Goal: Transaction & Acquisition: Book appointment/travel/reservation

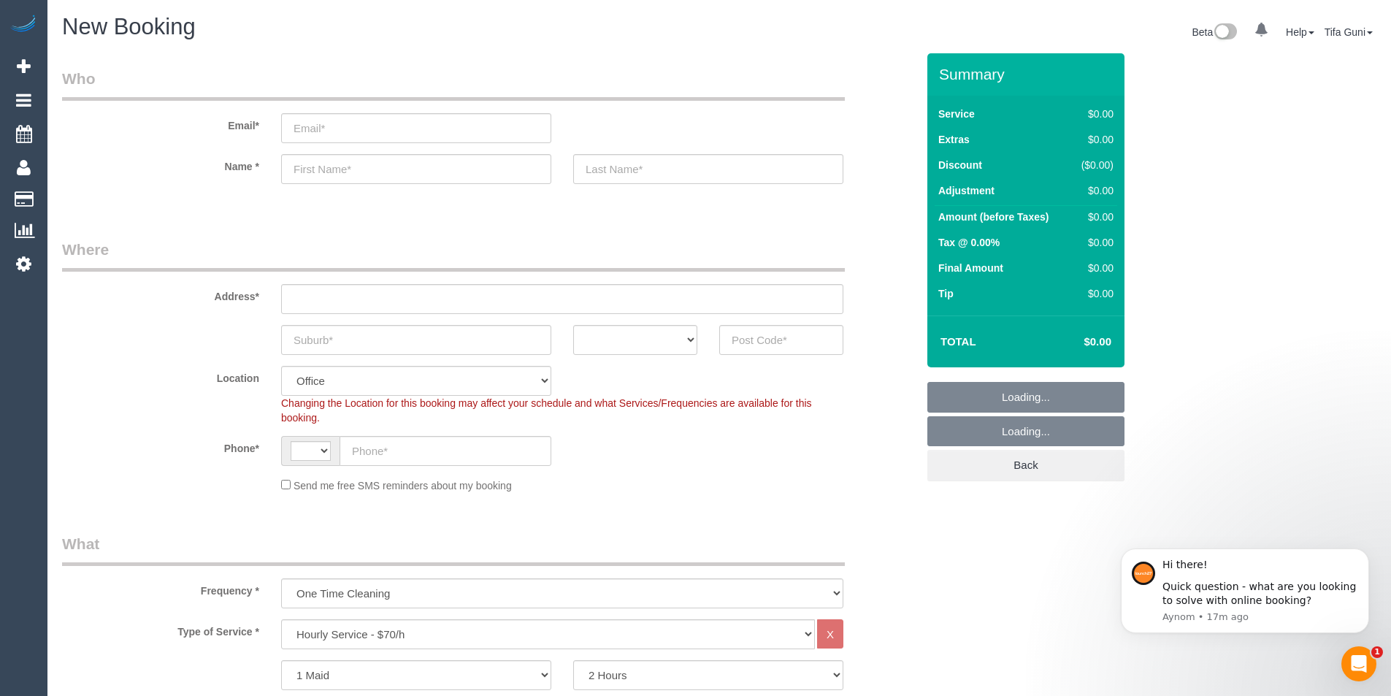
select select "string:AU"
select select "object:2093"
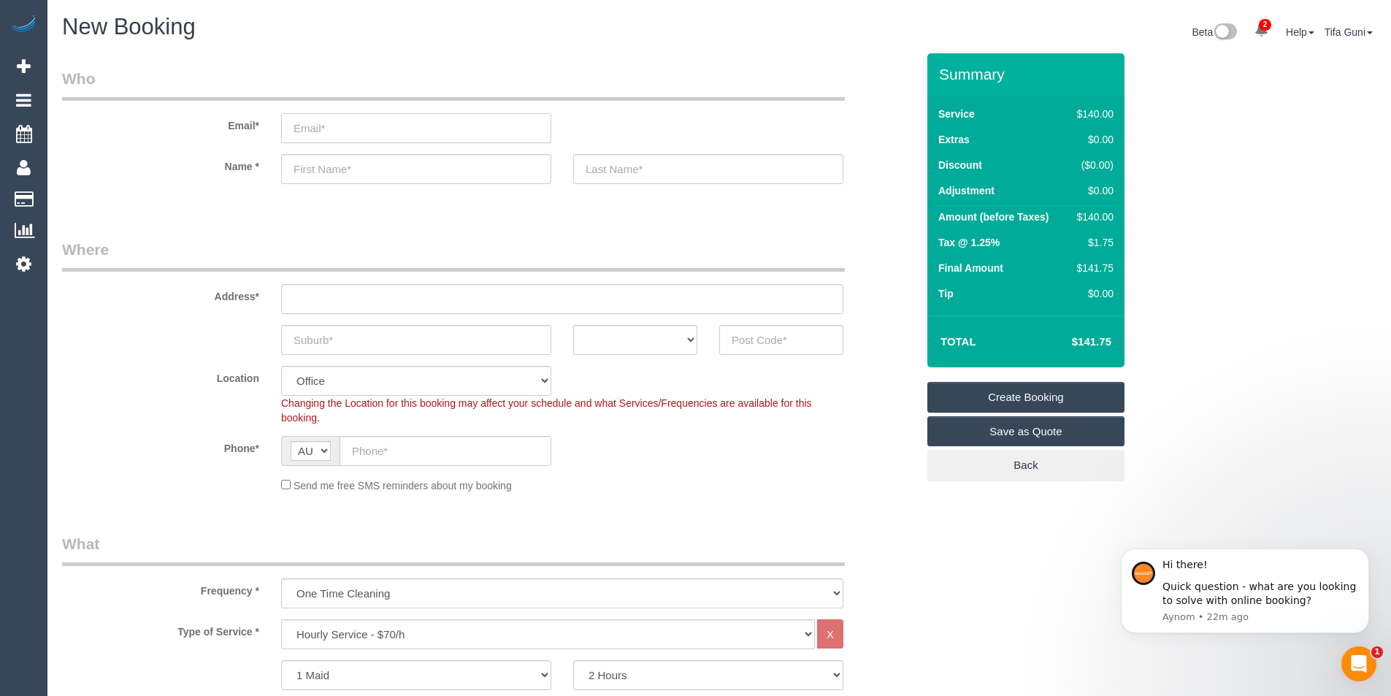
click at [340, 132] on input "email" at bounding box center [416, 128] width 270 height 30
click at [340, 170] on input "text" at bounding box center [416, 169] width 270 height 30
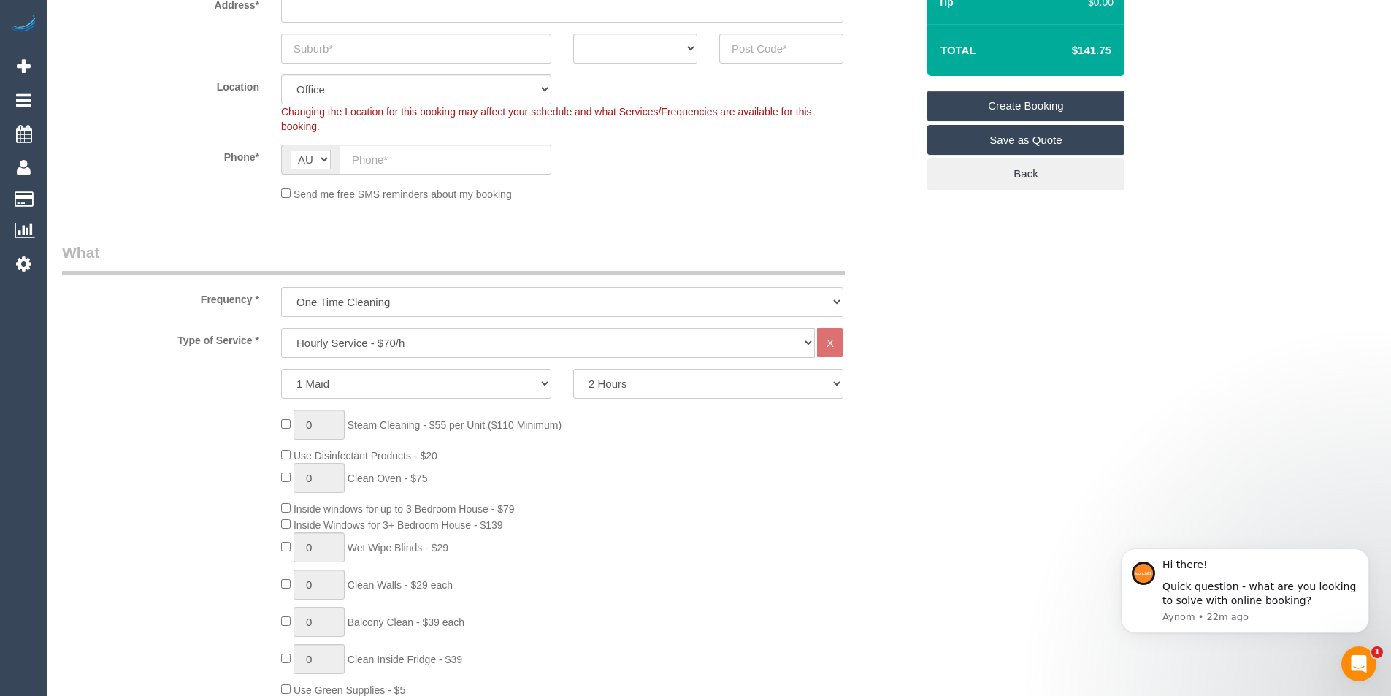
scroll to position [292, 0]
type input "Marine"
click at [439, 347] on select "Hourly Service - $70/h Hourly Service - $65/h Hourly Service - $60/h Hourly Ser…" at bounding box center [548, 342] width 534 height 30
click at [760, 470] on div "0 Steam Cleaning - $55 per Unit ($110 Minimum) Use Disinfectant Products - $20 …" at bounding box center [598, 625] width 657 height 432
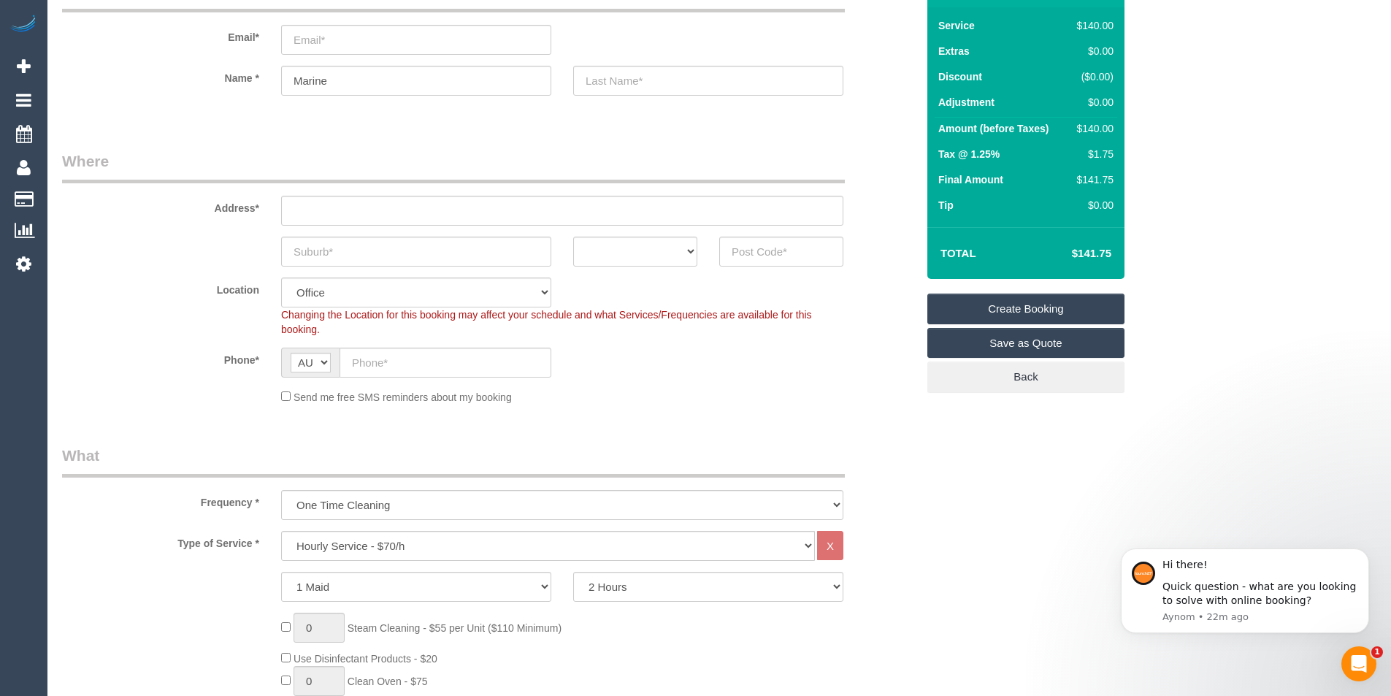
scroll to position [73, 0]
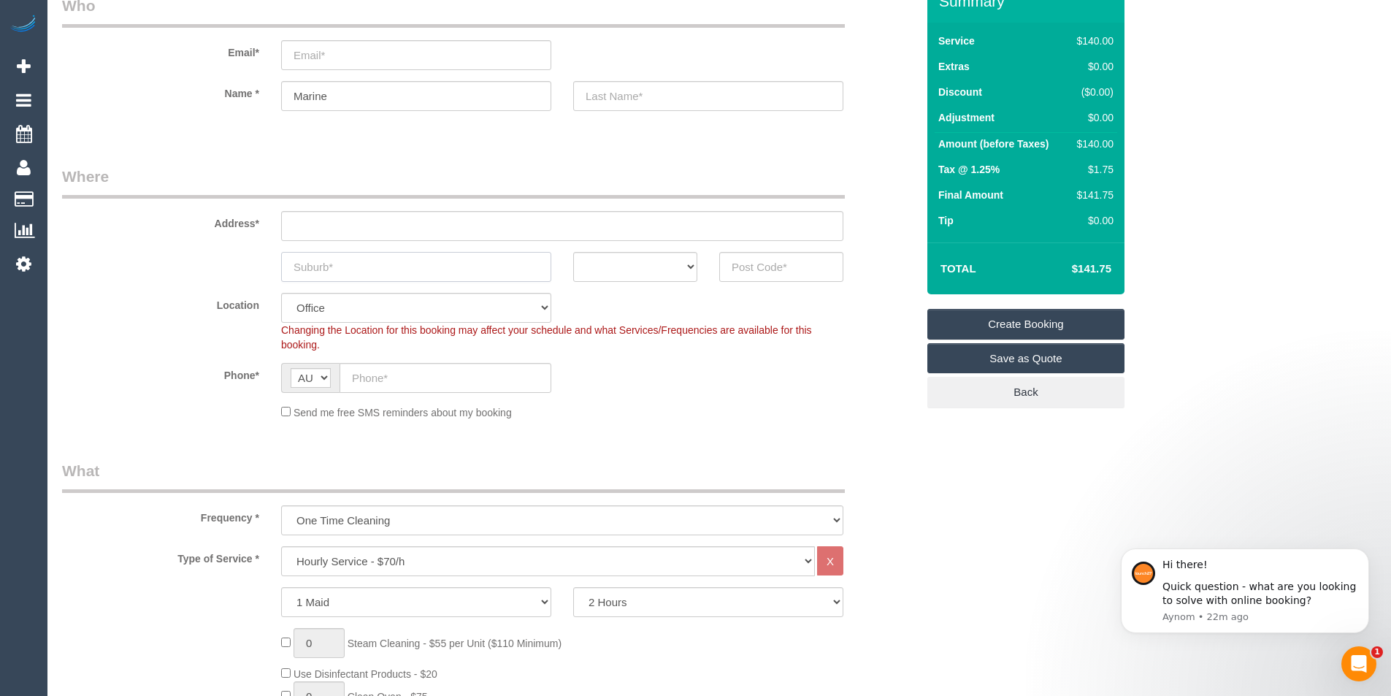
click at [353, 278] on input "text" at bounding box center [416, 267] width 270 height 30
type input "torak"
click at [678, 264] on select "ACT NSW NT QLD SA TAS VIC WA" at bounding box center [635, 267] width 124 height 30
select select "VIC"
click at [573, 252] on select "ACT NSW NT QLD SA TAS VIC WA" at bounding box center [635, 267] width 124 height 30
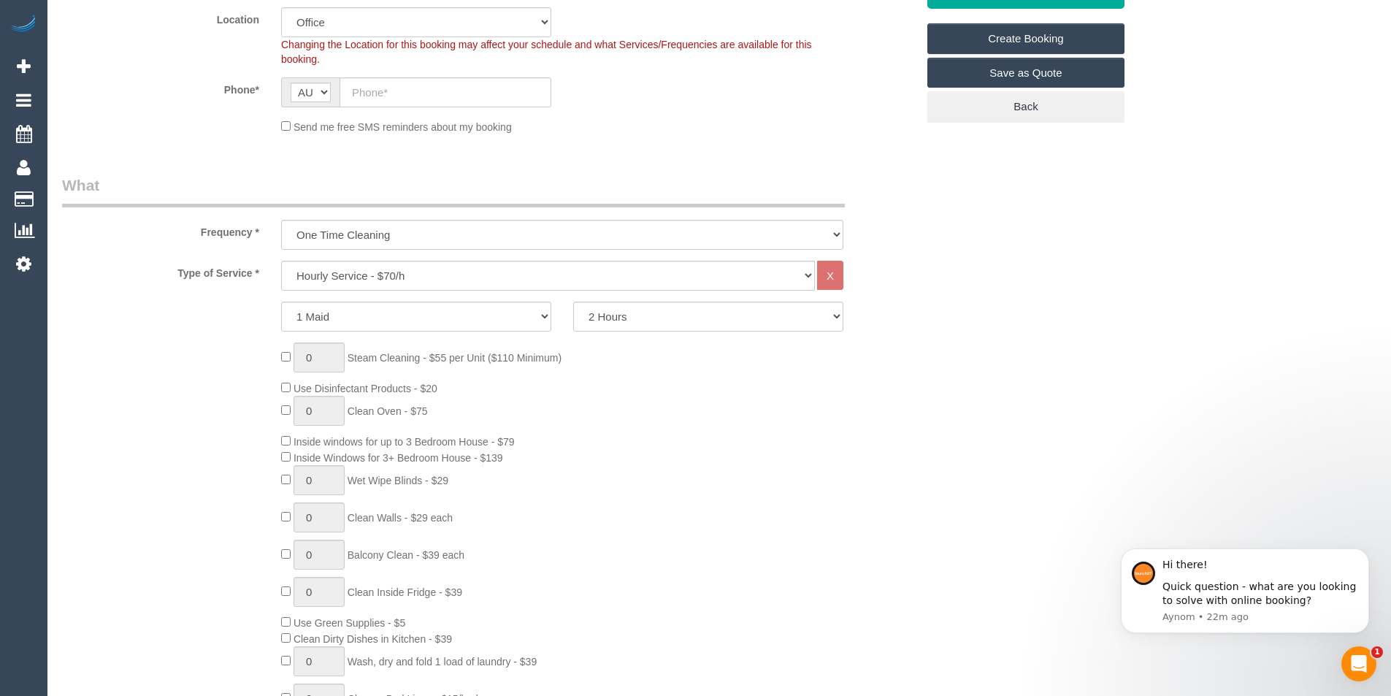
scroll to position [365, 0]
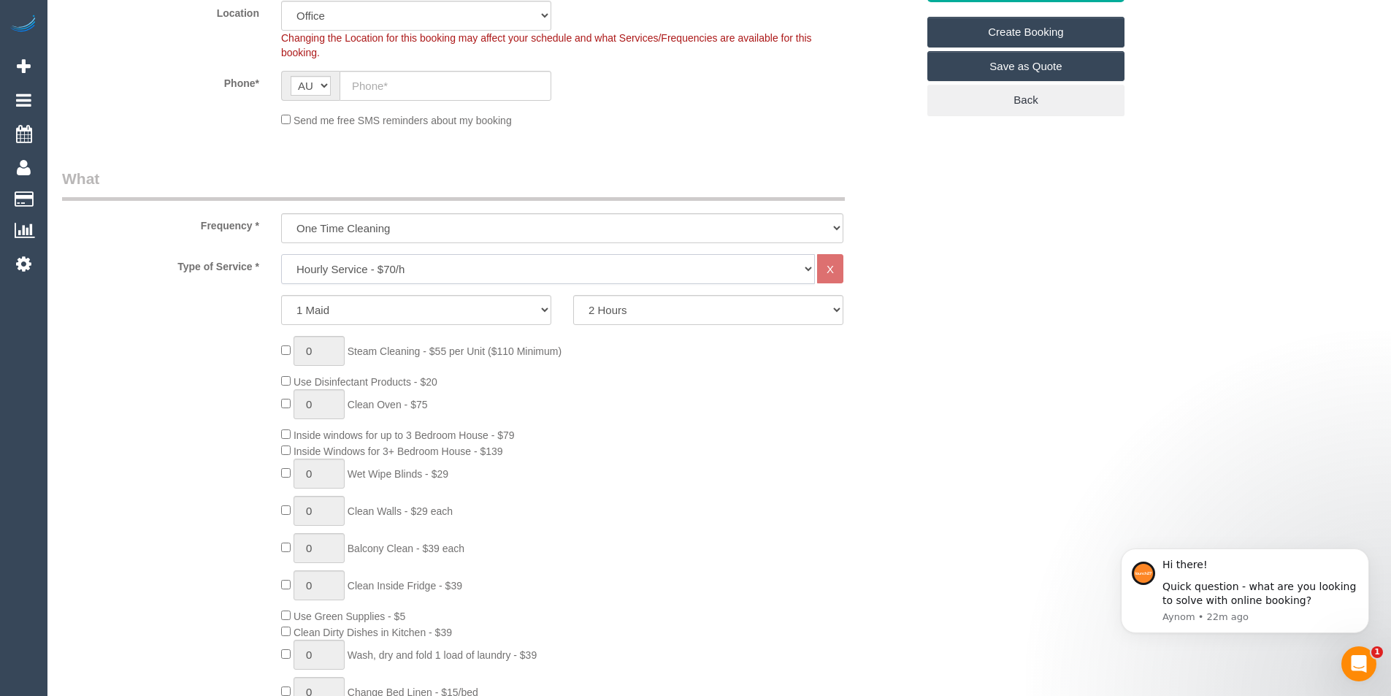
click at [408, 275] on select "Hourly Service - $70/h Hourly Service - $65/h Hourly Service - $60/h Hourly Ser…" at bounding box center [548, 269] width 534 height 30
select select "210"
click at [281, 254] on select "Hourly Service - $70/h Hourly Service - $65/h Hourly Service - $60/h Hourly Ser…" at bounding box center [548, 269] width 534 height 30
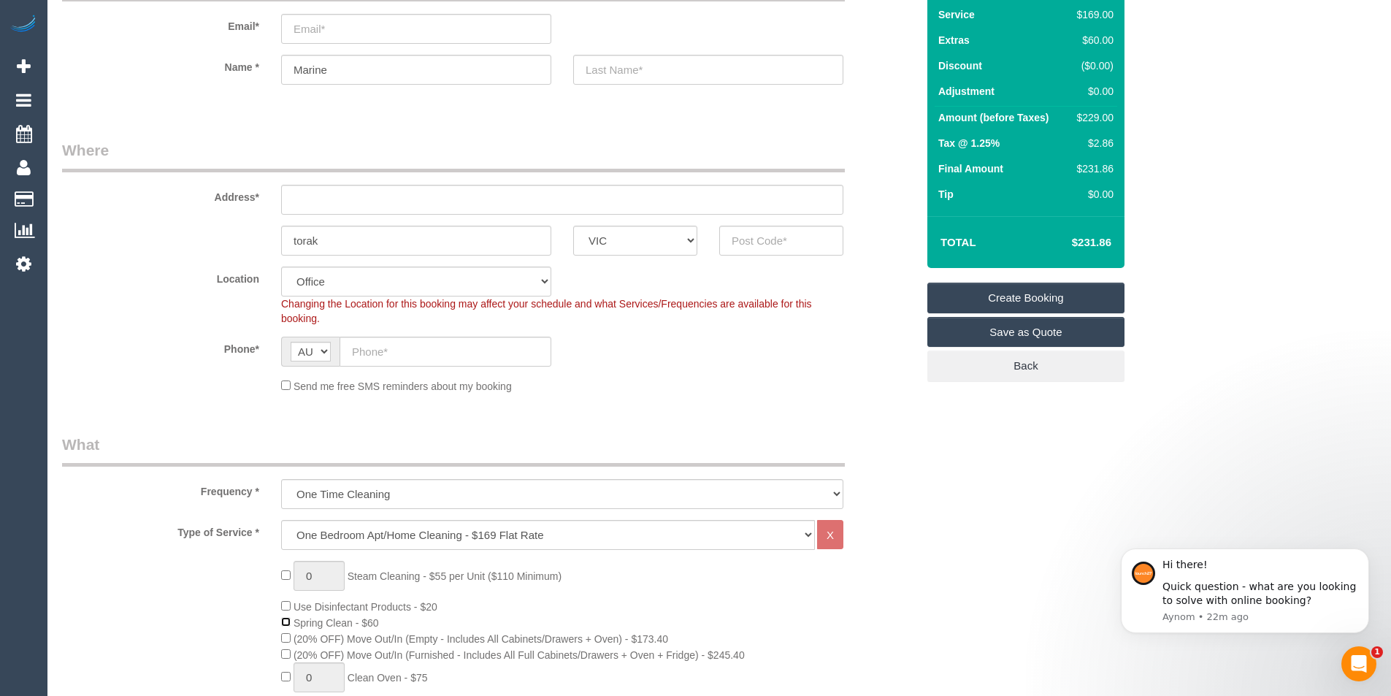
scroll to position [0, 0]
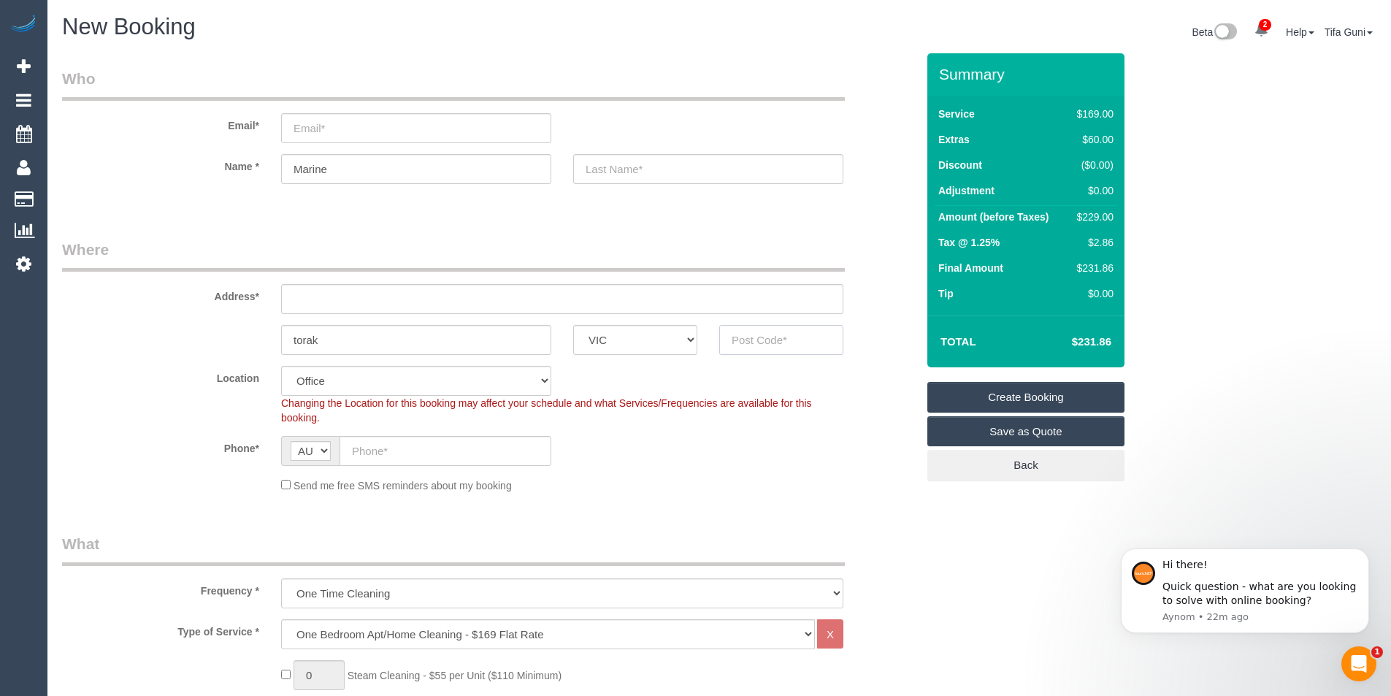
click at [744, 345] on input "text" at bounding box center [781, 340] width 124 height 30
drag, startPoint x: 353, startPoint y: 343, endPoint x: 229, endPoint y: 343, distance: 124.2
click at [229, 343] on div "torak ACT NSW NT QLD SA TAS VIC WA" at bounding box center [489, 340] width 876 height 30
click at [580, 378] on div "Location Office City East (North) East (South) Inner East Inner North (East) In…" at bounding box center [489, 395] width 876 height 59
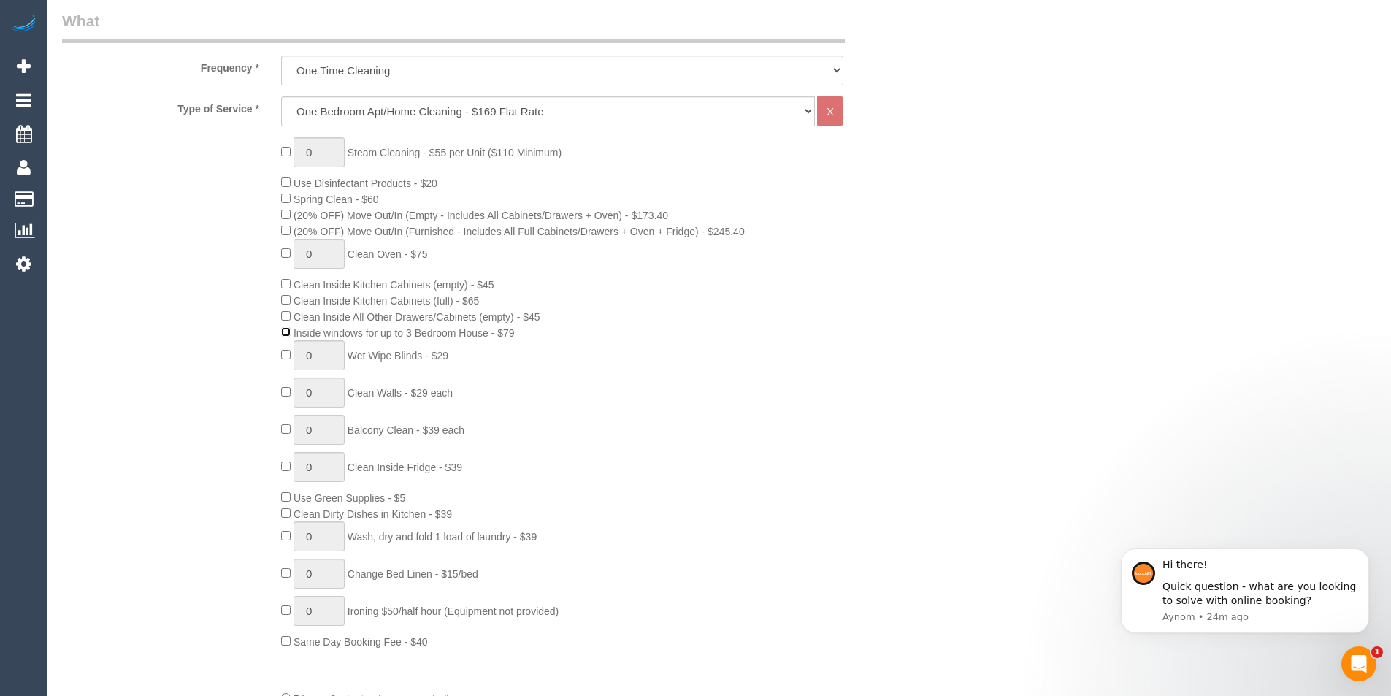
scroll to position [511, 0]
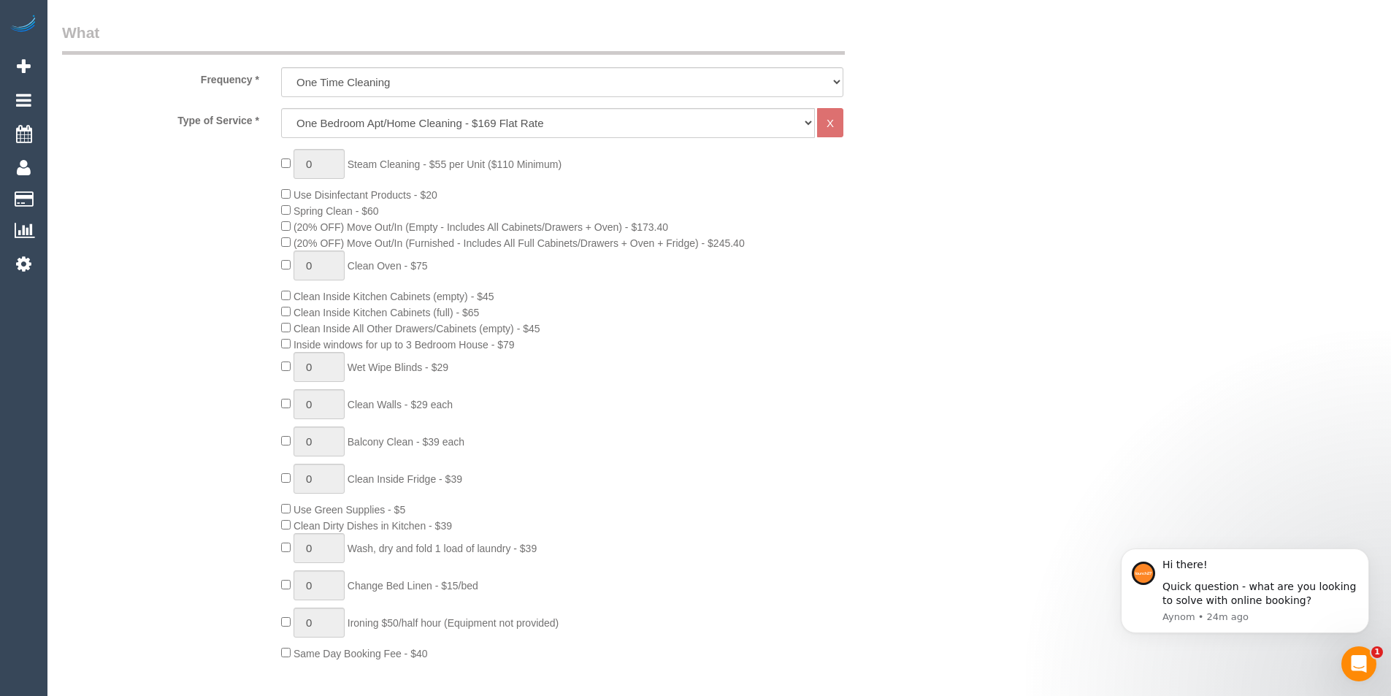
click at [287, 232] on span "(20% OFF) Move Out/In (Empty - Includes All Cabinets/Drawers + Oven) - $173.40" at bounding box center [474, 227] width 387 height 12
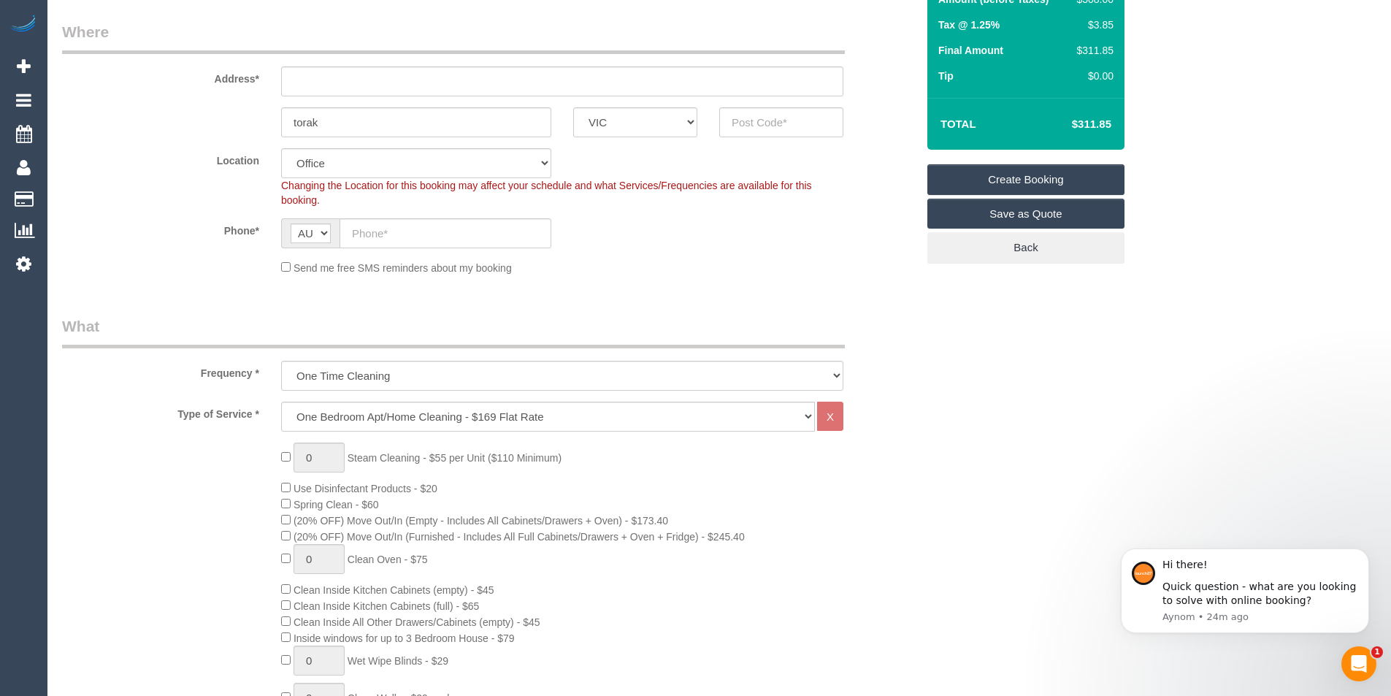
scroll to position [292, 0]
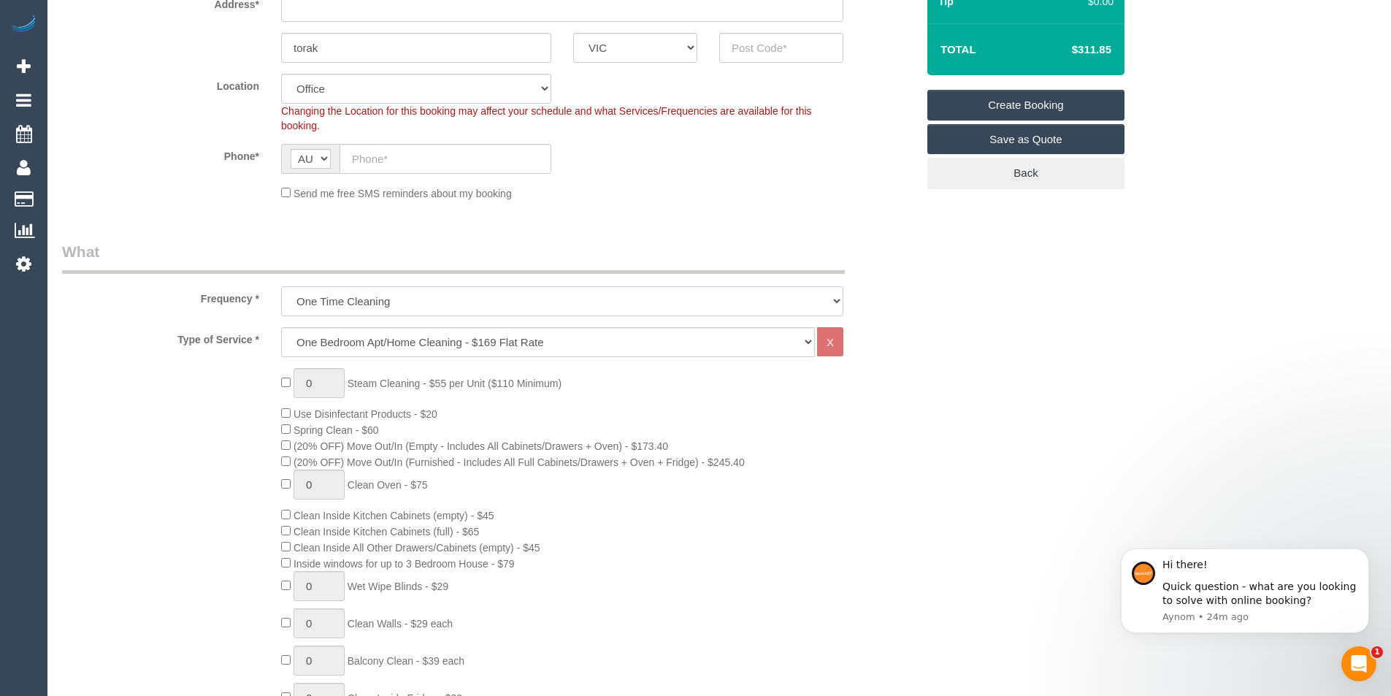
click at [411, 292] on select "One Time Cleaning Weekly - 10% Off - 10.00% (0% for the First Booking) Fortnigh…" at bounding box center [562, 301] width 562 height 30
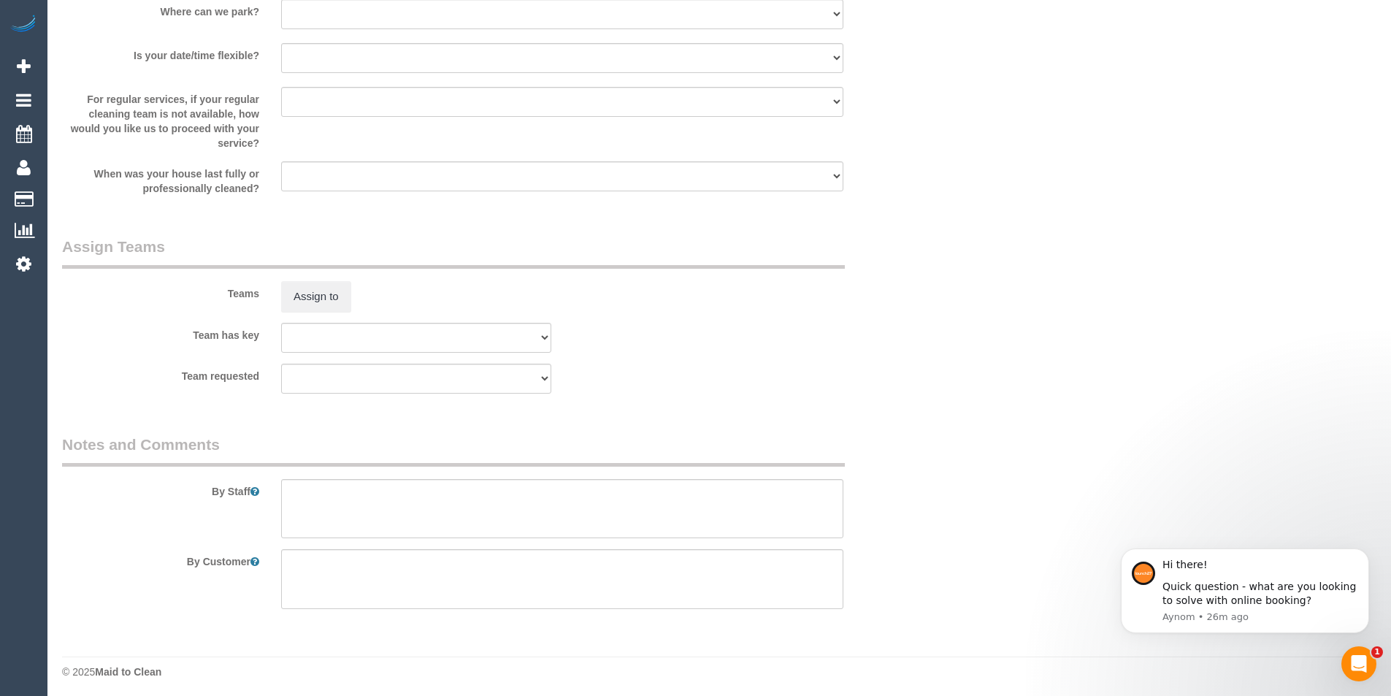
scroll to position [2078, 0]
click at [303, 496] on textarea at bounding box center [562, 505] width 562 height 60
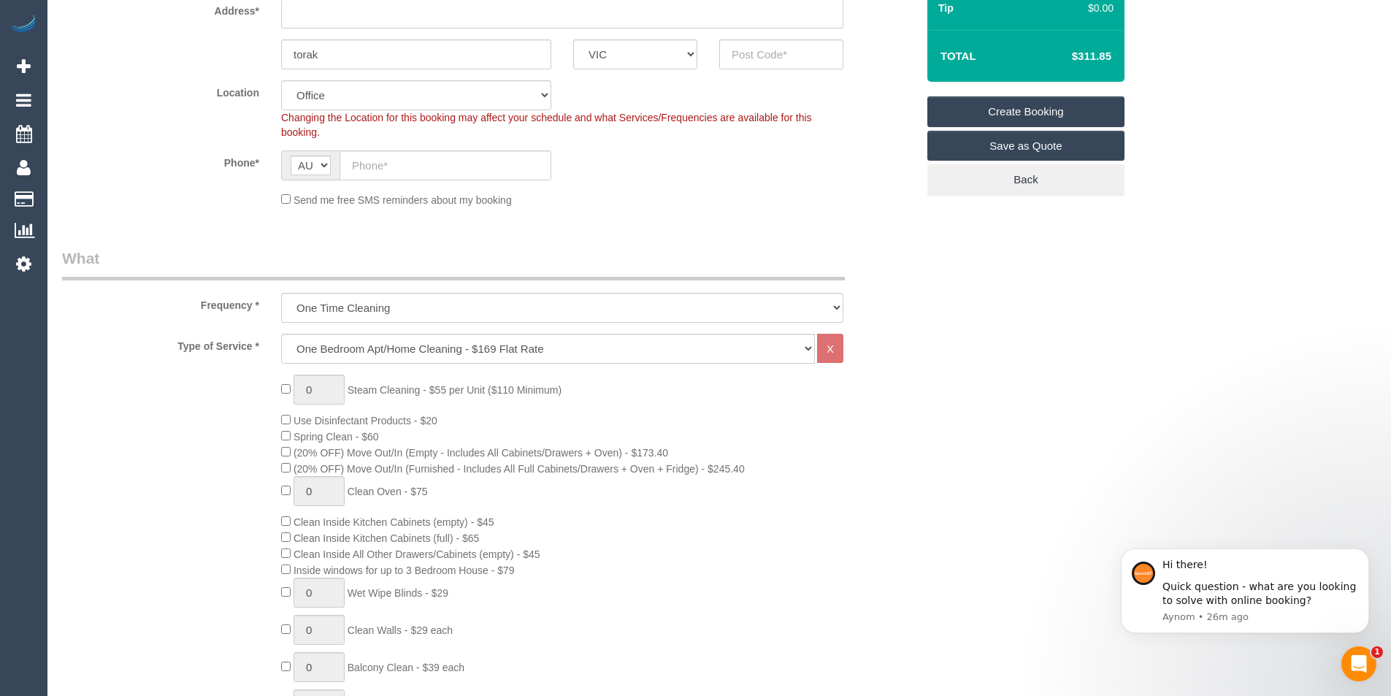
scroll to position [292, 0]
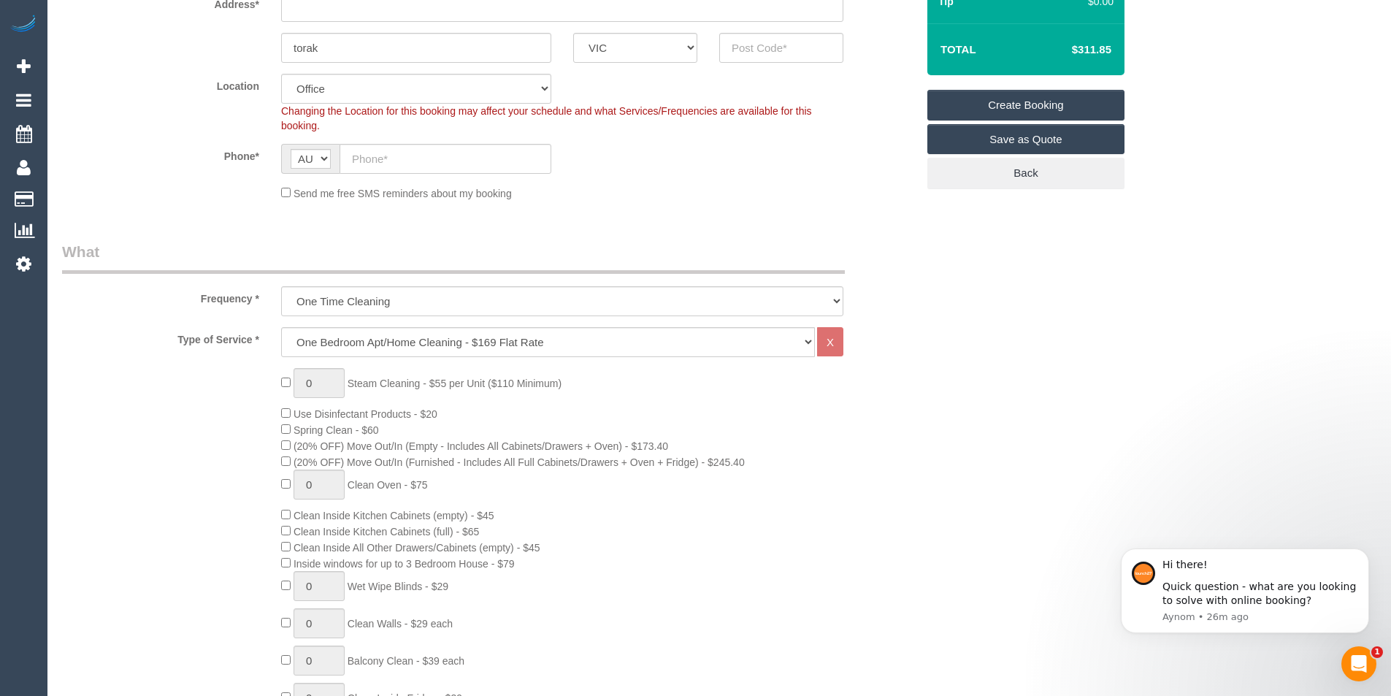
type textarea "outside of the glass door"
click at [587, 348] on select "Hourly Service - $70/h Hourly Service - $65/h Hourly Service - $60/h Hourly Ser…" at bounding box center [548, 342] width 534 height 30
click at [515, 296] on select "One Time Cleaning Weekly - 10% Off - 10.00% (0% for the First Booking) Fortnigh…" at bounding box center [562, 301] width 562 height 30
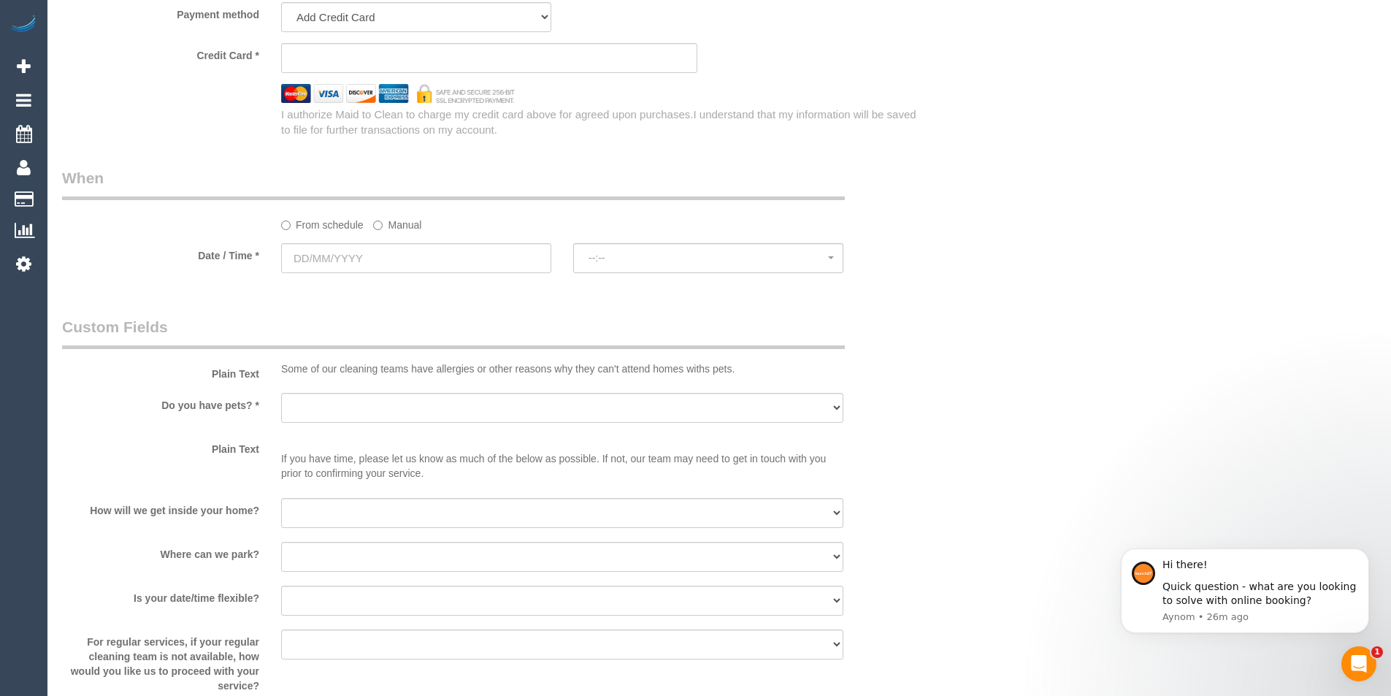
scroll to position [1534, 0]
click at [402, 256] on input "text" at bounding box center [416, 255] width 270 height 30
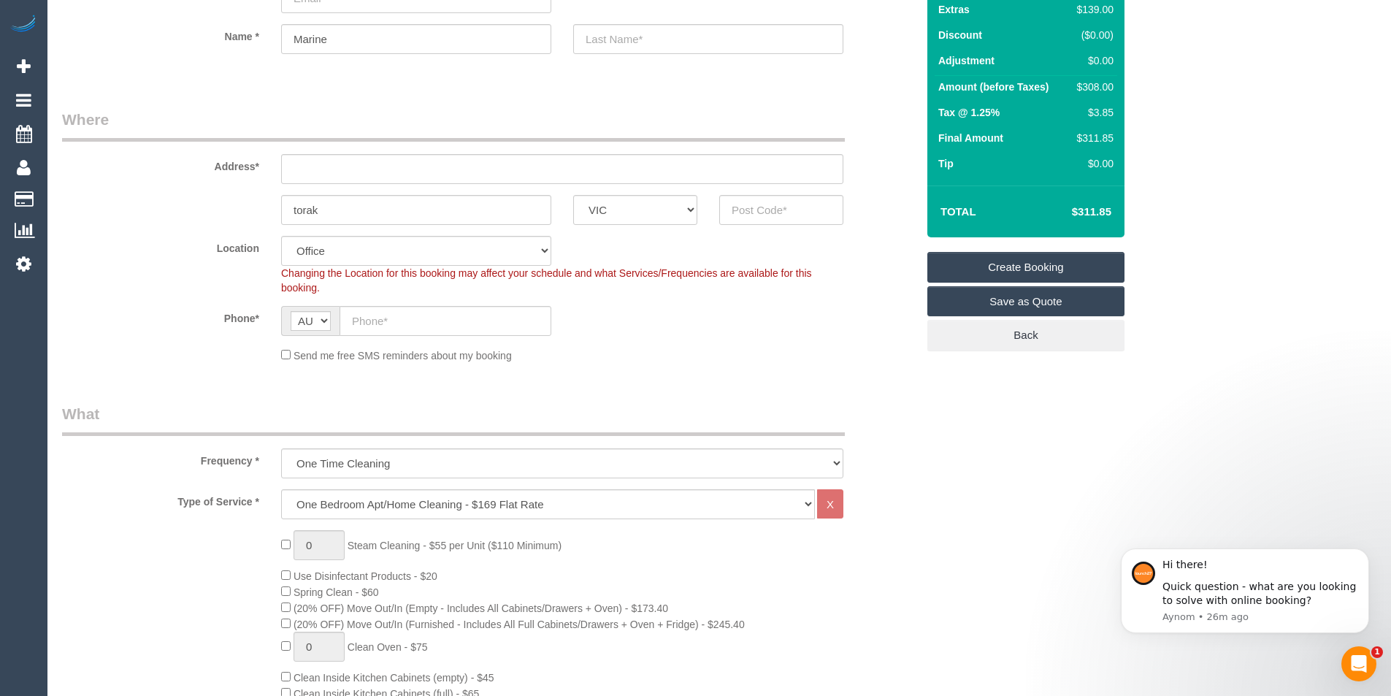
scroll to position [0, 0]
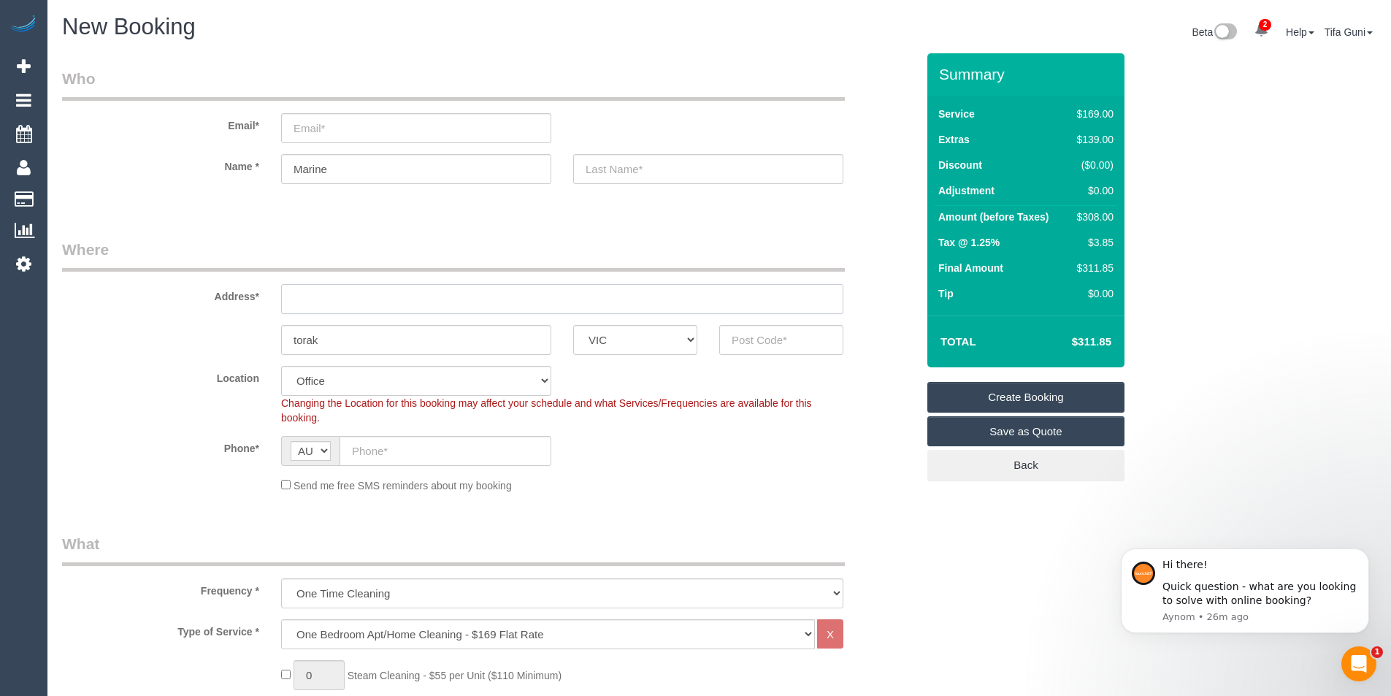
click at [304, 302] on input "text" at bounding box center [562, 299] width 562 height 30
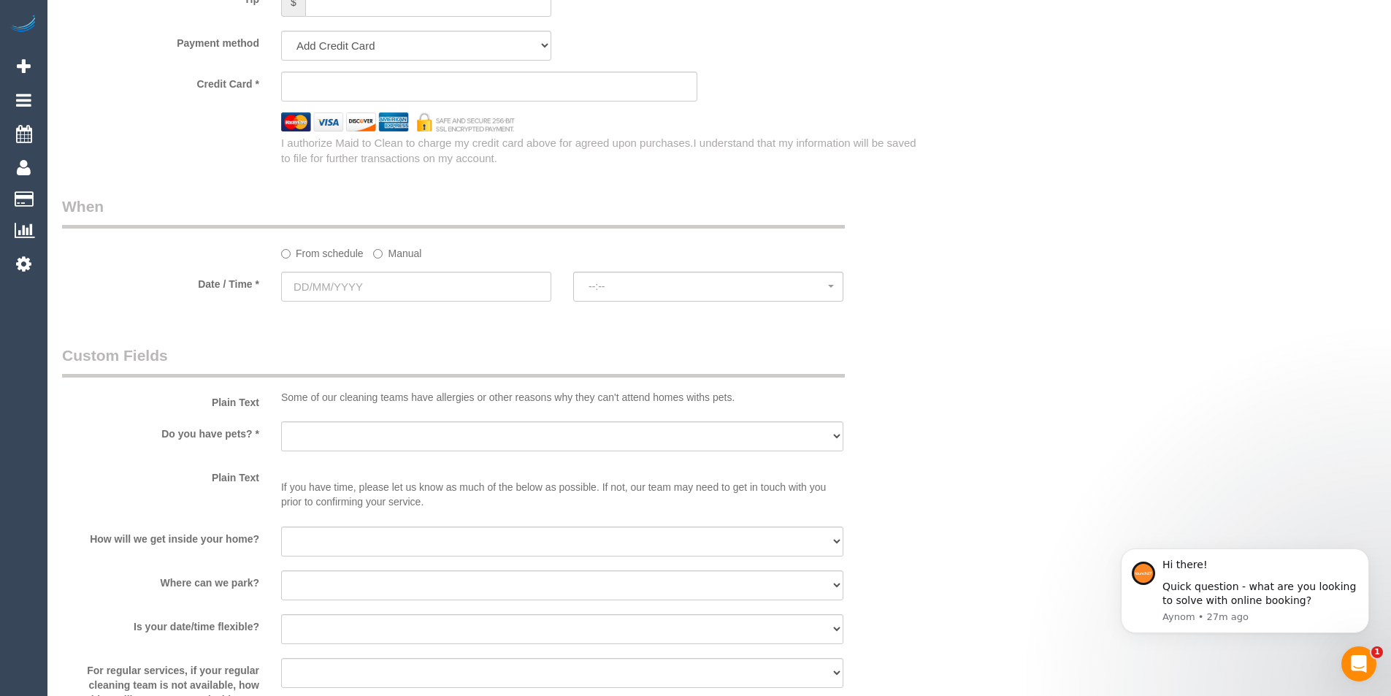
scroll to position [1493, 0]
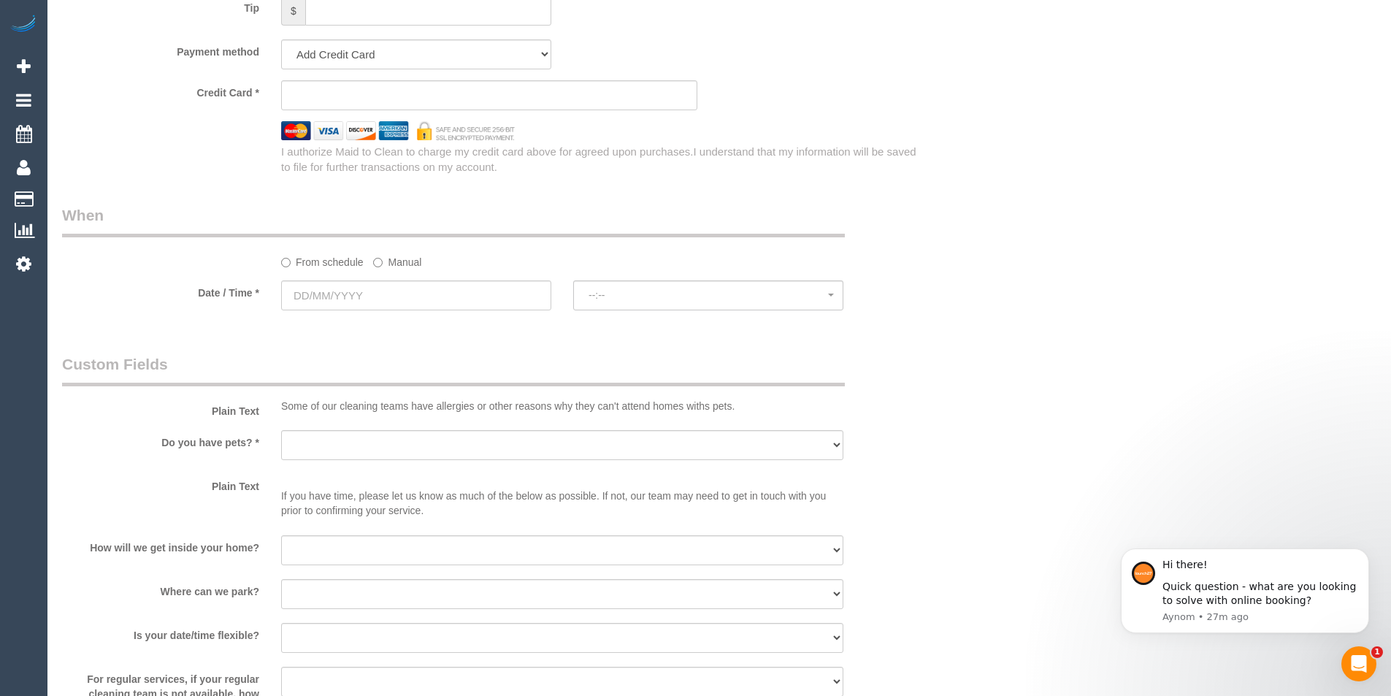
type input "-"
click at [389, 288] on input "text" at bounding box center [416, 295] width 270 height 30
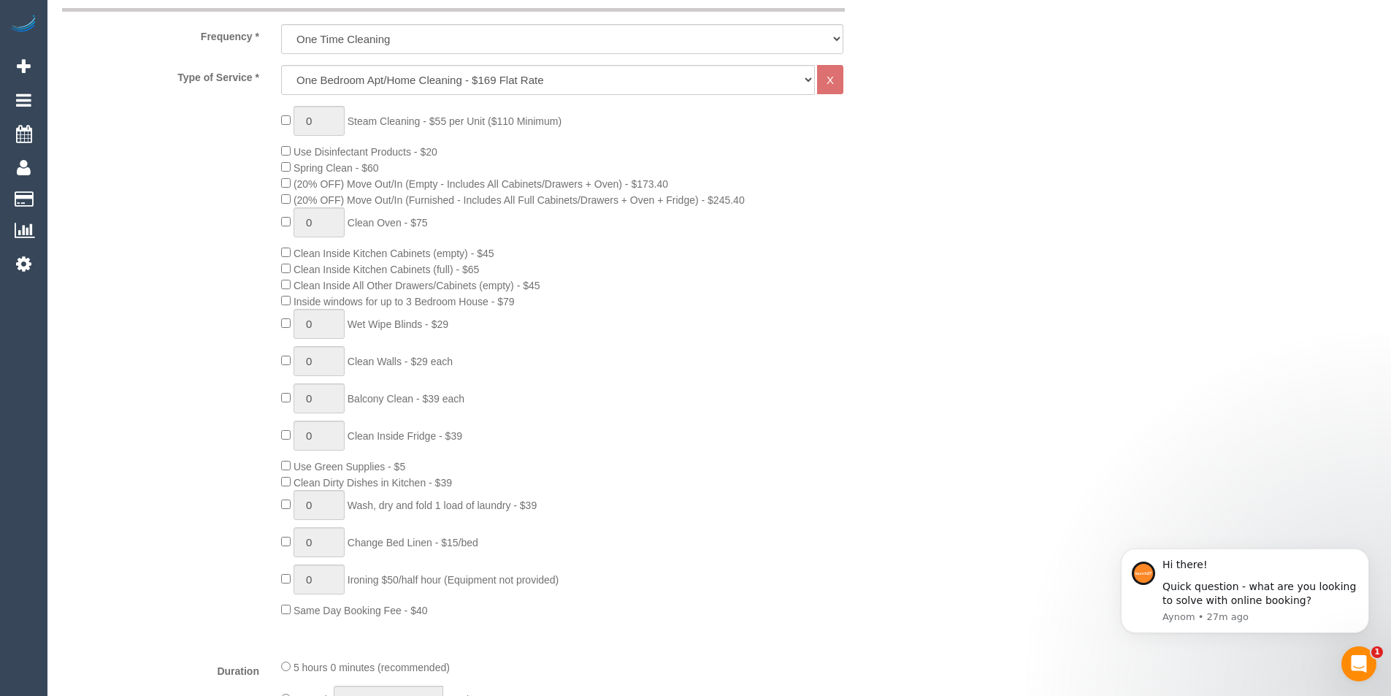
scroll to position [252, 0]
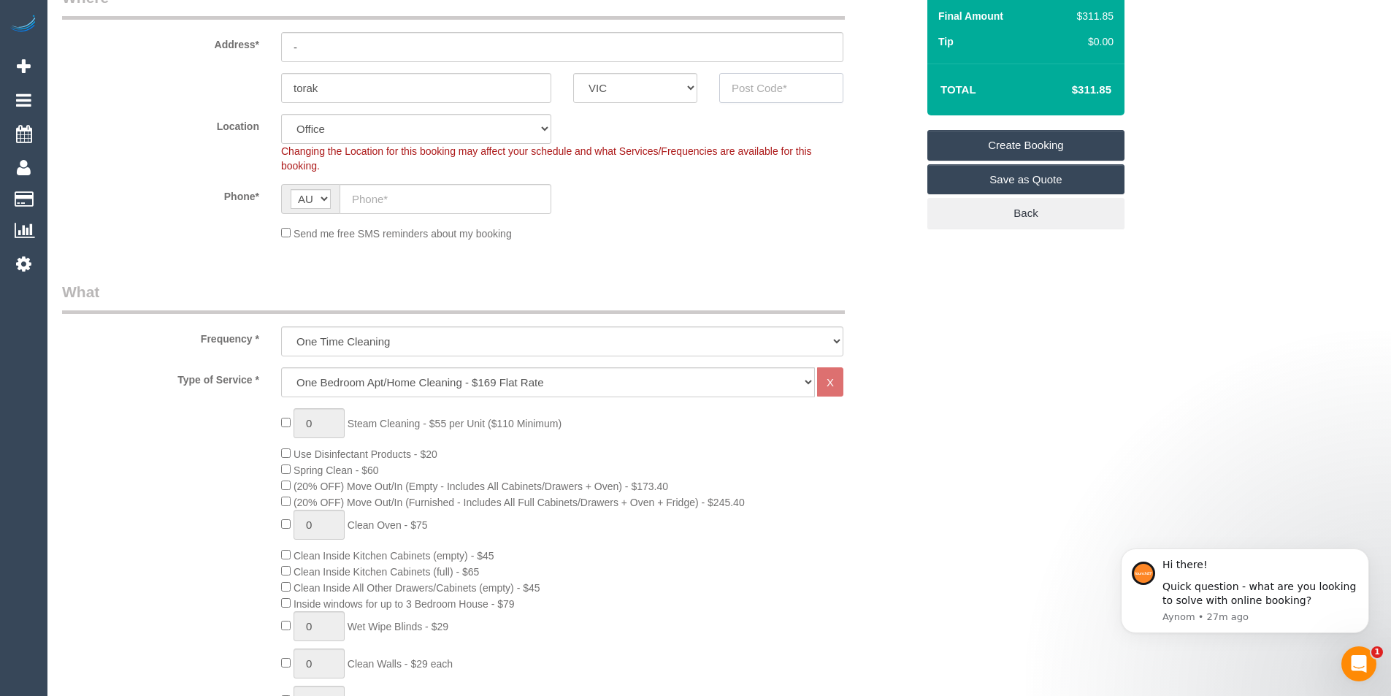
click at [768, 94] on input "text" at bounding box center [781, 88] width 124 height 30
type input "3143"
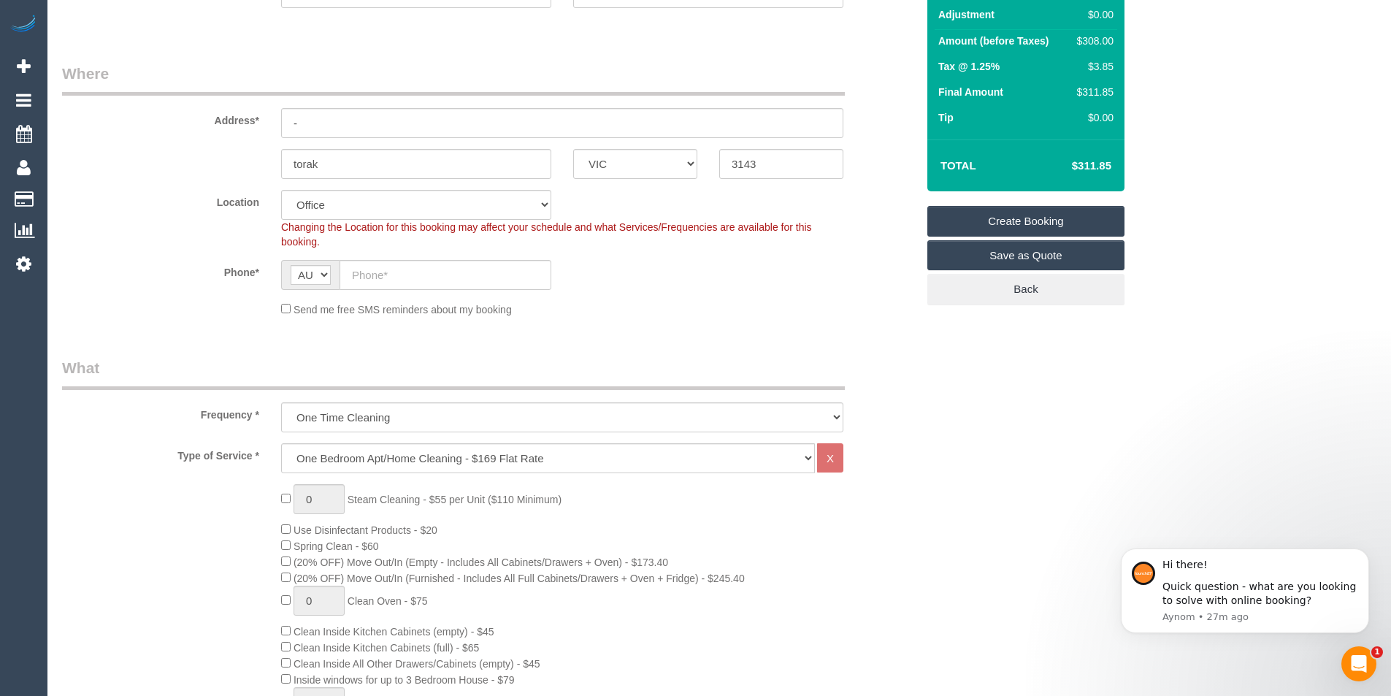
select select "55"
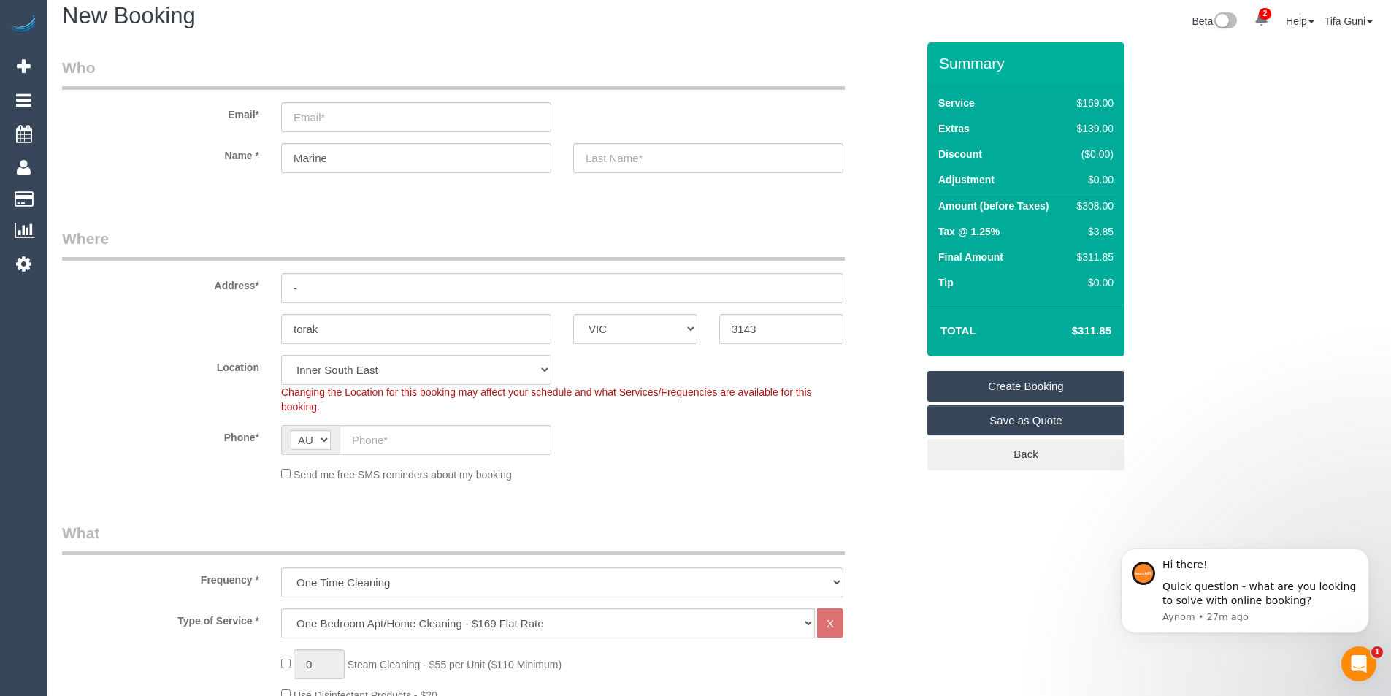
scroll to position [1, 0]
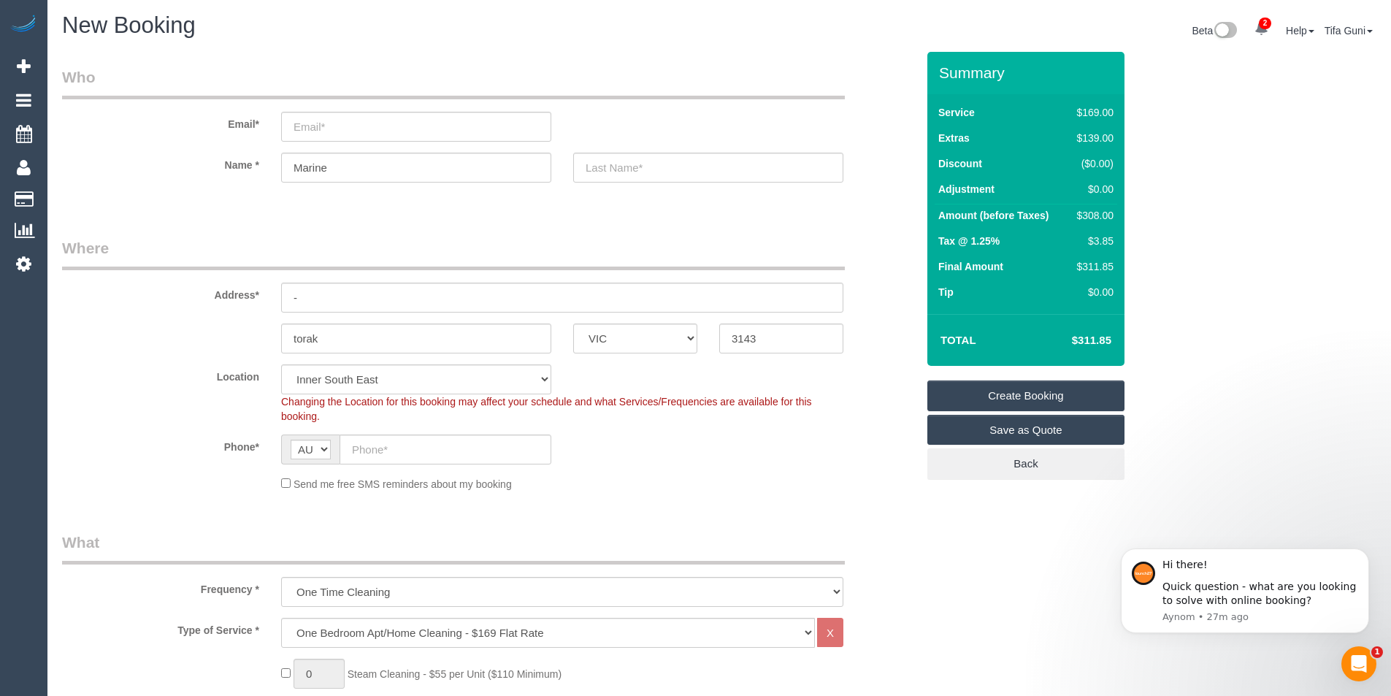
select select "object:2190"
click at [321, 129] on input "email" at bounding box center [416, 128] width 270 height 30
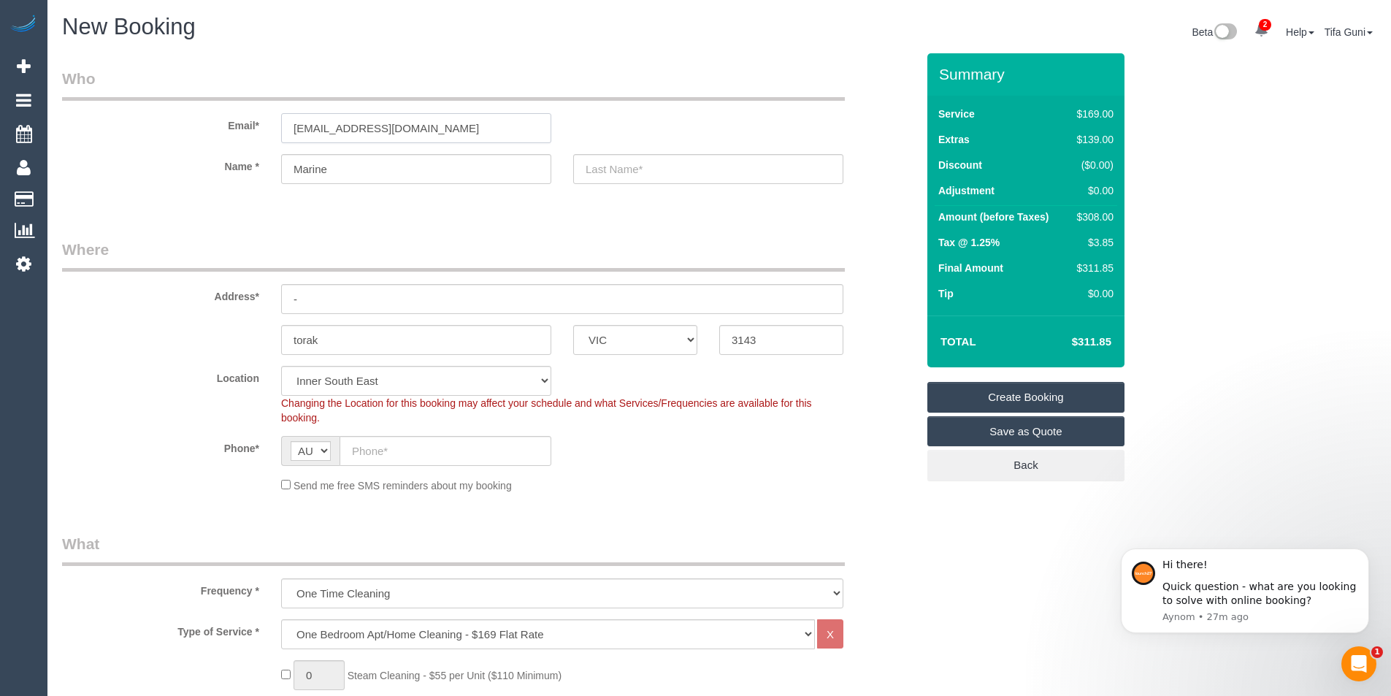
type input "allinallgrandchildren709@gmail.com"
click at [353, 168] on input "Marine" at bounding box center [416, 169] width 270 height 30
click at [625, 161] on input "text" at bounding box center [708, 169] width 270 height 30
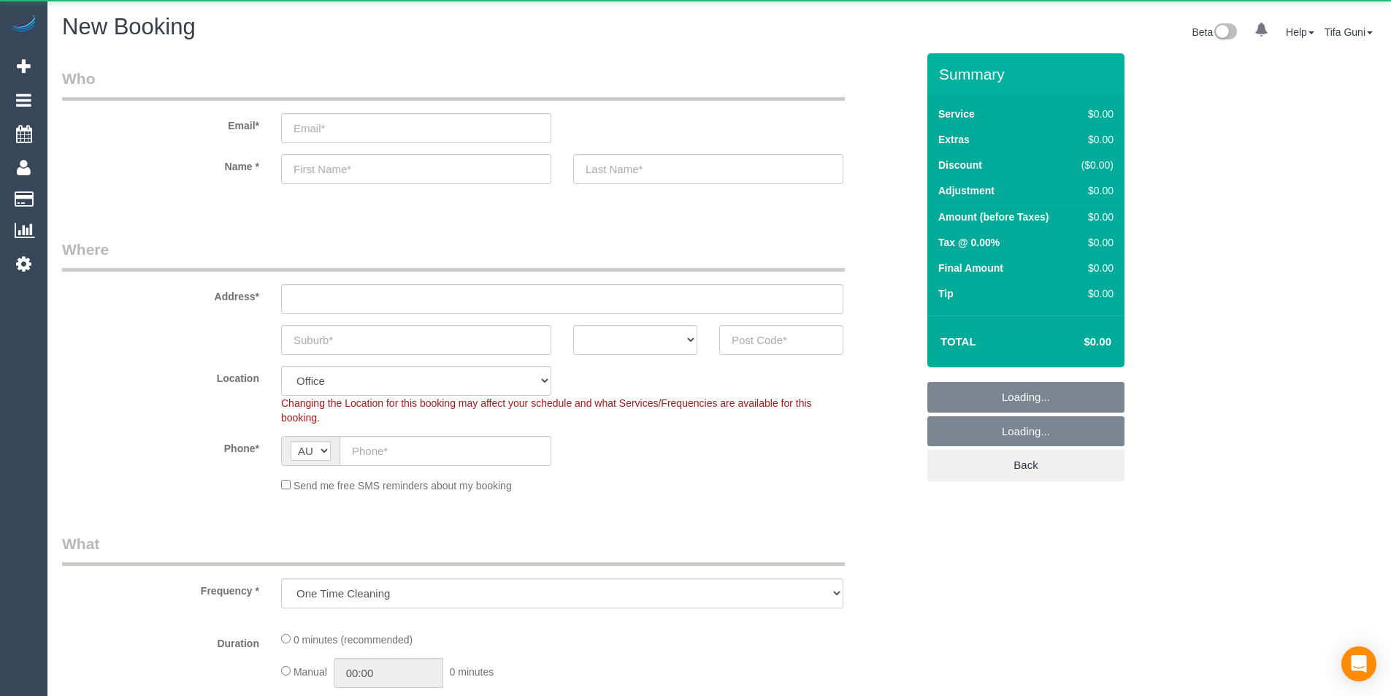
select select "object:825"
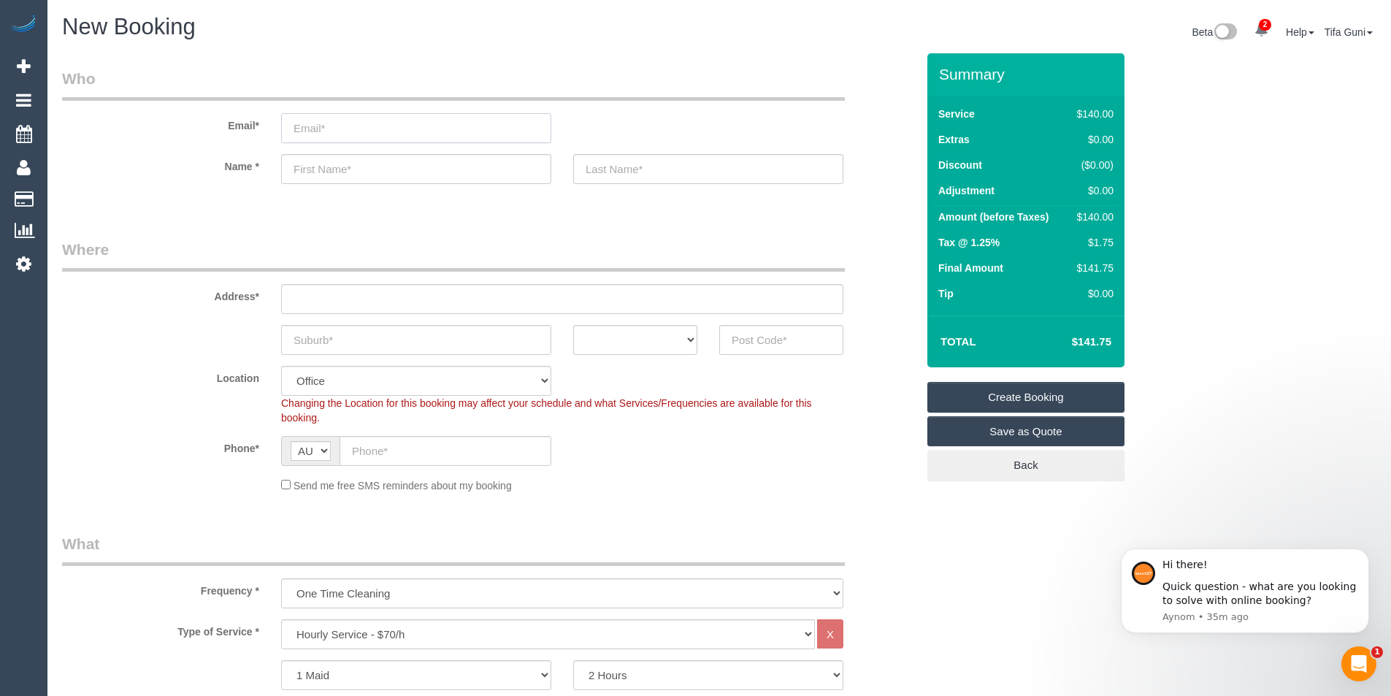
click at [327, 129] on input "email" at bounding box center [416, 128] width 270 height 30
click at [386, 131] on input "email" at bounding box center [416, 128] width 270 height 30
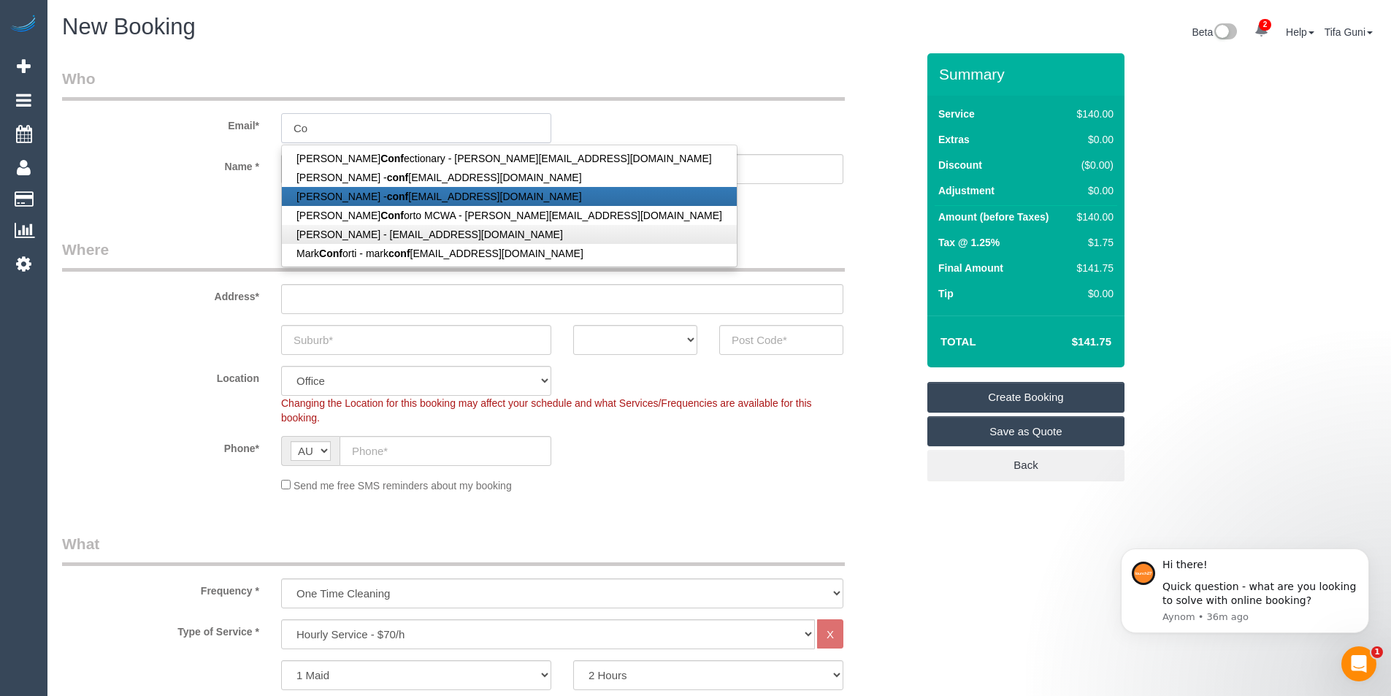
type input "C"
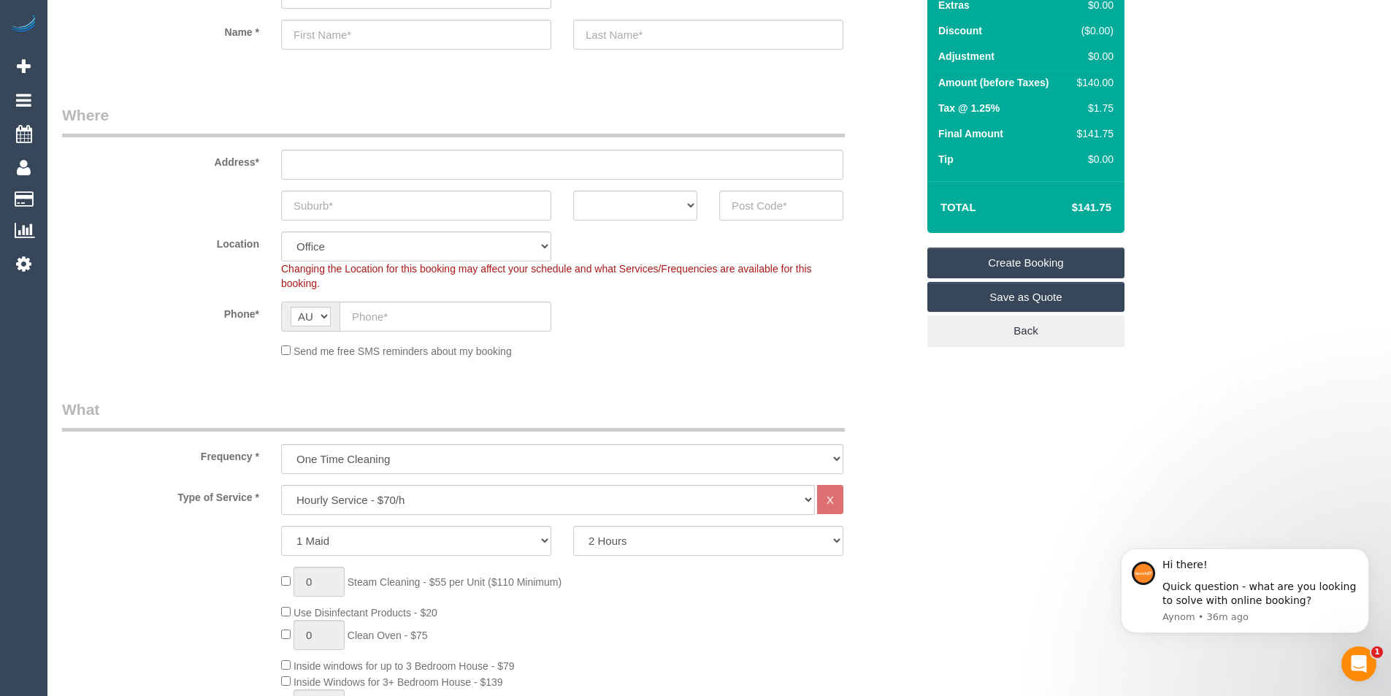
scroll to position [146, 0]
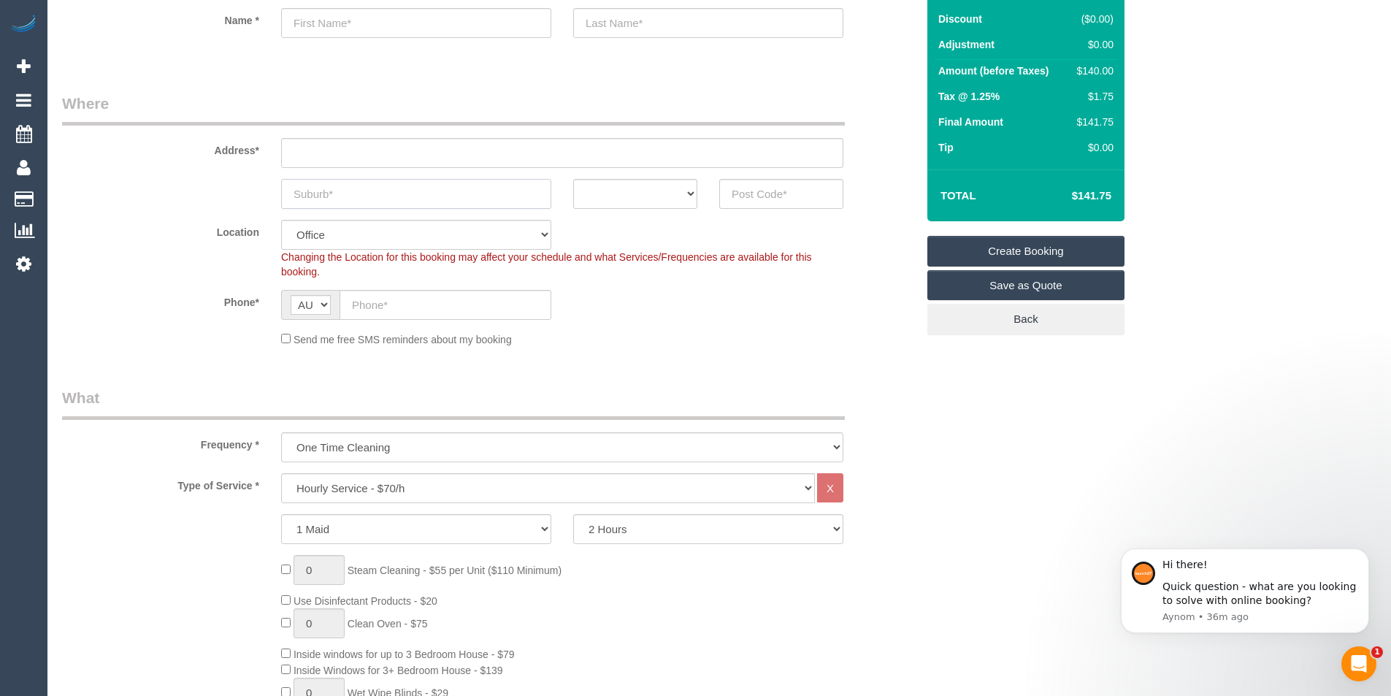
click at [365, 197] on input "text" at bounding box center [416, 194] width 270 height 30
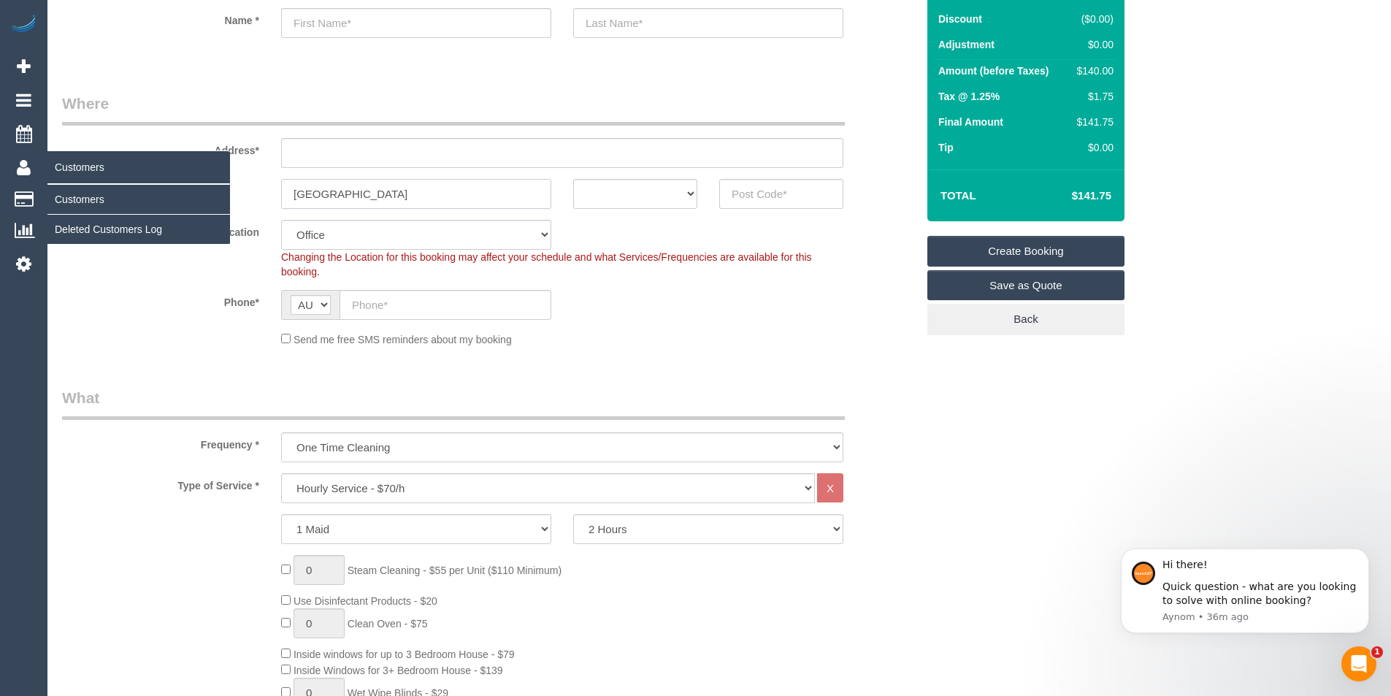
type input "Brawnswick east"
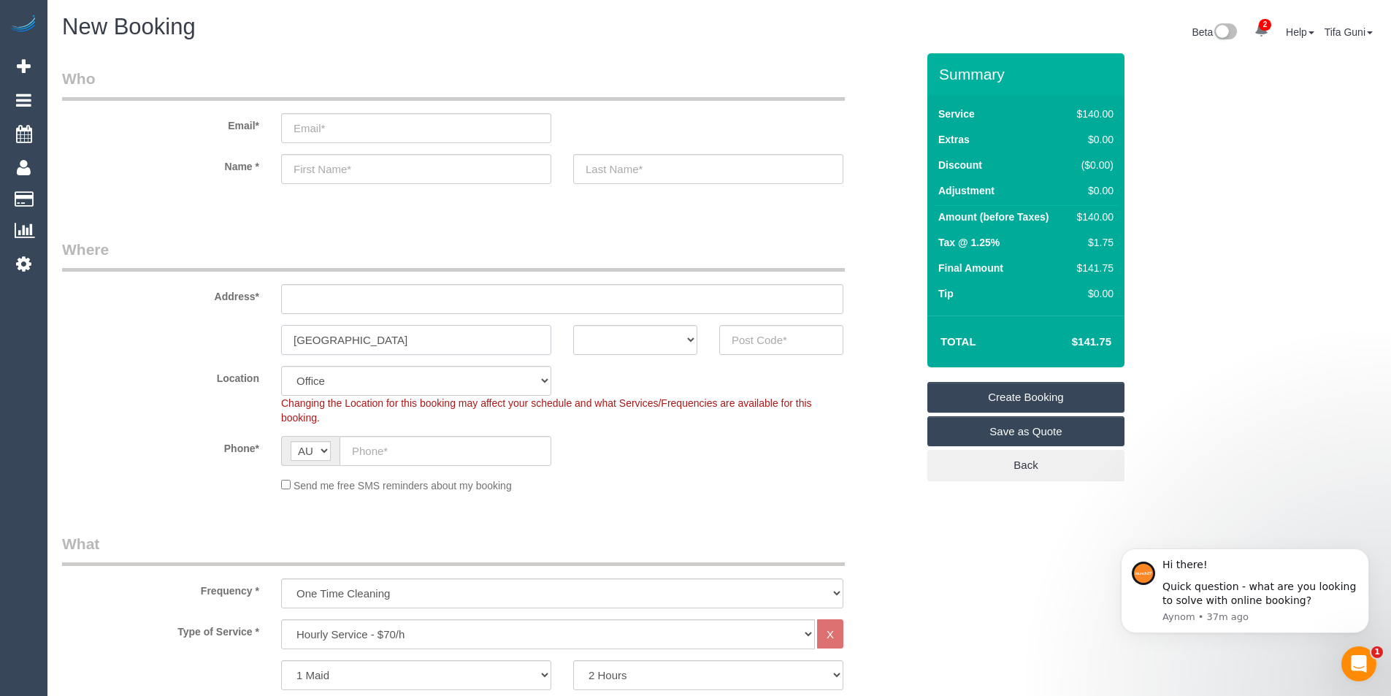
scroll to position [73, 0]
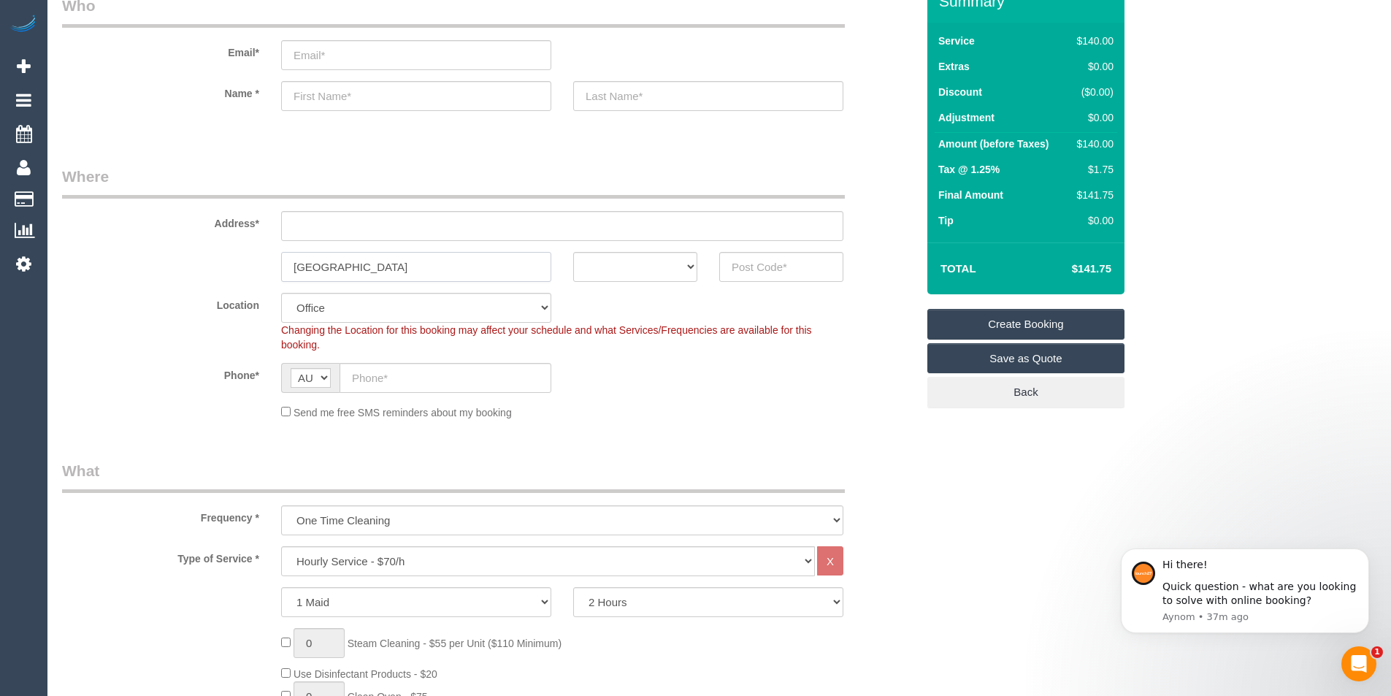
drag, startPoint x: 381, startPoint y: 265, endPoint x: 236, endPoint y: 288, distance: 147.2
click at [236, 288] on fieldset "Where Address* Brawnswick east ACT NSW NT QLD SA TAS VIC WA Location Office Cit…" at bounding box center [489, 298] width 854 height 265
click at [338, 229] on input "text" at bounding box center [562, 226] width 562 height 30
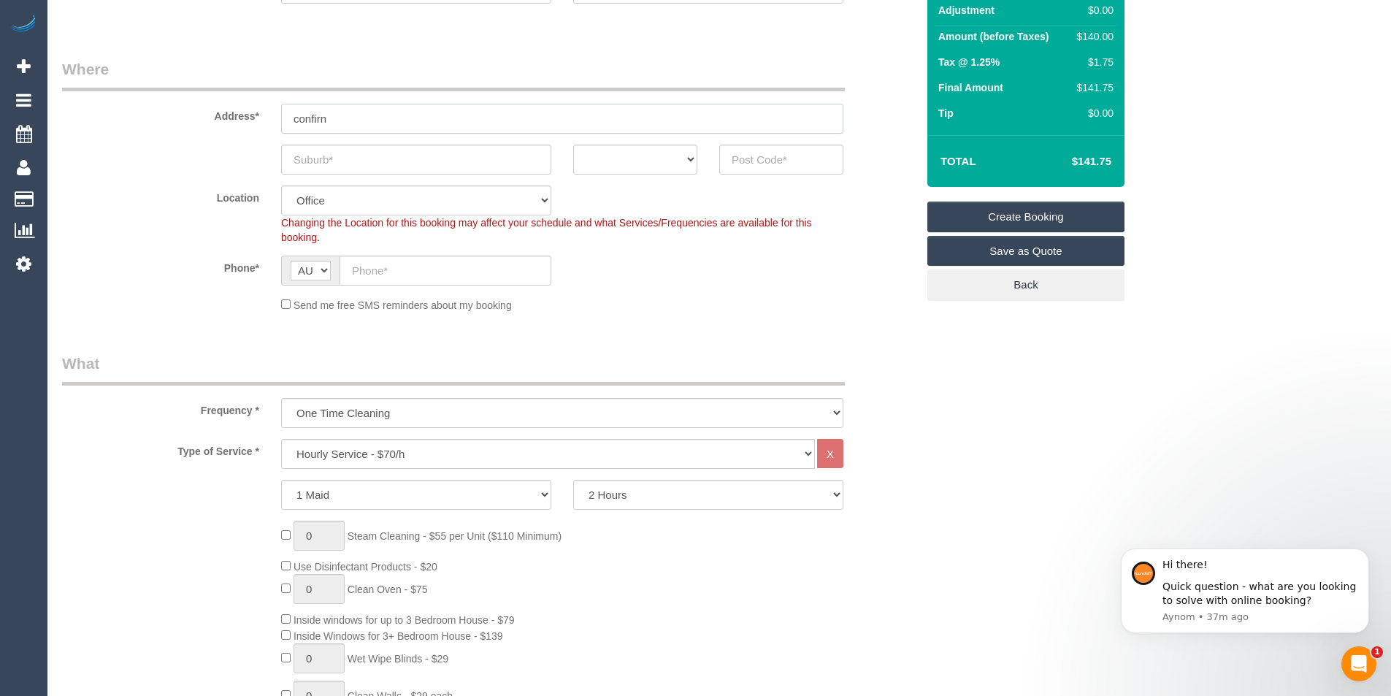
scroll to position [219, 0]
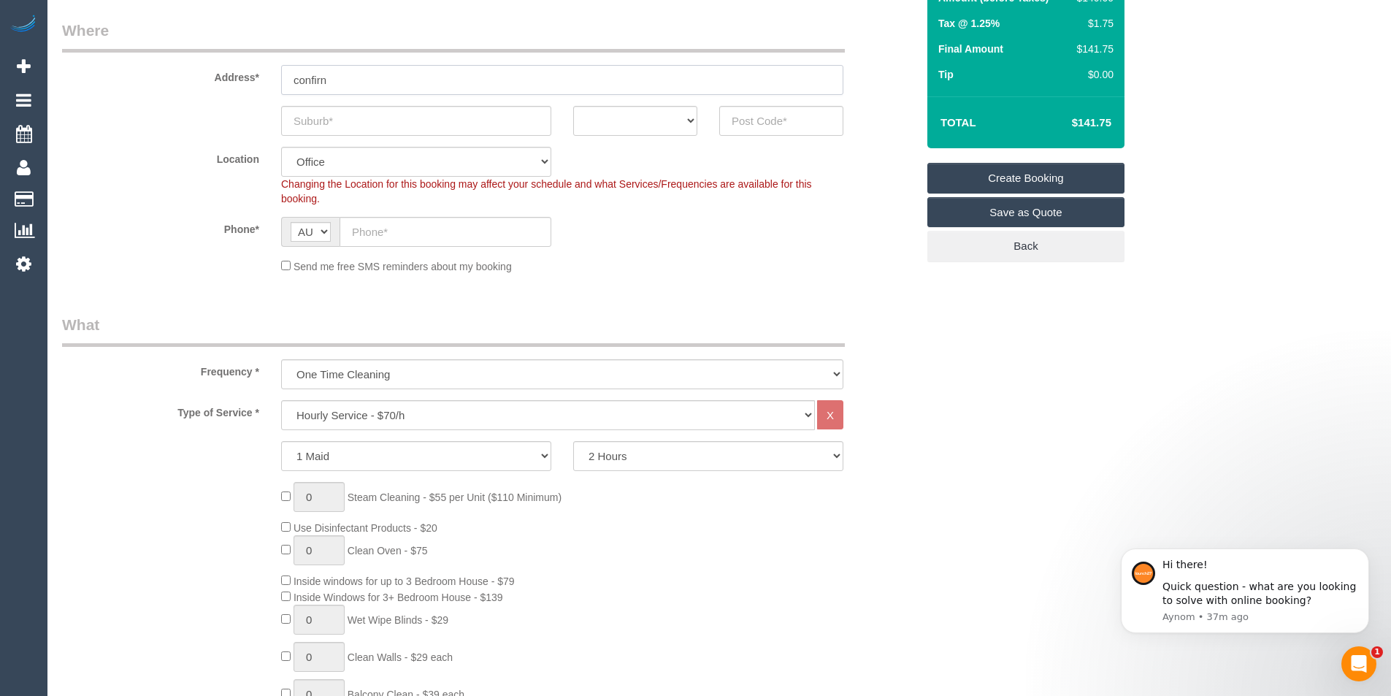
type input "confirn"
click at [331, 120] on input "text" at bounding box center [416, 121] width 270 height 30
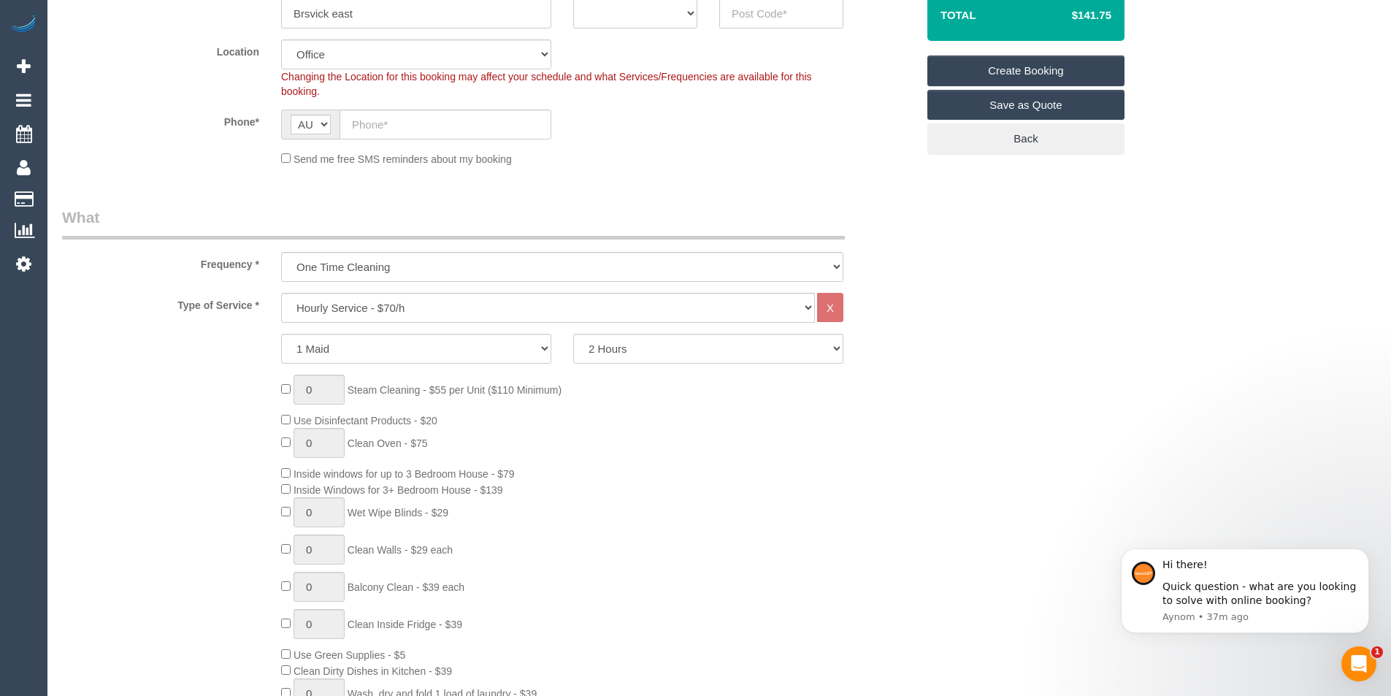
scroll to position [365, 0]
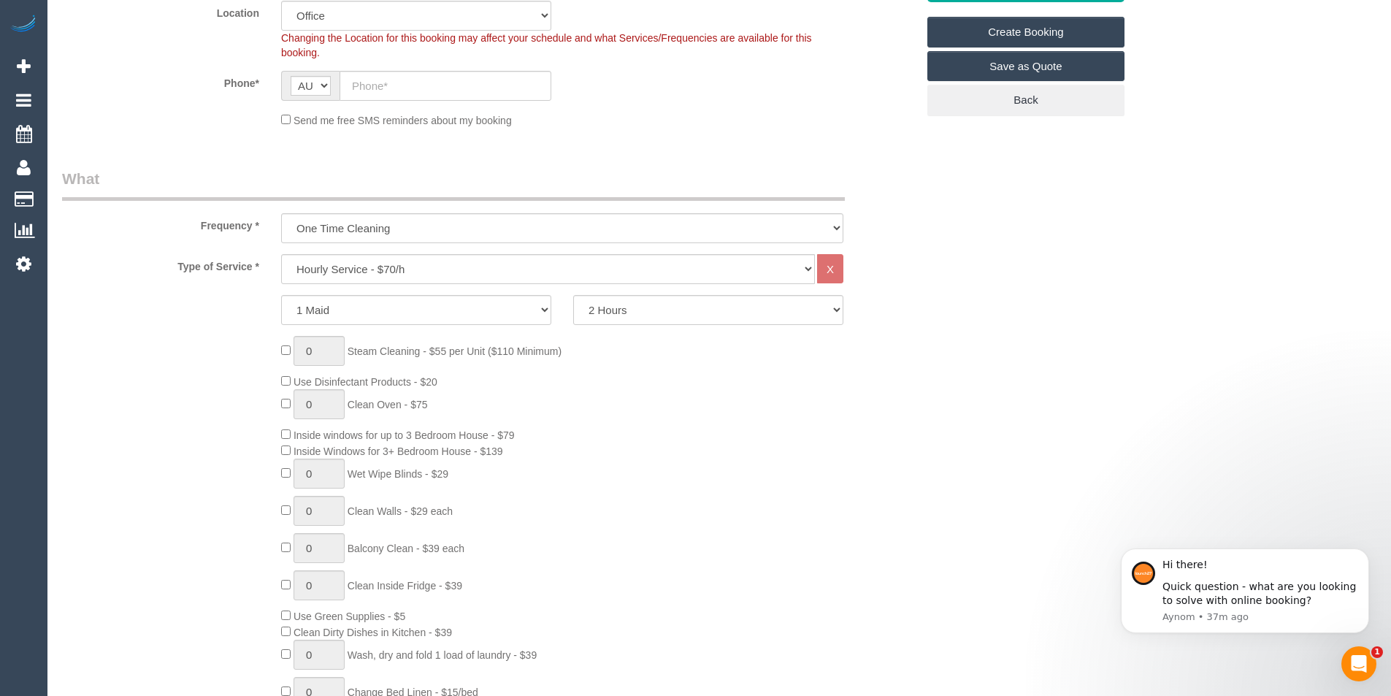
type input "Brsvick east"
click at [378, 267] on select "Hourly Service - $70/h Hourly Service - $65/h Hourly Service - $60/h Hourly Ser…" at bounding box center [548, 269] width 534 height 30
click at [194, 329] on div "Type of Service * Hourly Service - $70/h Hourly Service - $65/h Hourly Service …" at bounding box center [489, 525] width 854 height 543
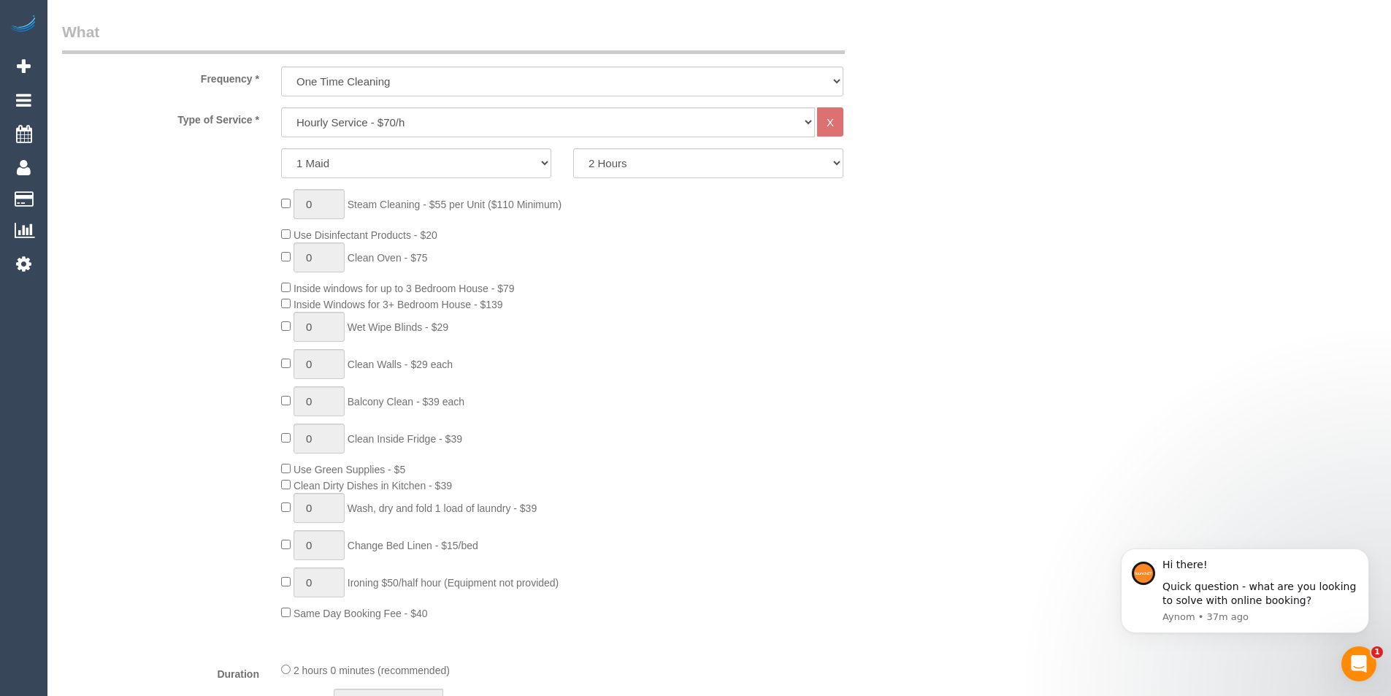
scroll to position [511, 0]
click at [373, 83] on select "One Time Cleaning Weekly - 10% Off - 10.00% (0% for the First Booking) Fortnigh…" at bounding box center [562, 82] width 562 height 30
click at [187, 202] on div "0 Steam Cleaning - $55 per Unit ($110 Minimum) Use Disinfectant Products - $20 …" at bounding box center [489, 406] width 876 height 432
click at [375, 123] on select "Hourly Service - $70/h Hourly Service - $65/h Hourly Service - $60/h Hourly Ser…" at bounding box center [548, 123] width 534 height 30
select select "213"
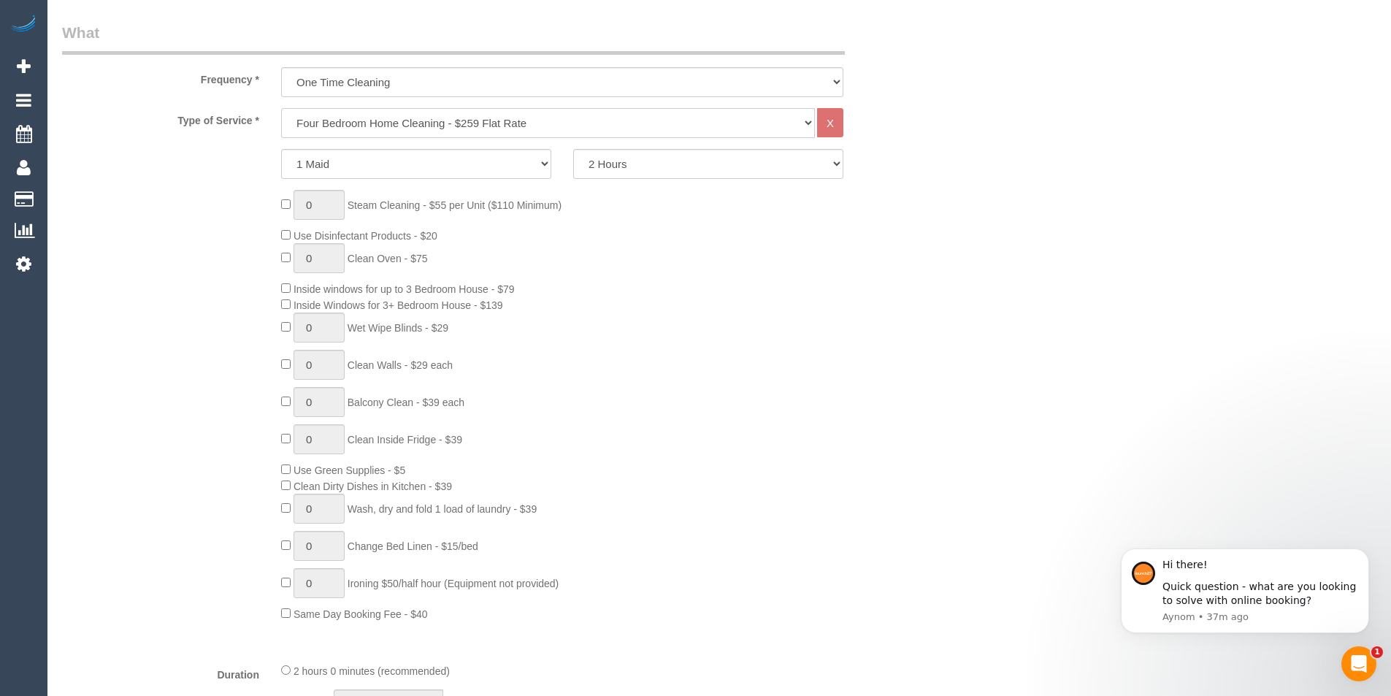
click at [281, 108] on select "Hourly Service - $70/h Hourly Service - $65/h Hourly Service - $60/h Hourly Ser…" at bounding box center [548, 123] width 534 height 30
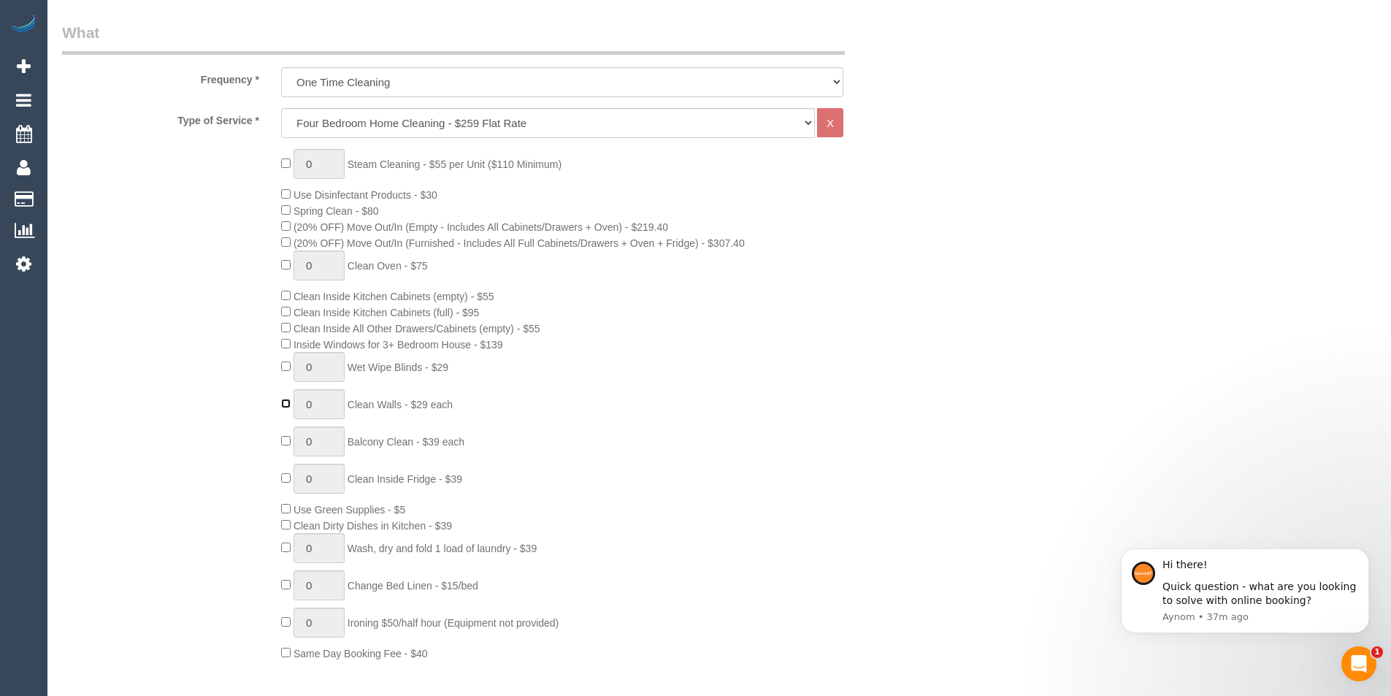
type input "1"
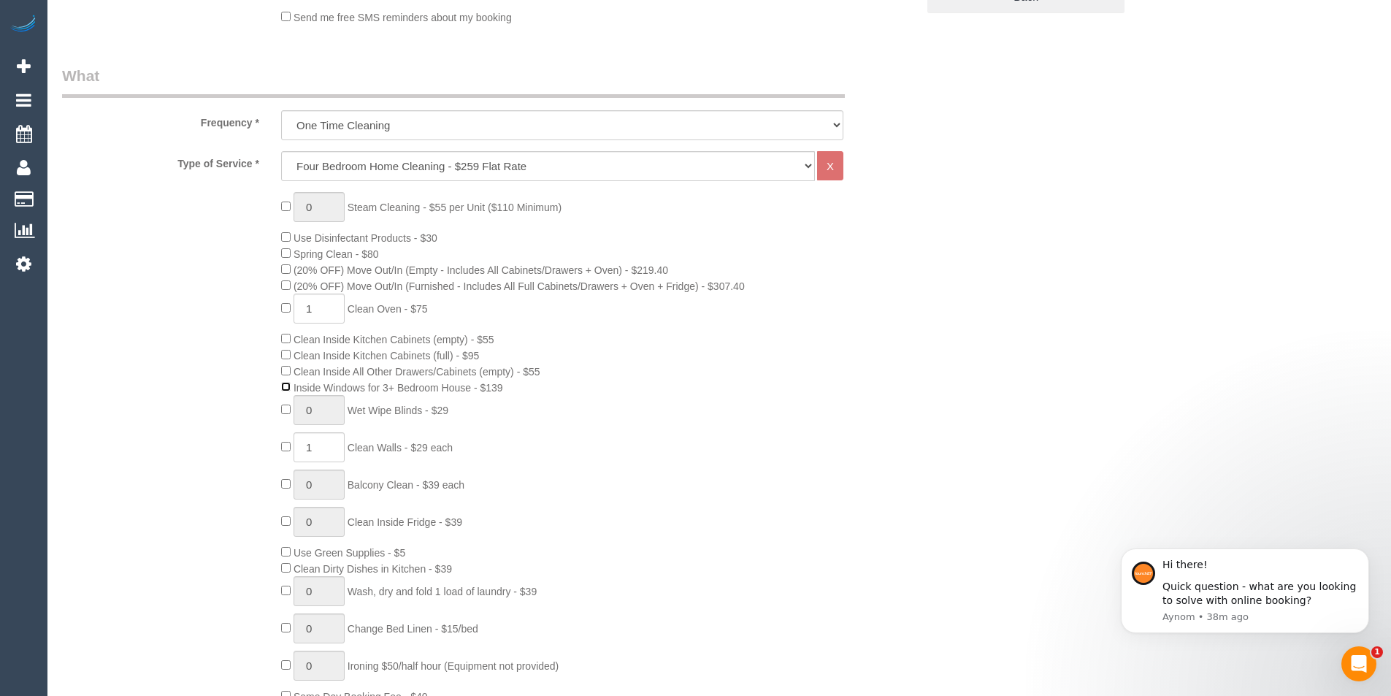
scroll to position [438, 0]
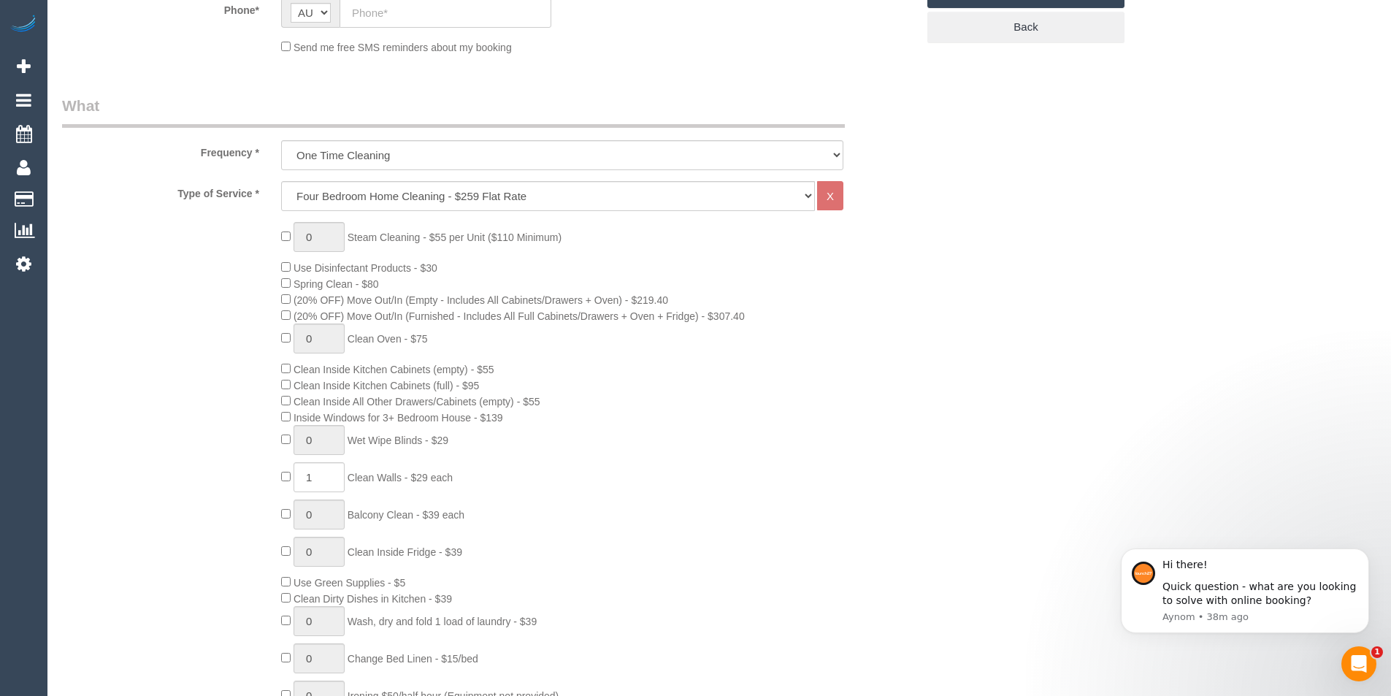
click at [285, 482] on span "1 Clean Walls - $29 each" at bounding box center [367, 478] width 172 height 12
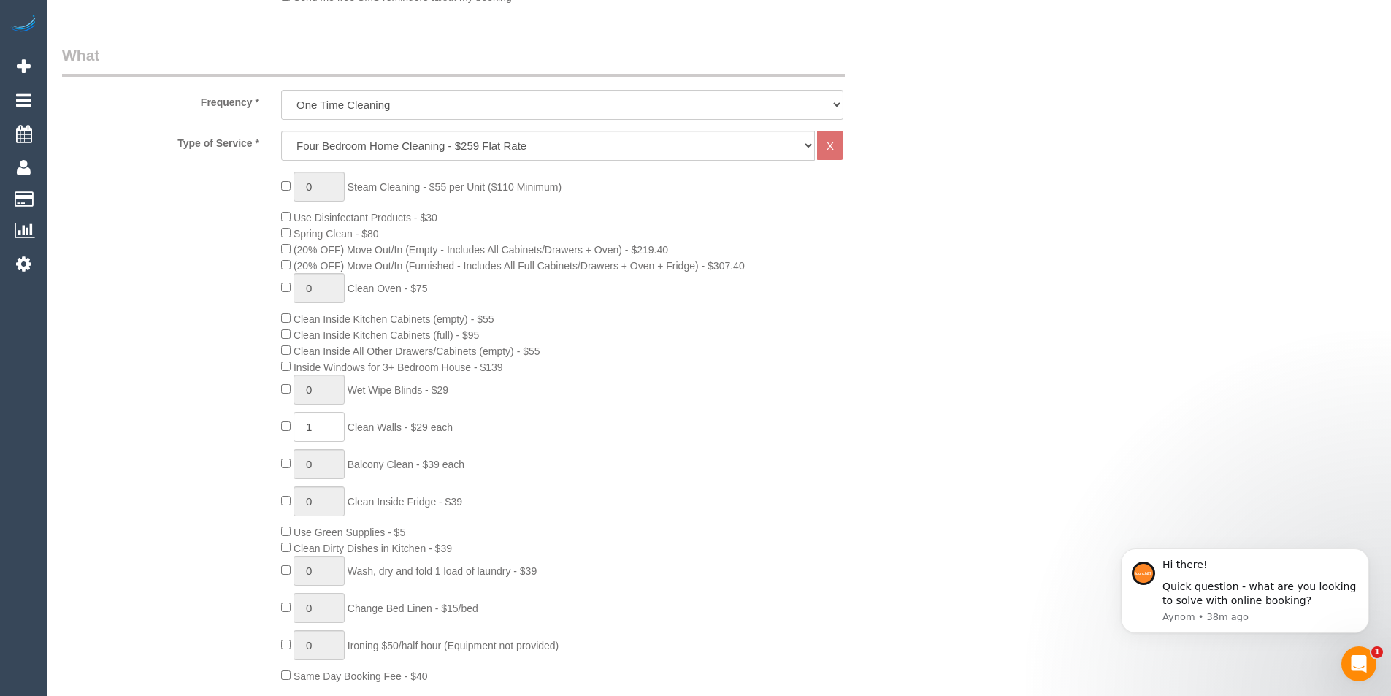
scroll to position [511, 0]
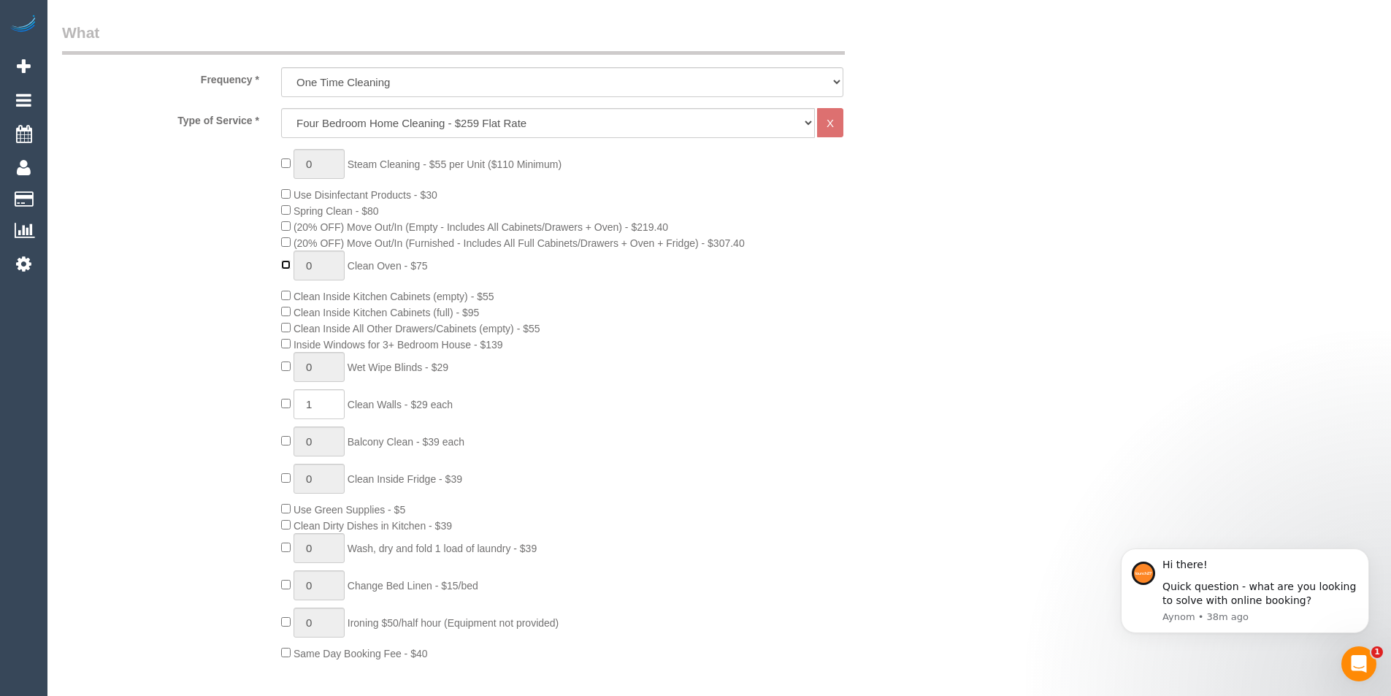
type input "1"
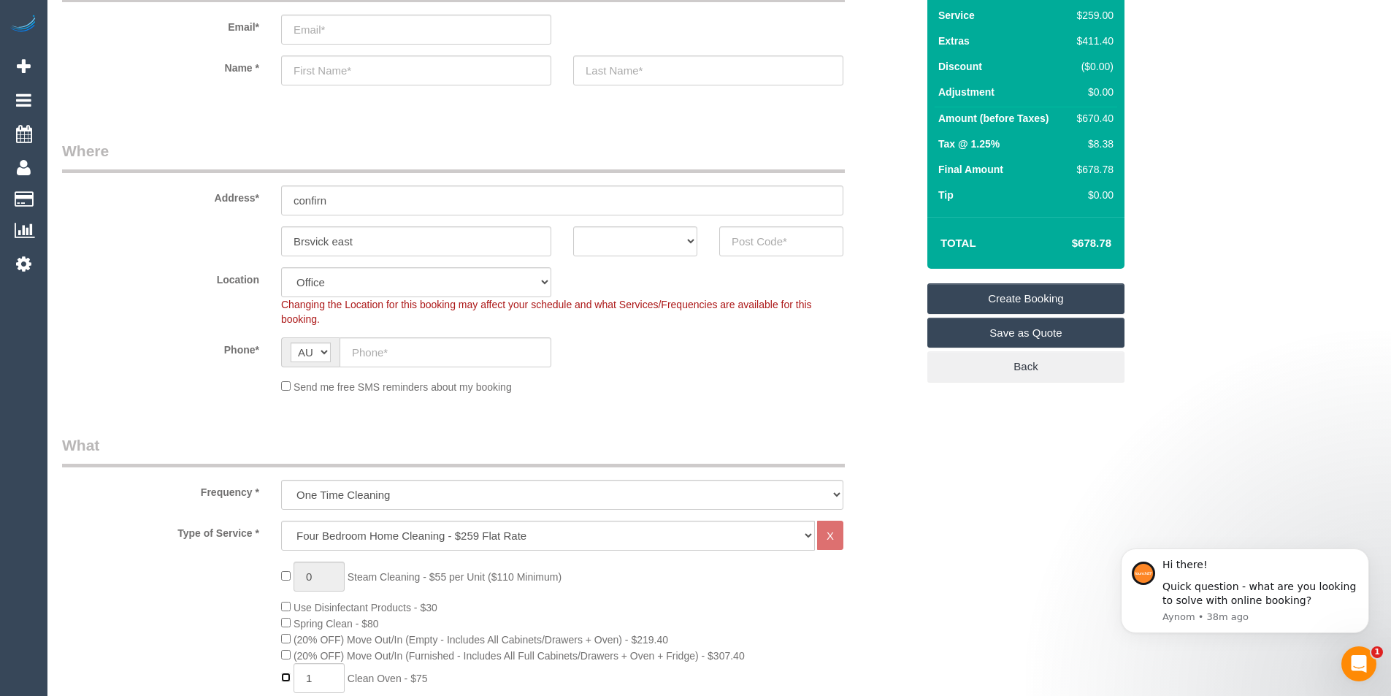
scroll to position [0, 0]
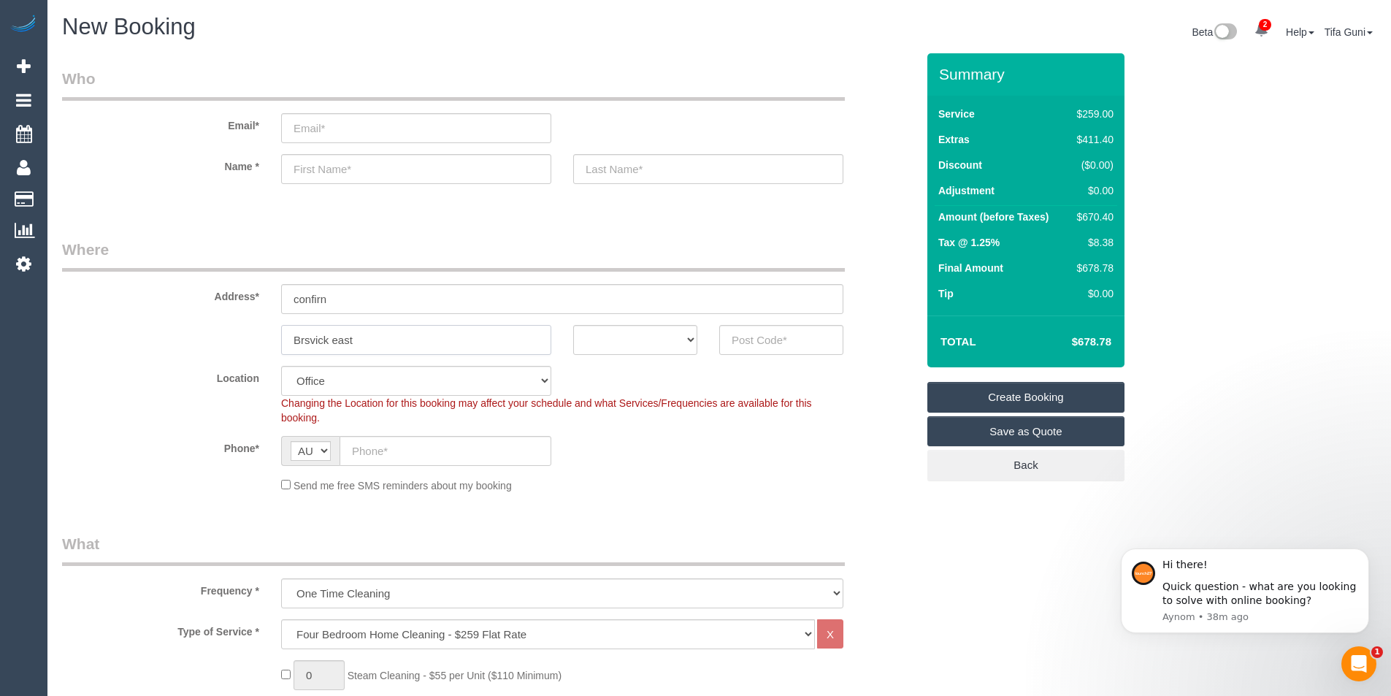
drag, startPoint x: 369, startPoint y: 334, endPoint x: 245, endPoint y: 350, distance: 125.1
click at [245, 350] on div "Brsvick east ACT NSW NT QLD SA TAS VIC WA" at bounding box center [489, 340] width 876 height 30
click at [782, 347] on input "text" at bounding box center [781, 340] width 124 height 30
type input "3057"
click at [675, 338] on select "ACT NSW NT QLD SA TAS VIC WA" at bounding box center [635, 340] width 124 height 30
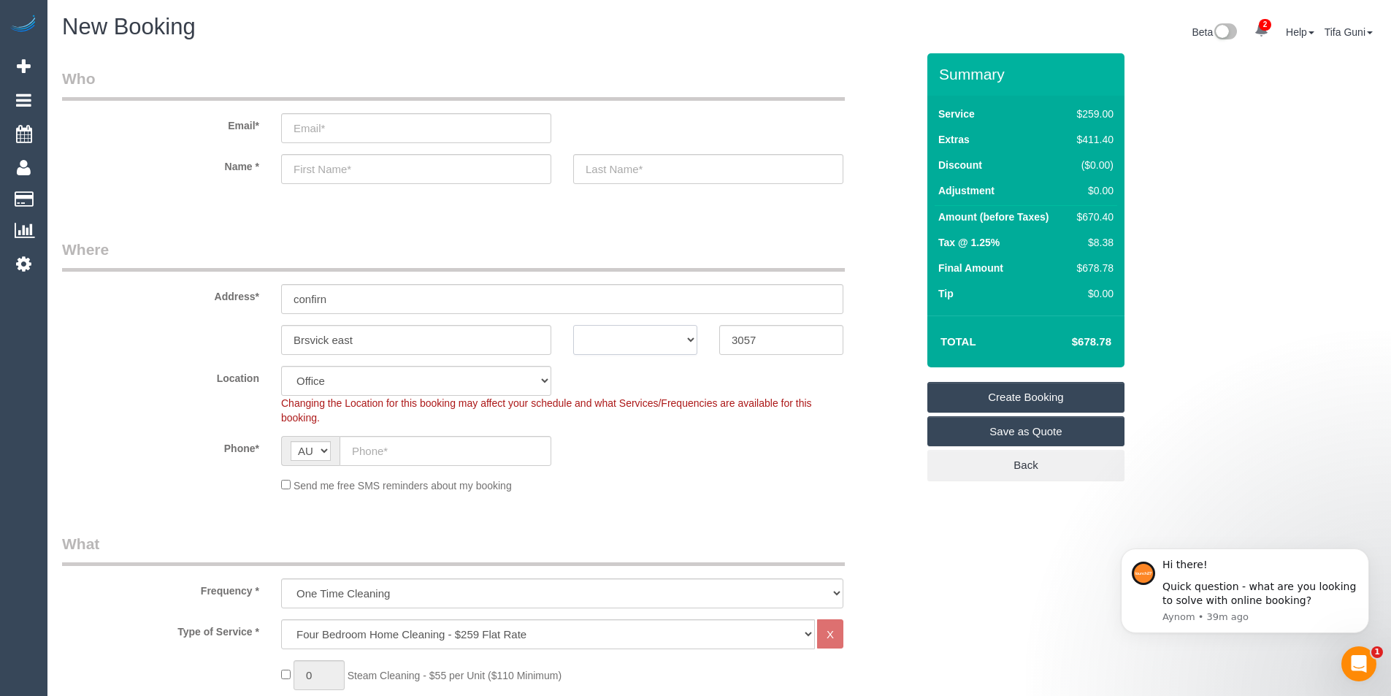
select select "88"
select select "VIC"
click at [573, 325] on select "ACT NSW NT QLD SA TAS VIC WA" at bounding box center [635, 340] width 124 height 30
select select "object:2793"
click at [349, 134] on input "email" at bounding box center [416, 128] width 270 height 30
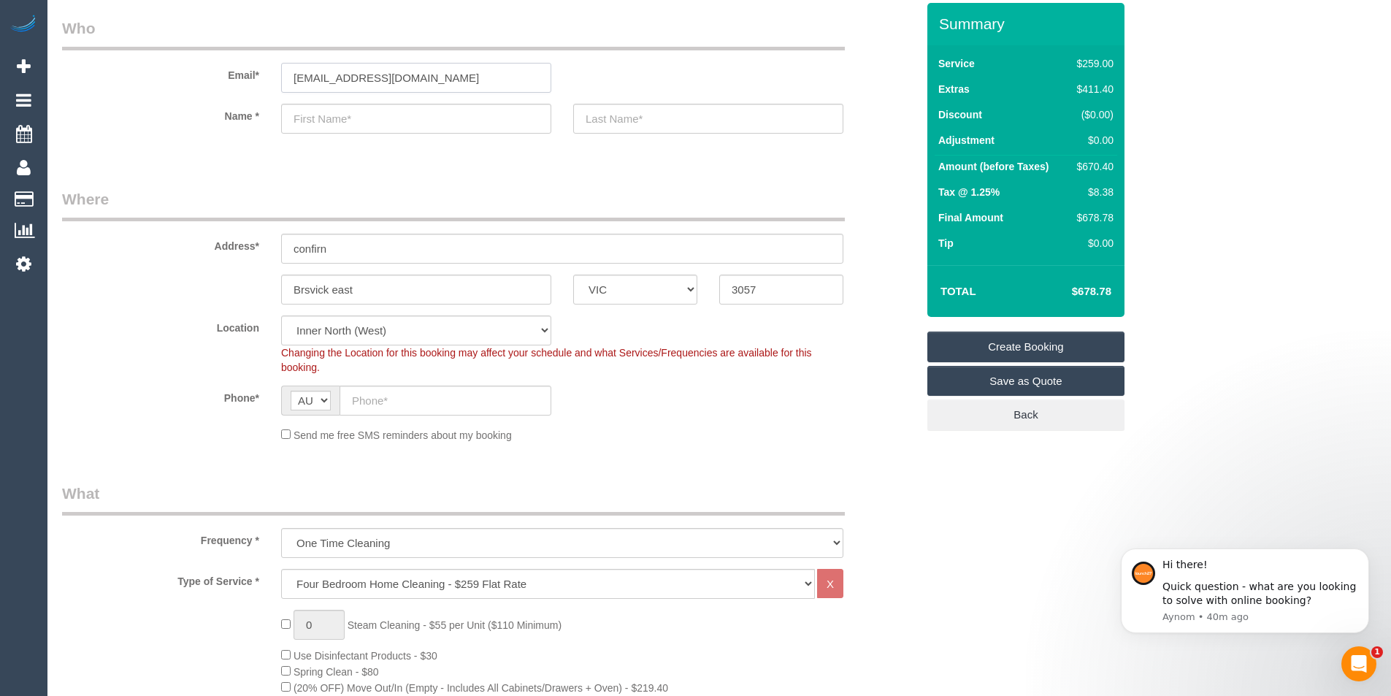
scroll to position [73, 0]
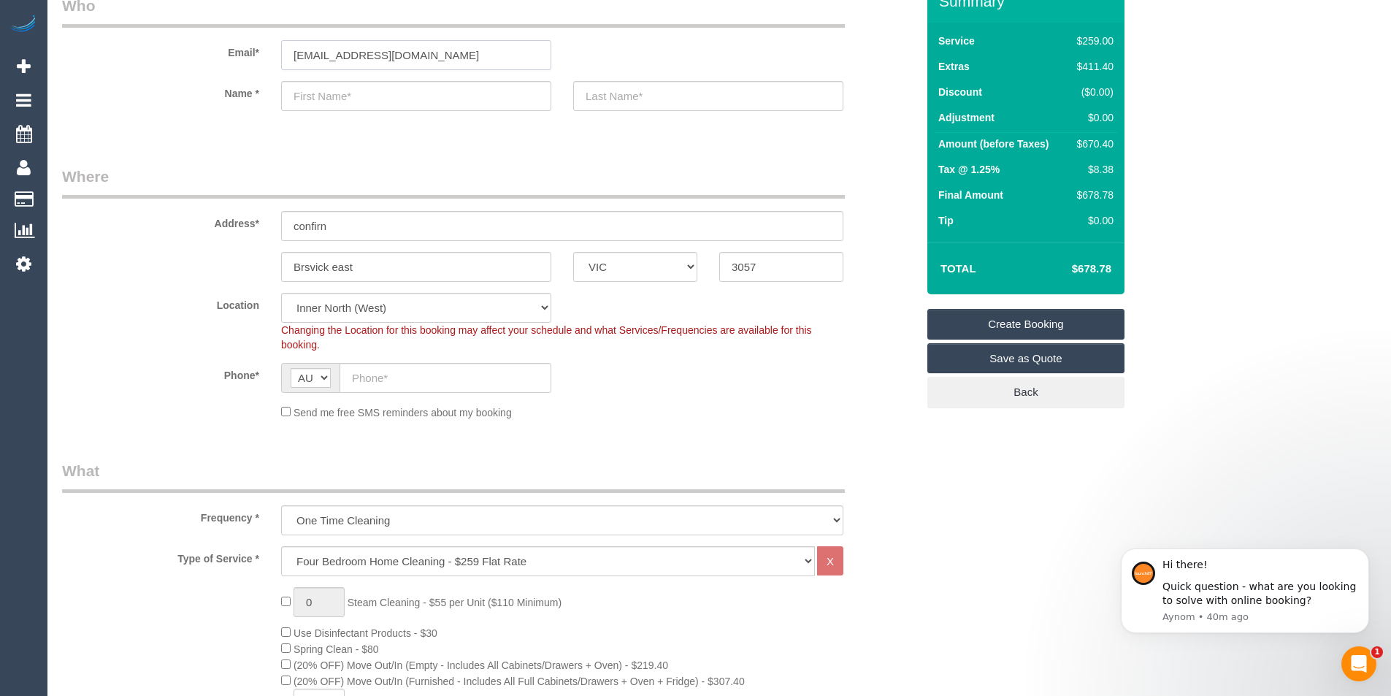
type input "kinjltran@gmail.com"
drag, startPoint x: 341, startPoint y: 227, endPoint x: 247, endPoint y: 228, distance: 94.2
click at [247, 228] on div "Address* confirn" at bounding box center [489, 203] width 876 height 75
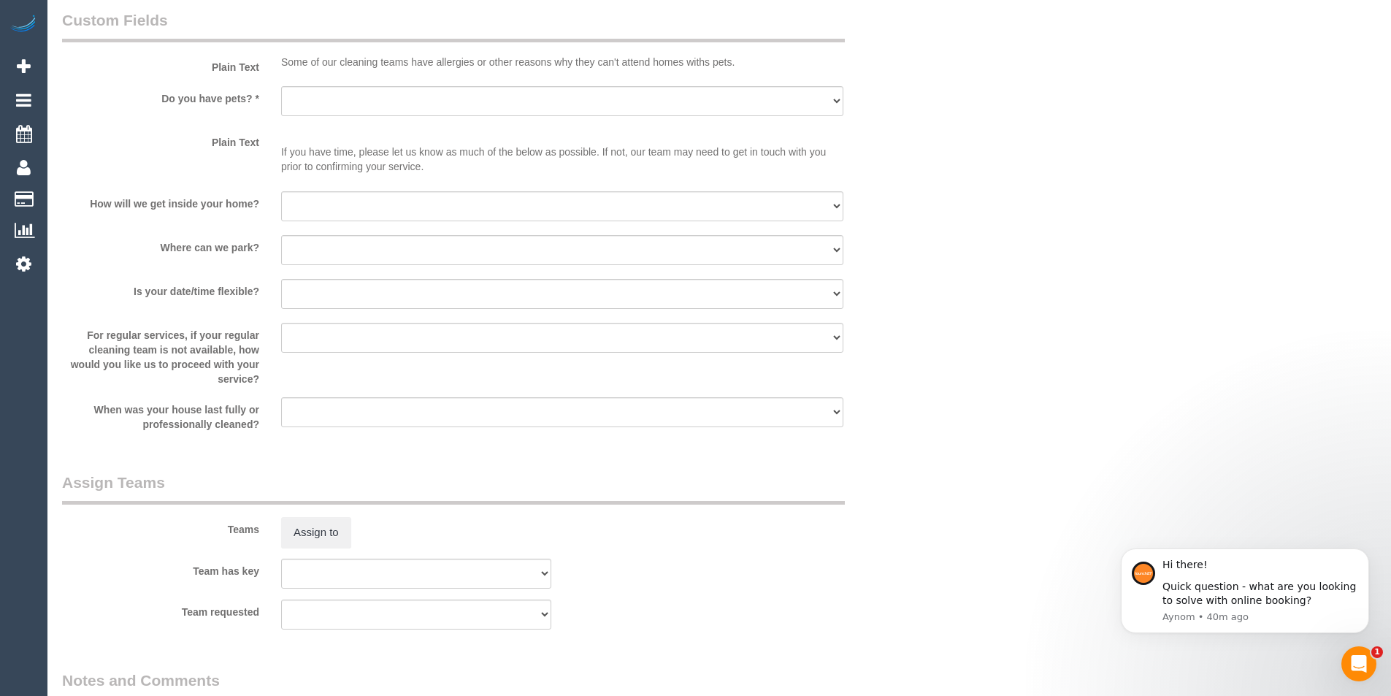
scroll to position [1826, 0]
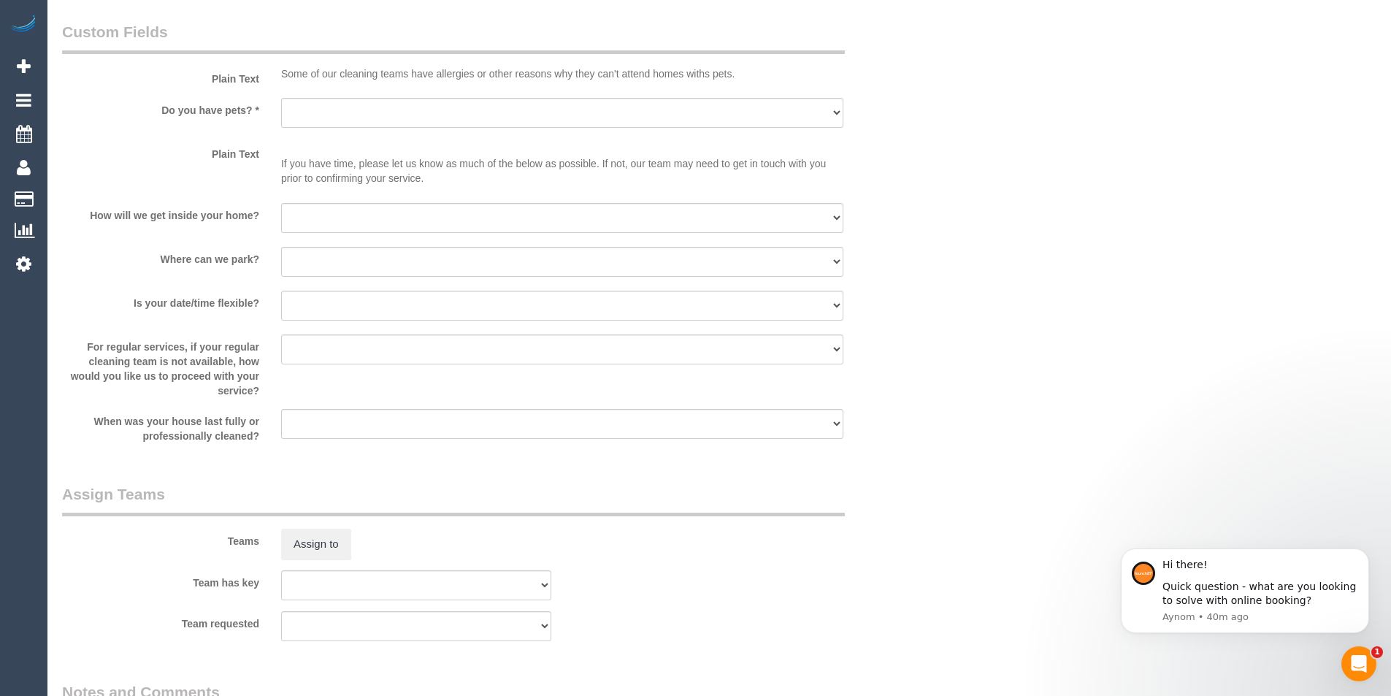
type input "9 nunan street"
click at [326, 259] on select "I will provide parking on-site Free street parking Paid street parking (cost wi…" at bounding box center [562, 262] width 562 height 30
select select "number:18"
click at [281, 247] on select "I will provide parking on-site Free street parking Paid street parking (cost wi…" at bounding box center [562, 262] width 562 height 30
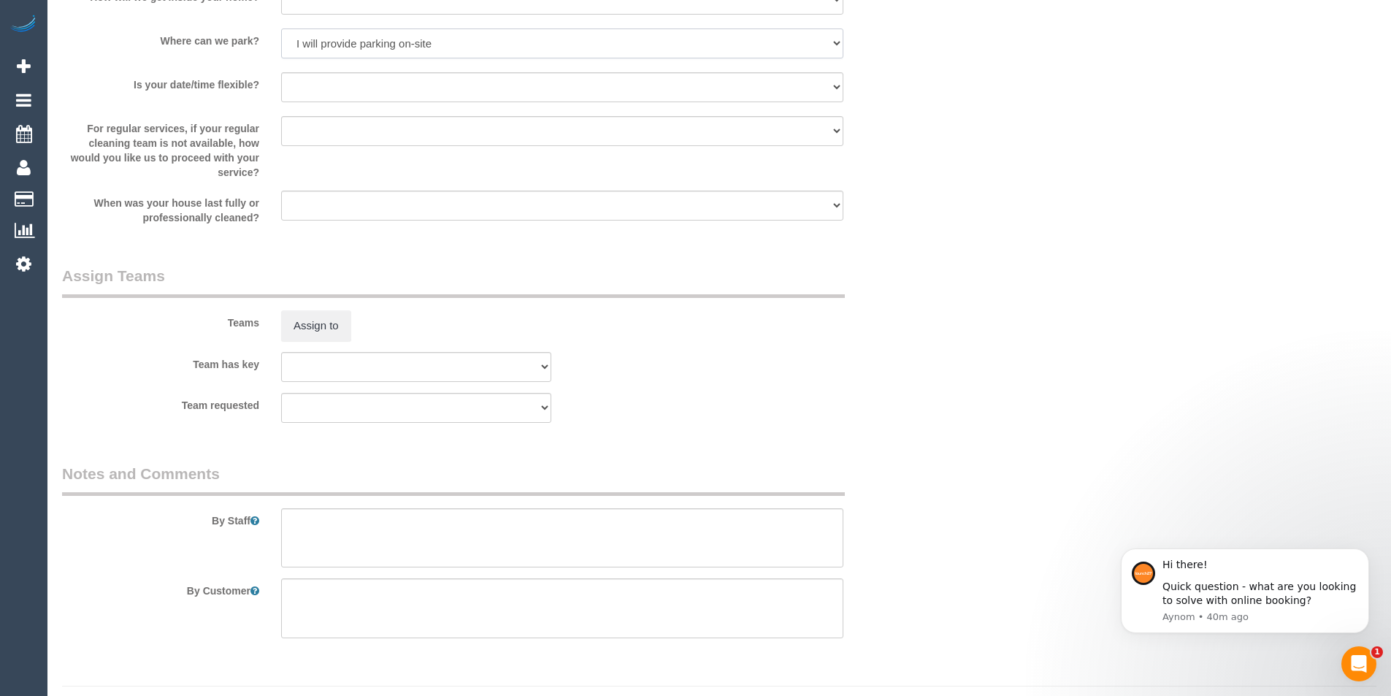
scroll to position [2078, 0]
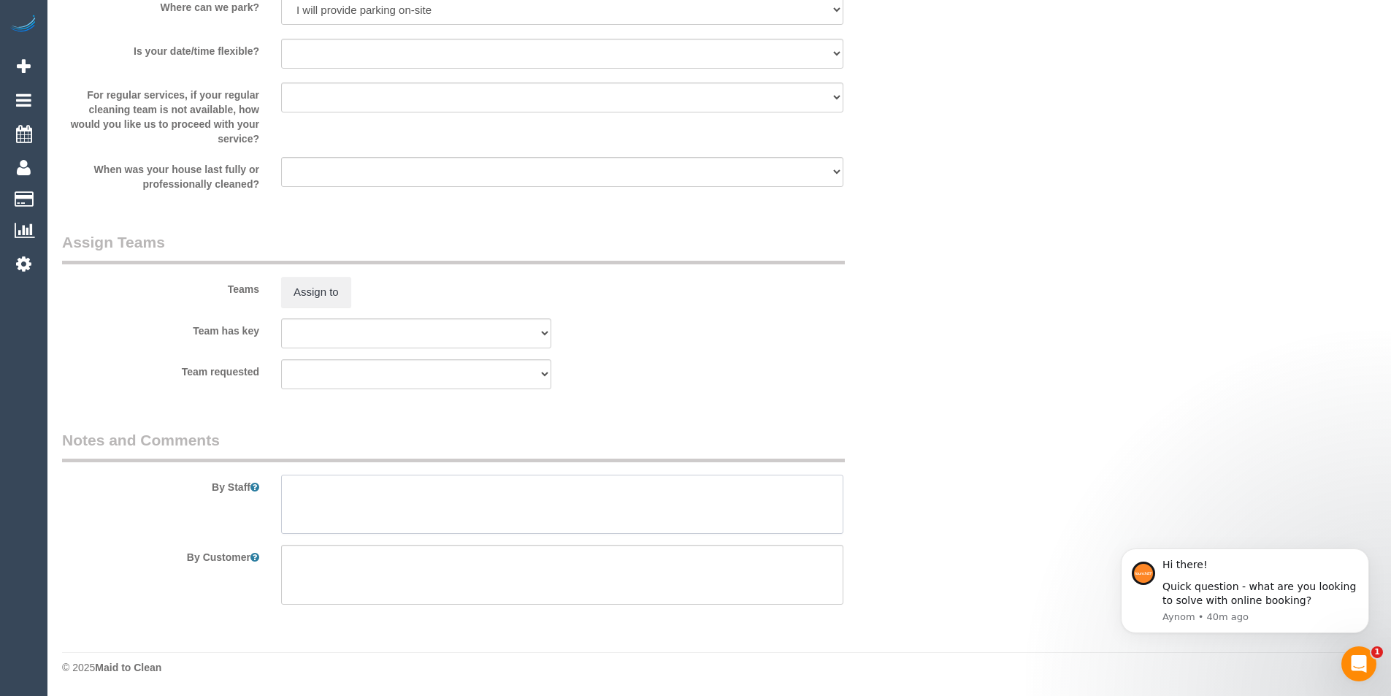
click at [299, 500] on textarea at bounding box center [562, 505] width 562 height 60
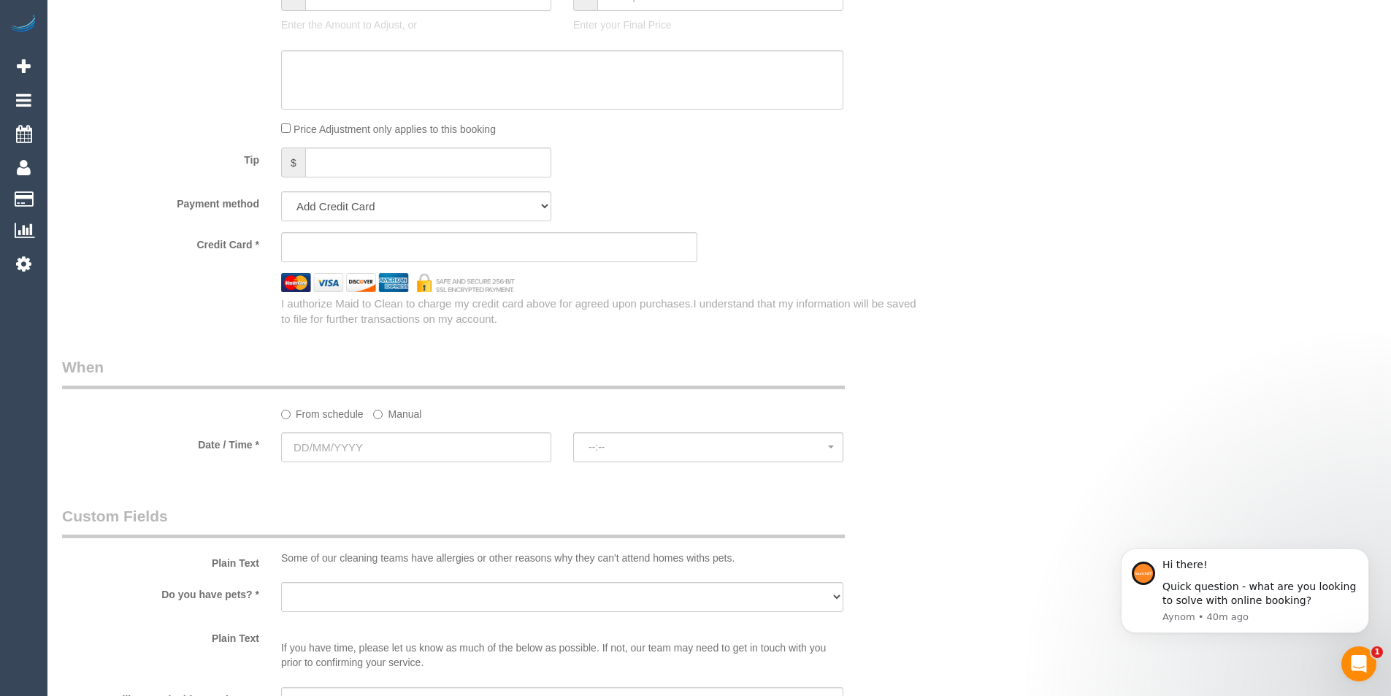
scroll to position [1347, 0]
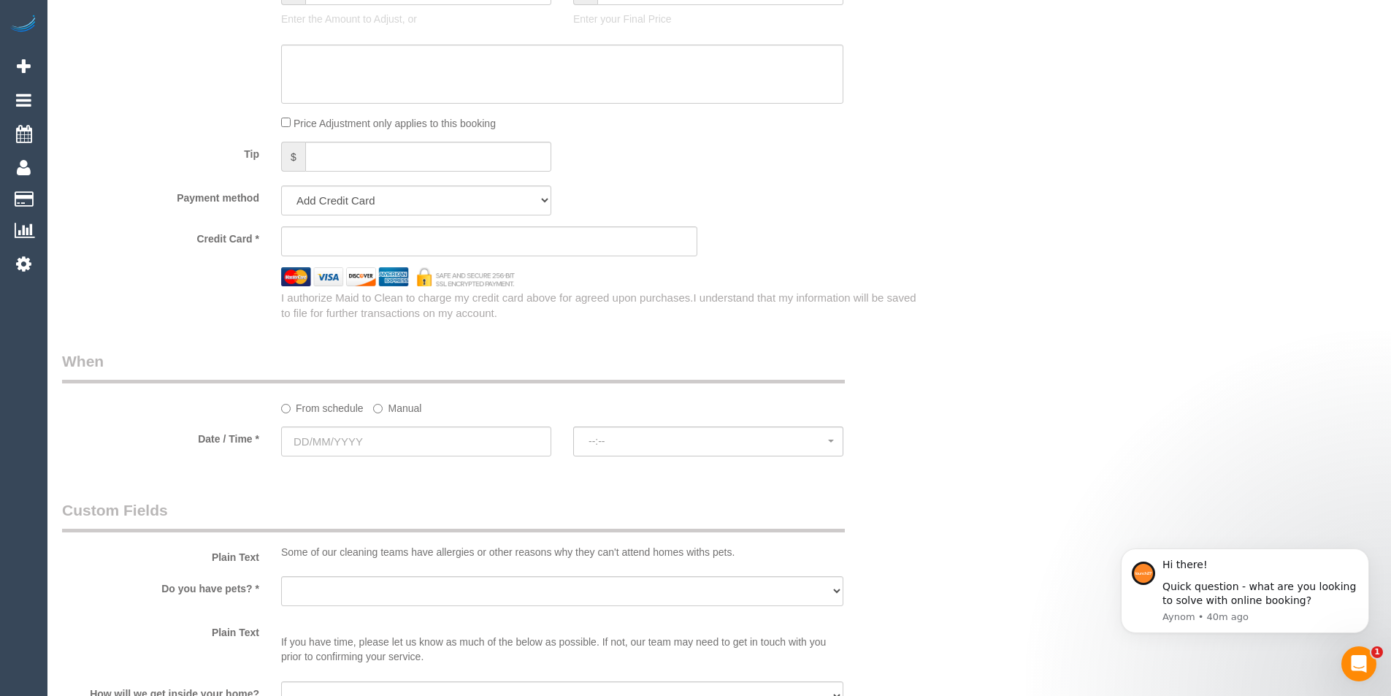
type textarea "Access code 9871 key lock on the door"
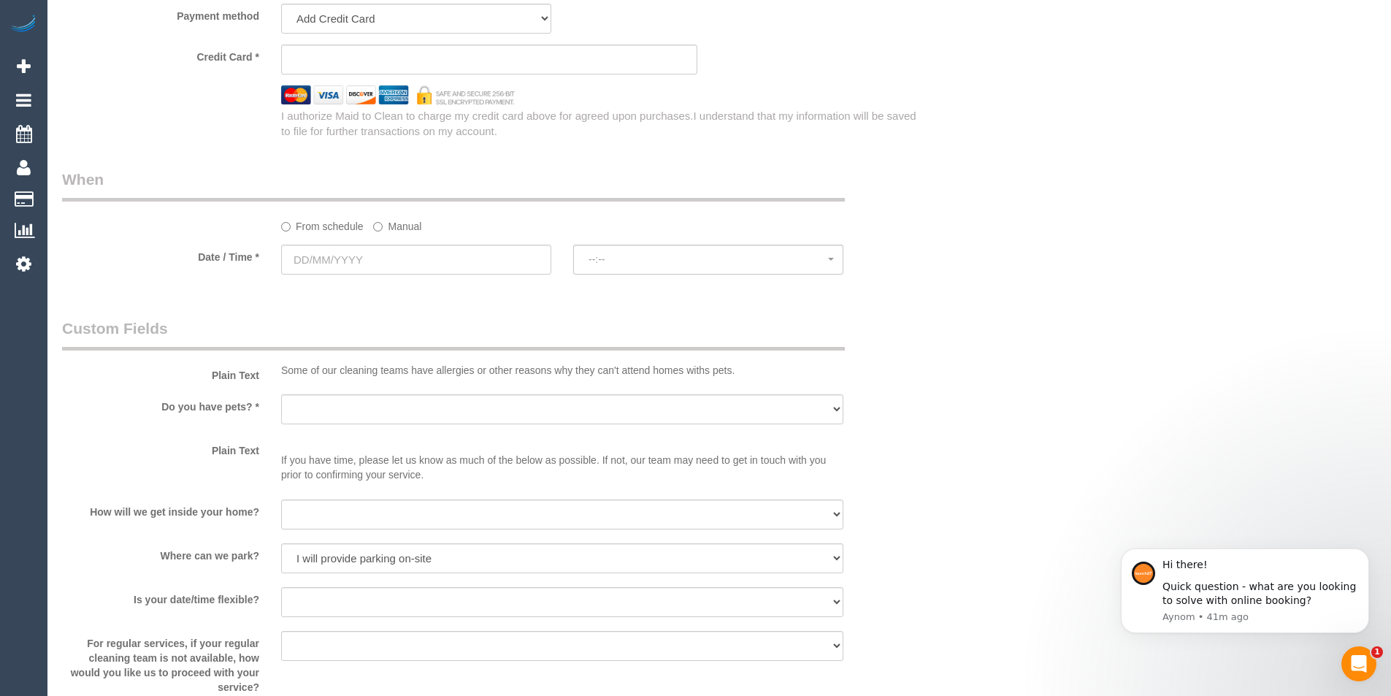
scroll to position [1493, 0]
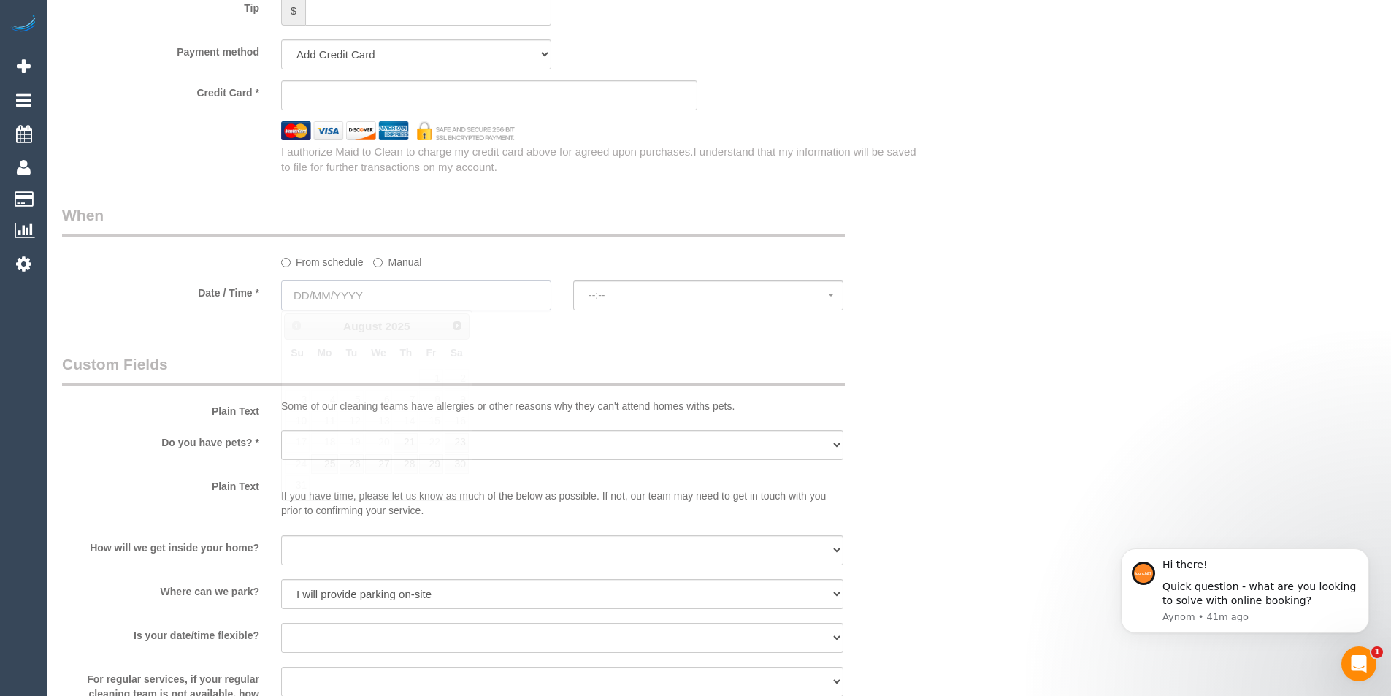
click at [359, 300] on input "text" at bounding box center [416, 295] width 270 height 30
click at [524, 362] on legend "Custom Fields" at bounding box center [453, 369] width 783 height 33
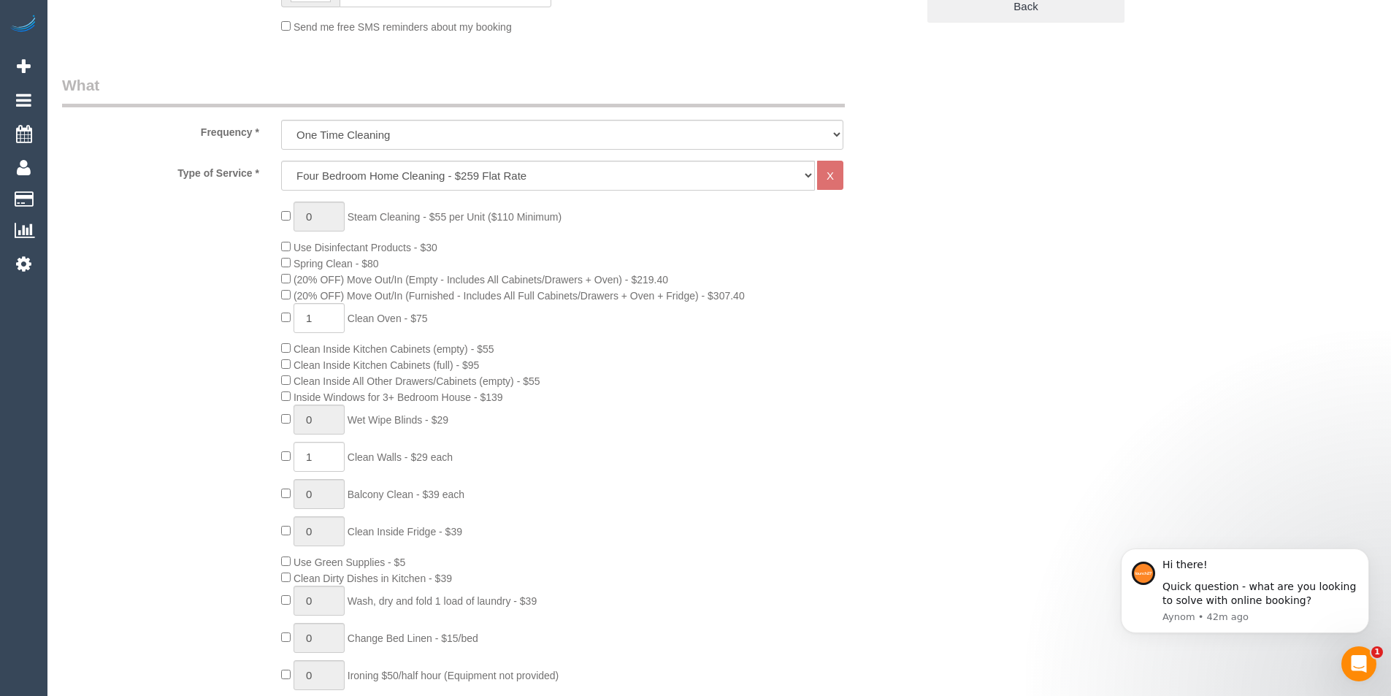
scroll to position [471, 0]
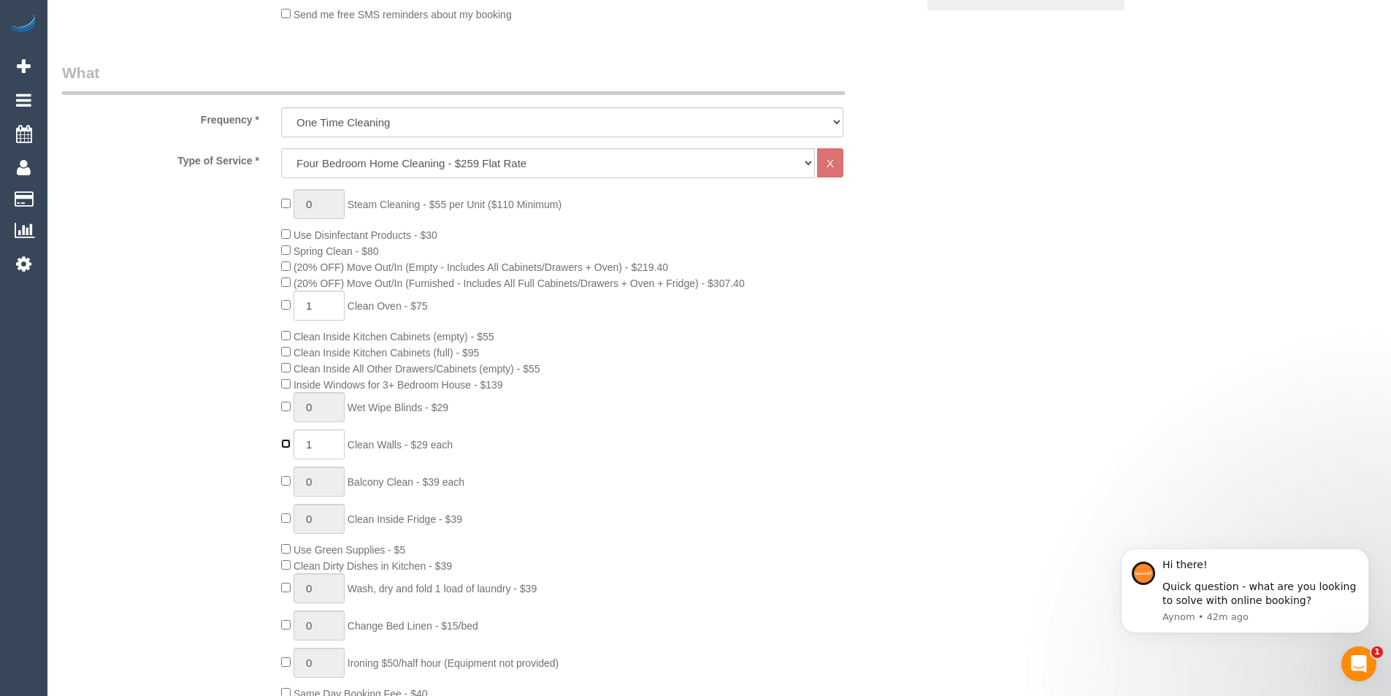
type input "0"
click at [285, 298] on div "0 Steam Cleaning - $55 per Unit ($110 Minimum) Use Disinfectant Products - $30 …" at bounding box center [598, 445] width 657 height 512
type input "0"
click at [289, 257] on div "0 Steam Cleaning - $55 per Unit ($110 Minimum) Use Disinfectant Products - $30 …" at bounding box center [598, 445] width 657 height 512
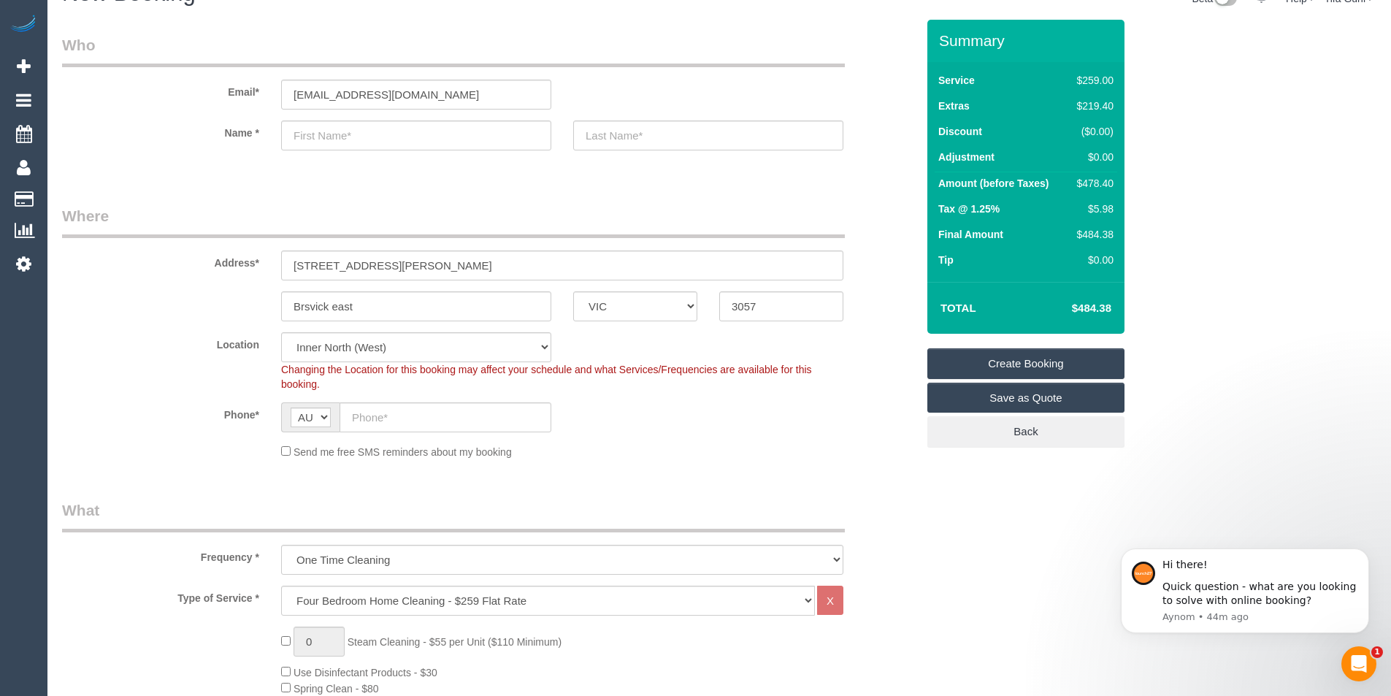
scroll to position [0, 0]
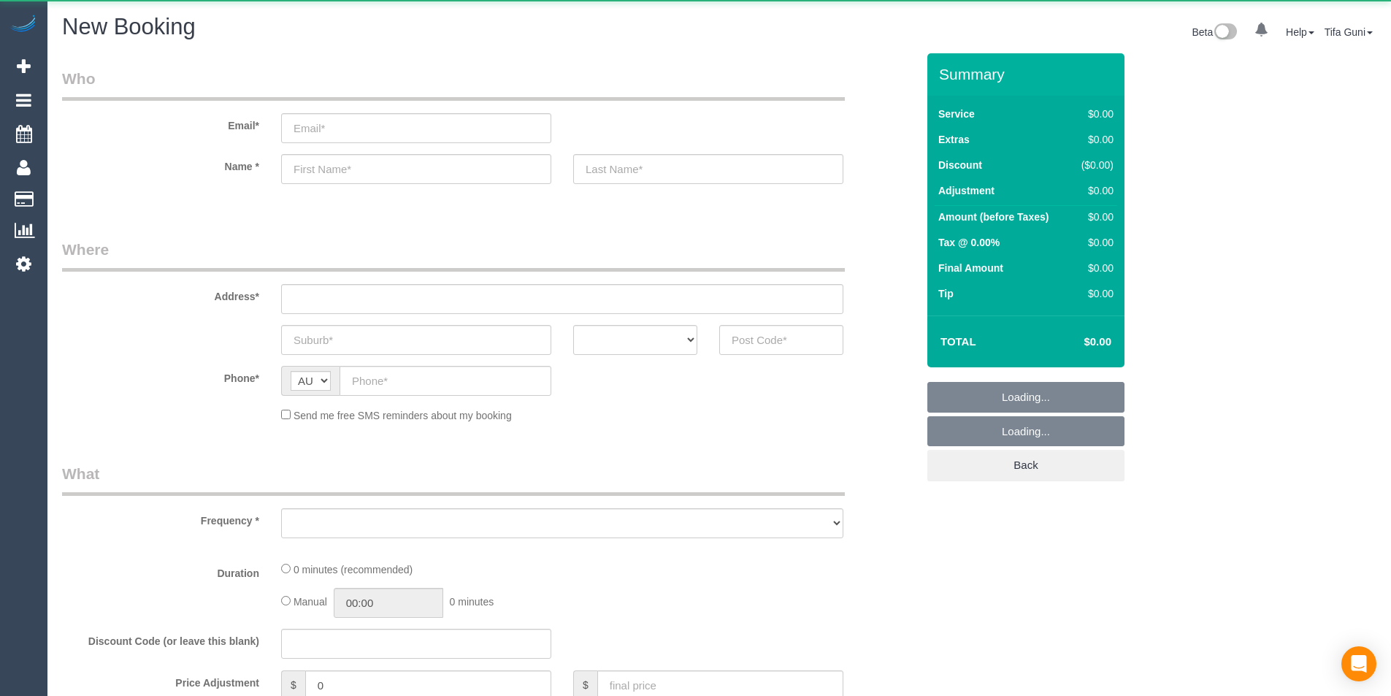
select select "object:655"
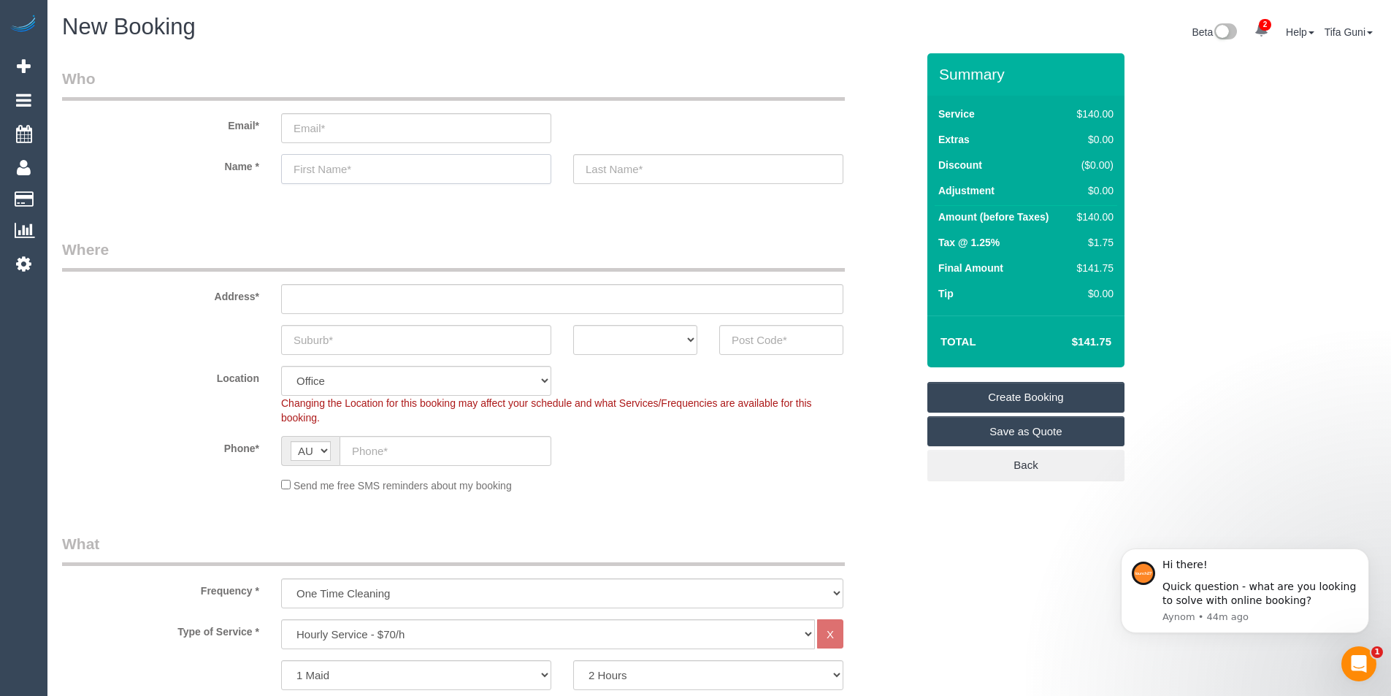
click at [323, 169] on input "text" at bounding box center [416, 169] width 270 height 30
click at [342, 131] on input "email" at bounding box center [416, 128] width 270 height 30
click at [324, 172] on input "text" at bounding box center [416, 169] width 270 height 30
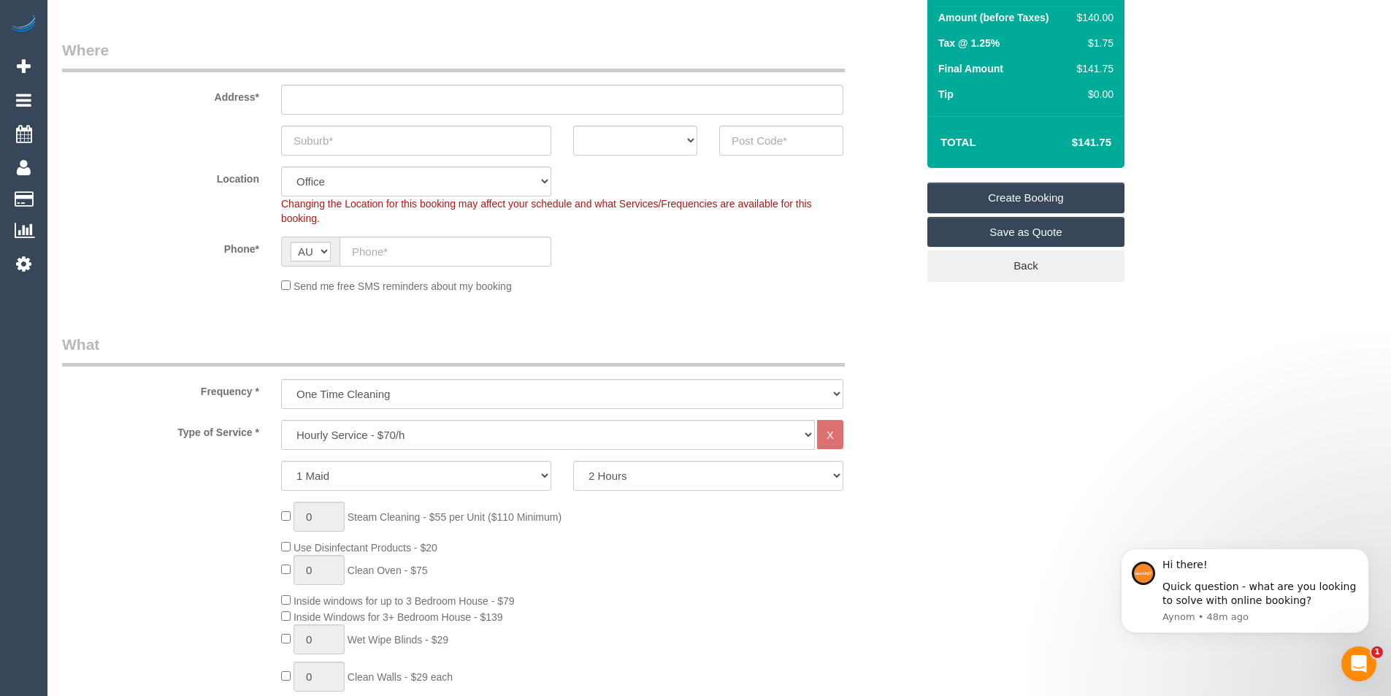
scroll to position [219, 0]
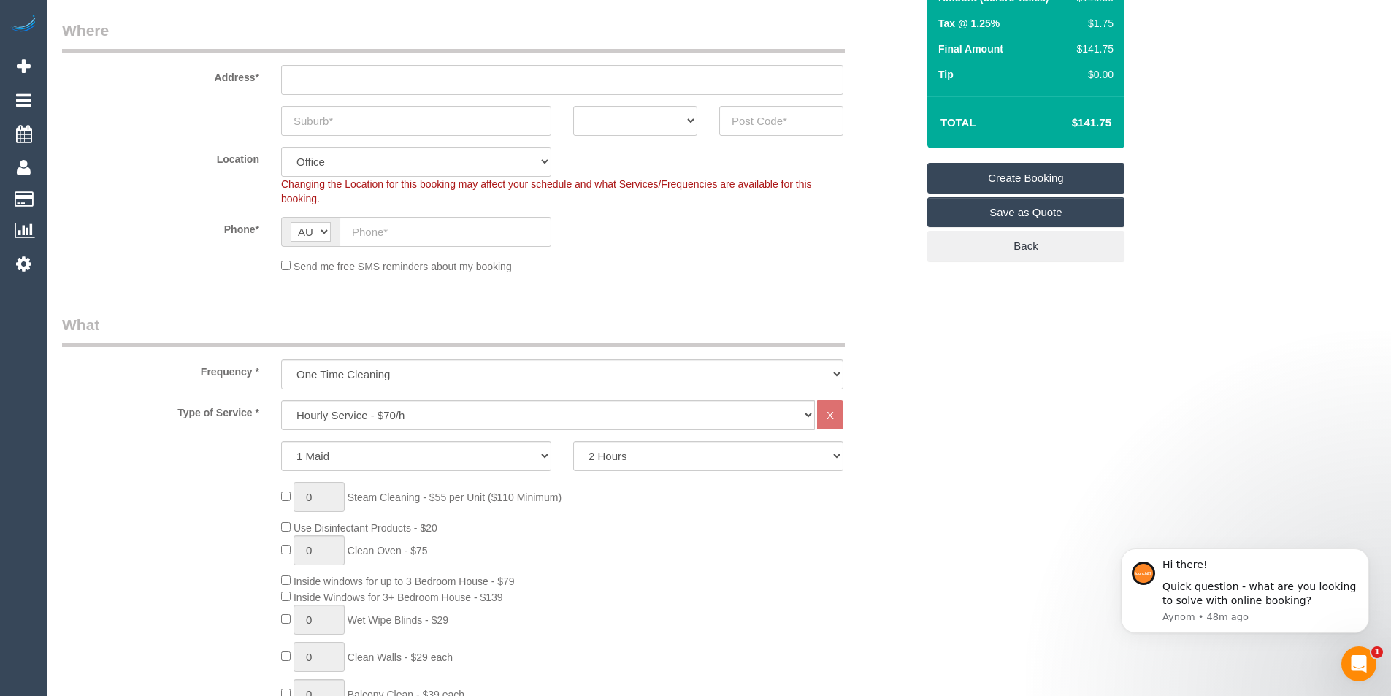
type input "[PERSON_NAME]"
click at [431, 414] on select "Hourly Service - $70/h Hourly Service - $65/h Hourly Service - $60/h Hourly Ser…" at bounding box center [548, 415] width 534 height 30
click at [865, 559] on div "0 Steam Cleaning - $55 per Unit ($110 Minimum) Use Disinfectant Products - $20 …" at bounding box center [598, 698] width 657 height 432
click at [421, 373] on select "One Time Cleaning Weekly - 10% Off - 10.00% (0% for the First Booking) Fortnigh…" at bounding box center [562, 374] width 562 height 30
click at [417, 340] on legend "What" at bounding box center [453, 330] width 783 height 33
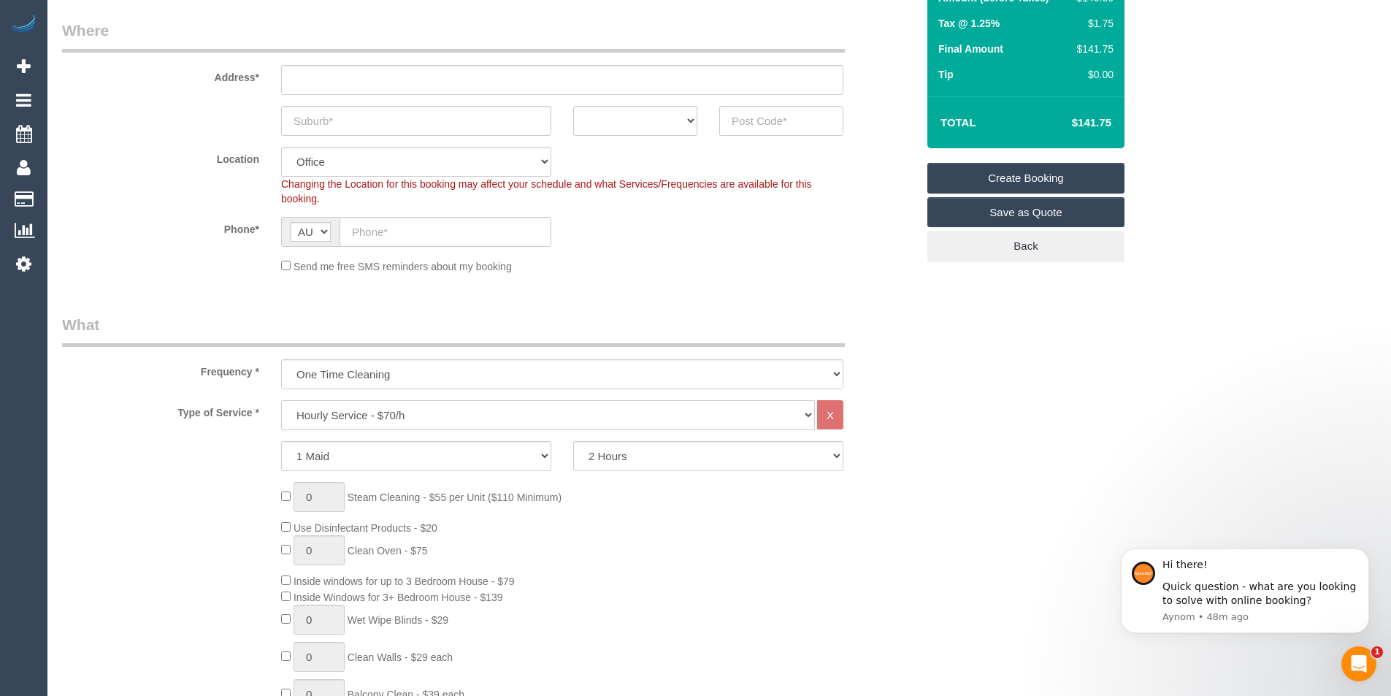
click at [398, 413] on select "Hourly Service - $70/h Hourly Service - $65/h Hourly Service - $60/h Hourly Ser…" at bounding box center [548, 415] width 534 height 30
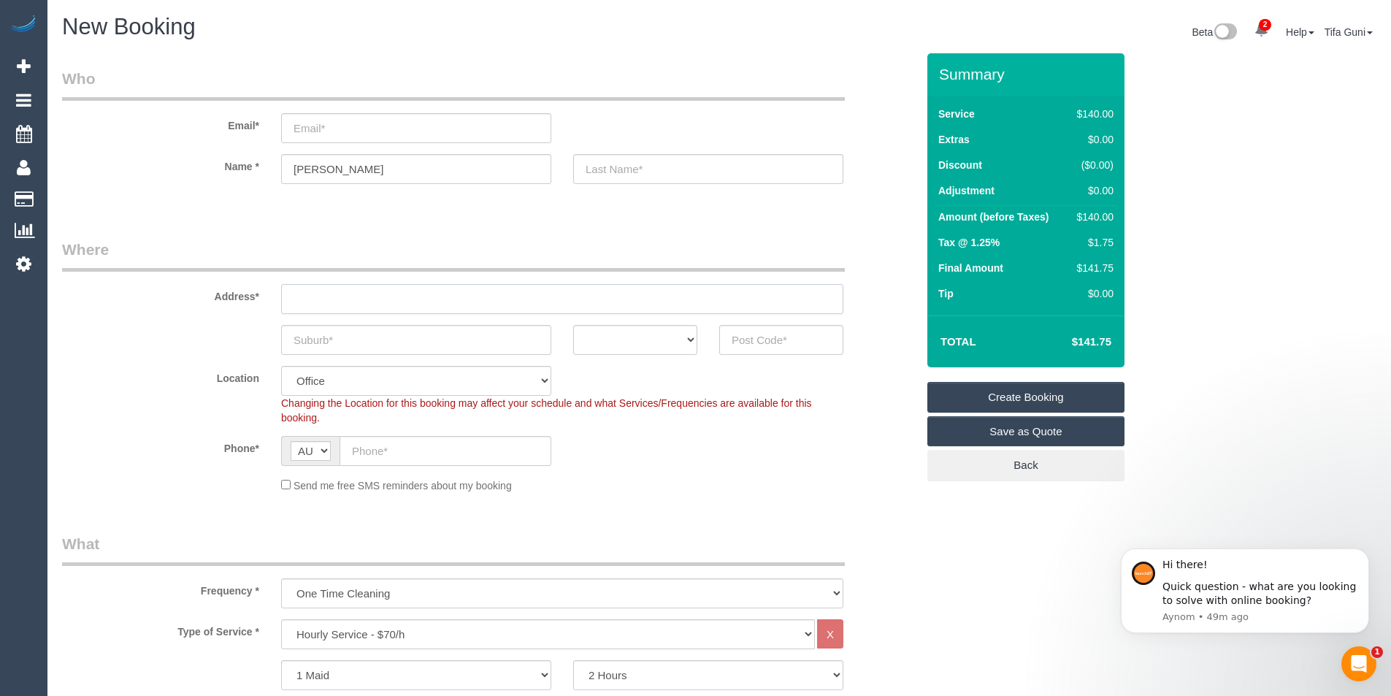
click at [345, 305] on input "text" at bounding box center [562, 299] width 562 height 30
click at [611, 170] on input "text" at bounding box center [708, 169] width 270 height 30
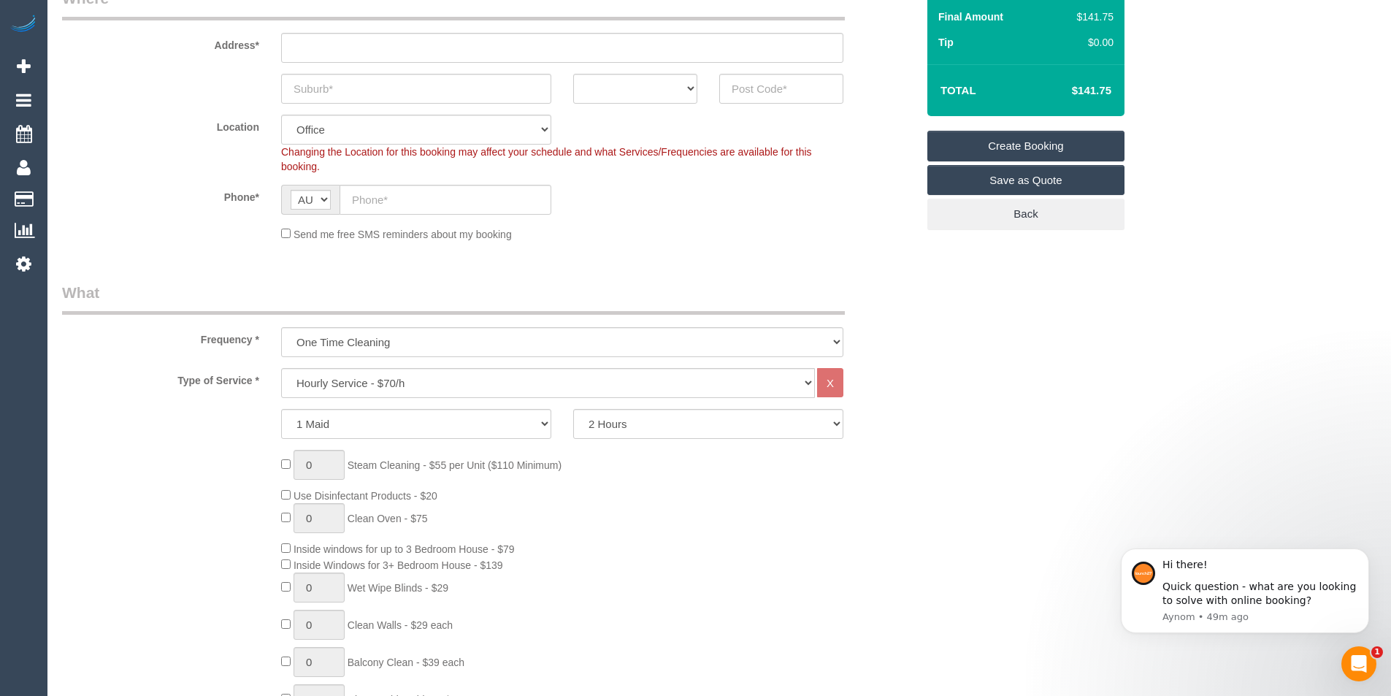
scroll to position [292, 0]
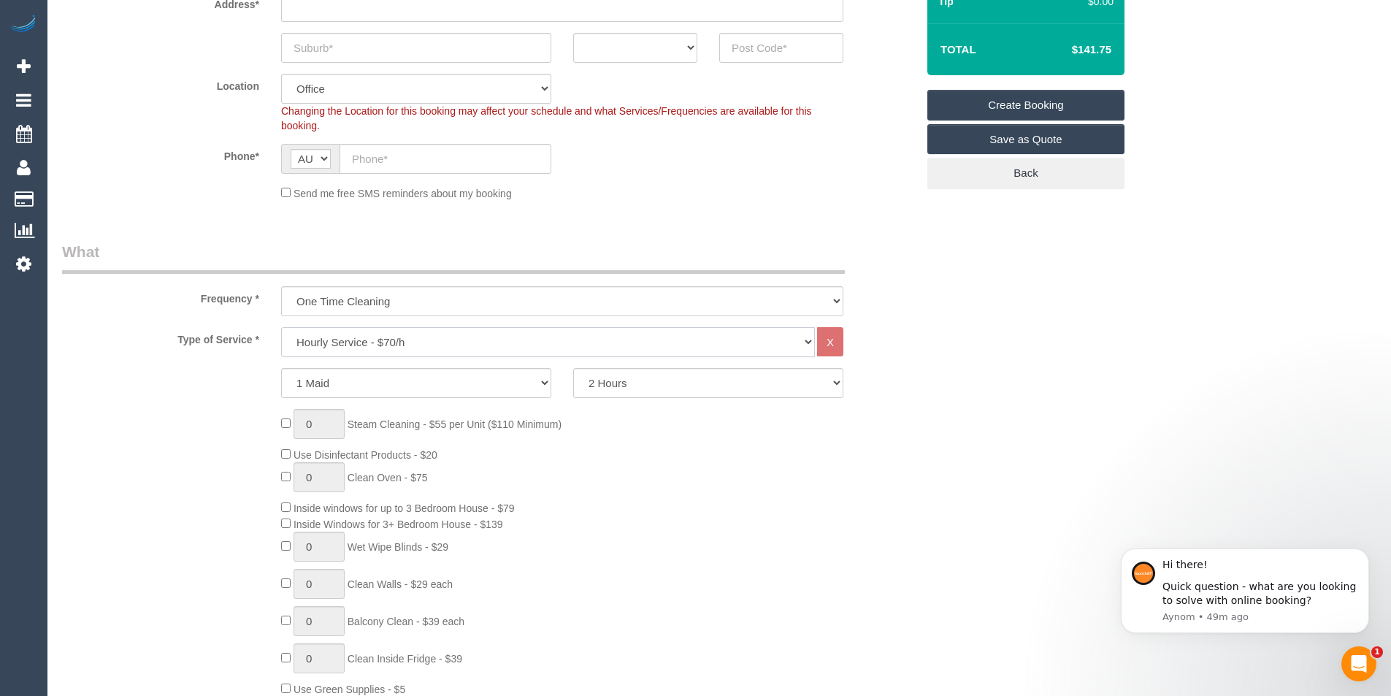
click at [421, 345] on select "Hourly Service - $70/h Hourly Service - $65/h Hourly Service - $60/h Hourly Ser…" at bounding box center [548, 342] width 534 height 30
select select "211"
click at [281, 327] on select "Hourly Service - $70/h Hourly Service - $65/h Hourly Service - $60/h Hourly Ser…" at bounding box center [548, 342] width 534 height 30
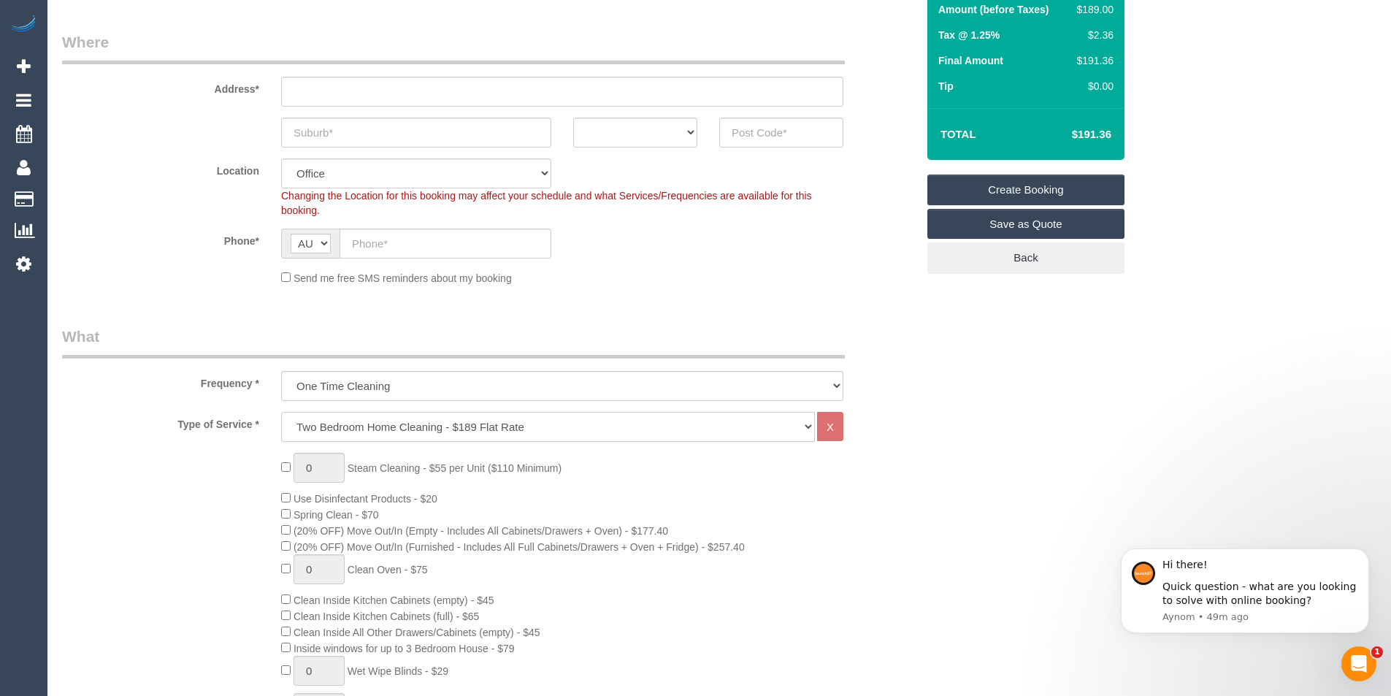
scroll to position [219, 0]
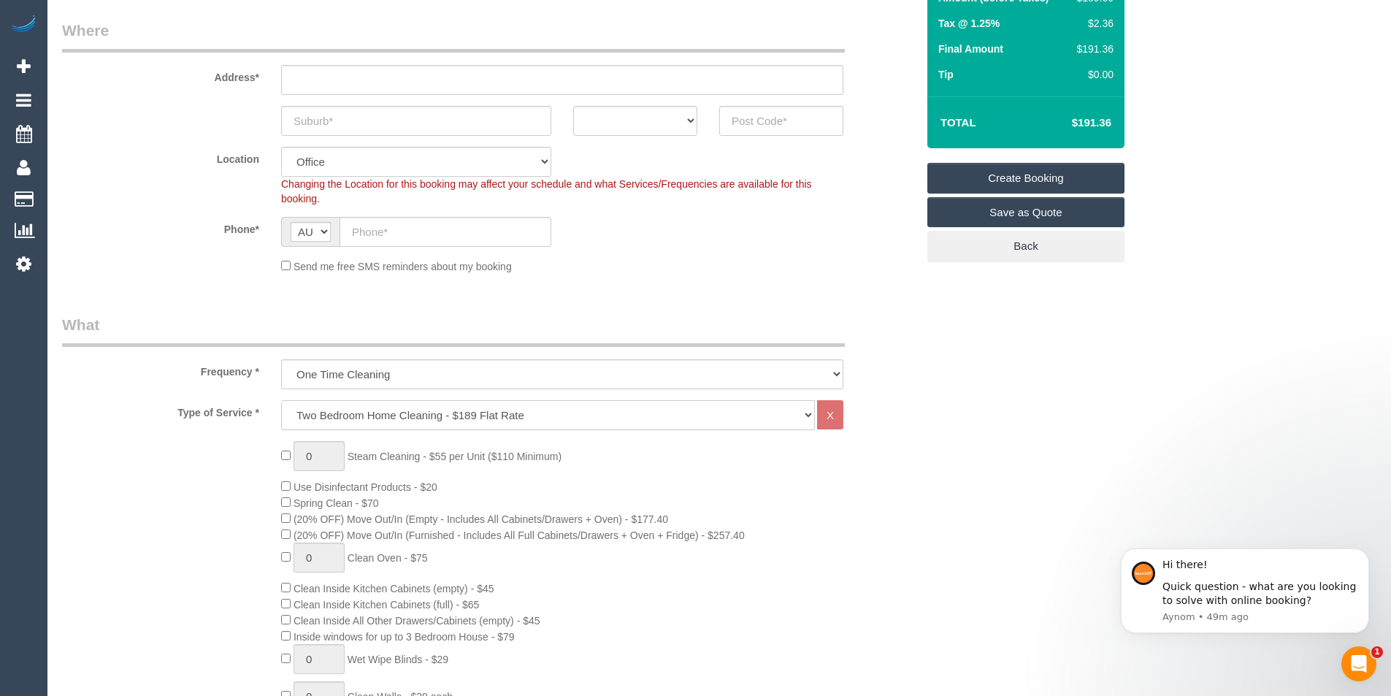
click at [472, 418] on select "Hourly Service - $70/h Hourly Service - $65/h Hourly Service - $60/h Hourly Ser…" at bounding box center [548, 415] width 534 height 30
click at [281, 400] on select "Hourly Service - $70/h Hourly Service - $65/h Hourly Service - $60/h Hourly Ser…" at bounding box center [548, 415] width 534 height 30
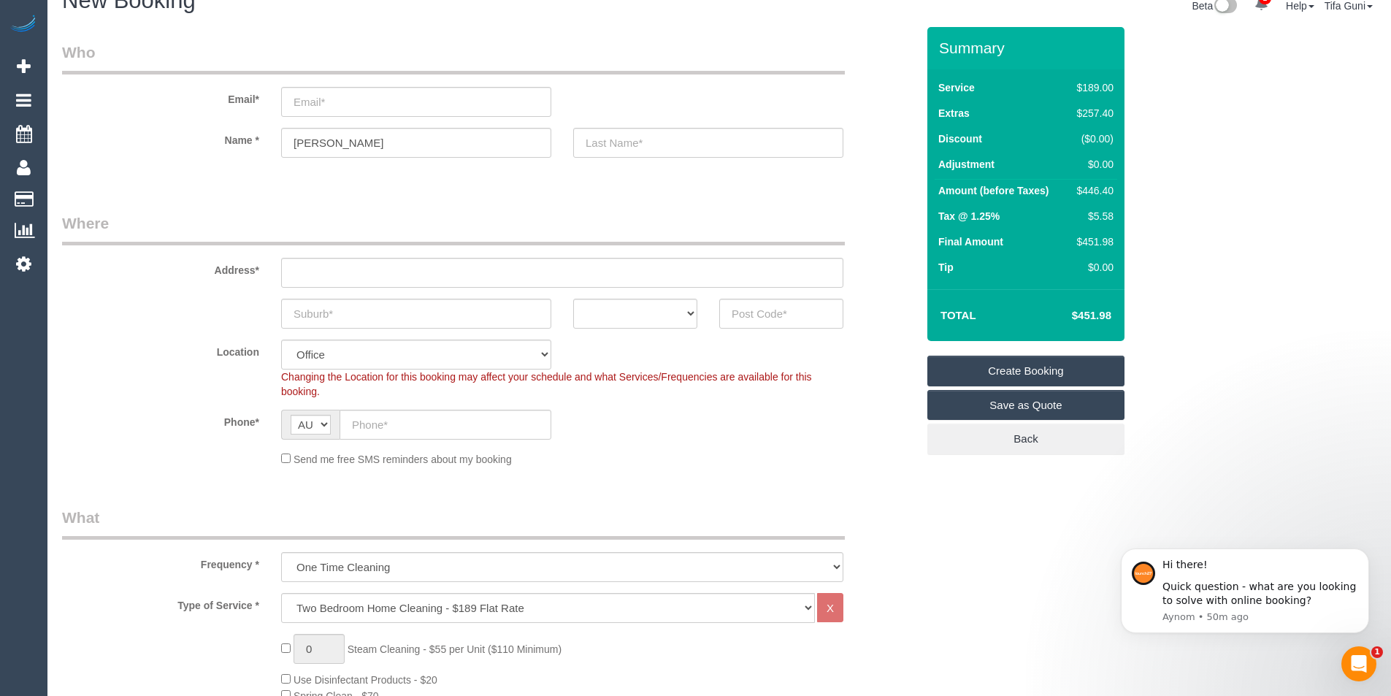
scroll to position [0, 0]
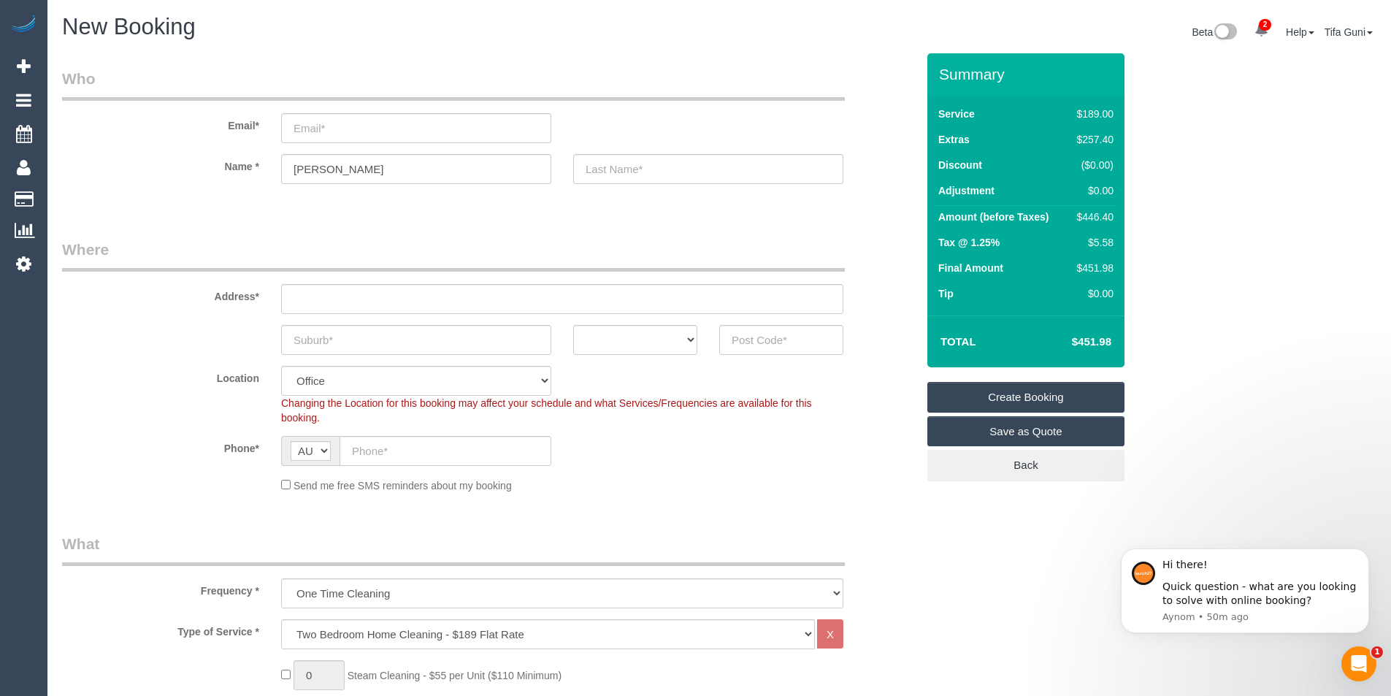
click at [770, 359] on fieldset "Where Address* ACT [GEOGRAPHIC_DATA] NT [GEOGRAPHIC_DATA] SA TAS [GEOGRAPHIC_DA…" at bounding box center [489, 371] width 854 height 265
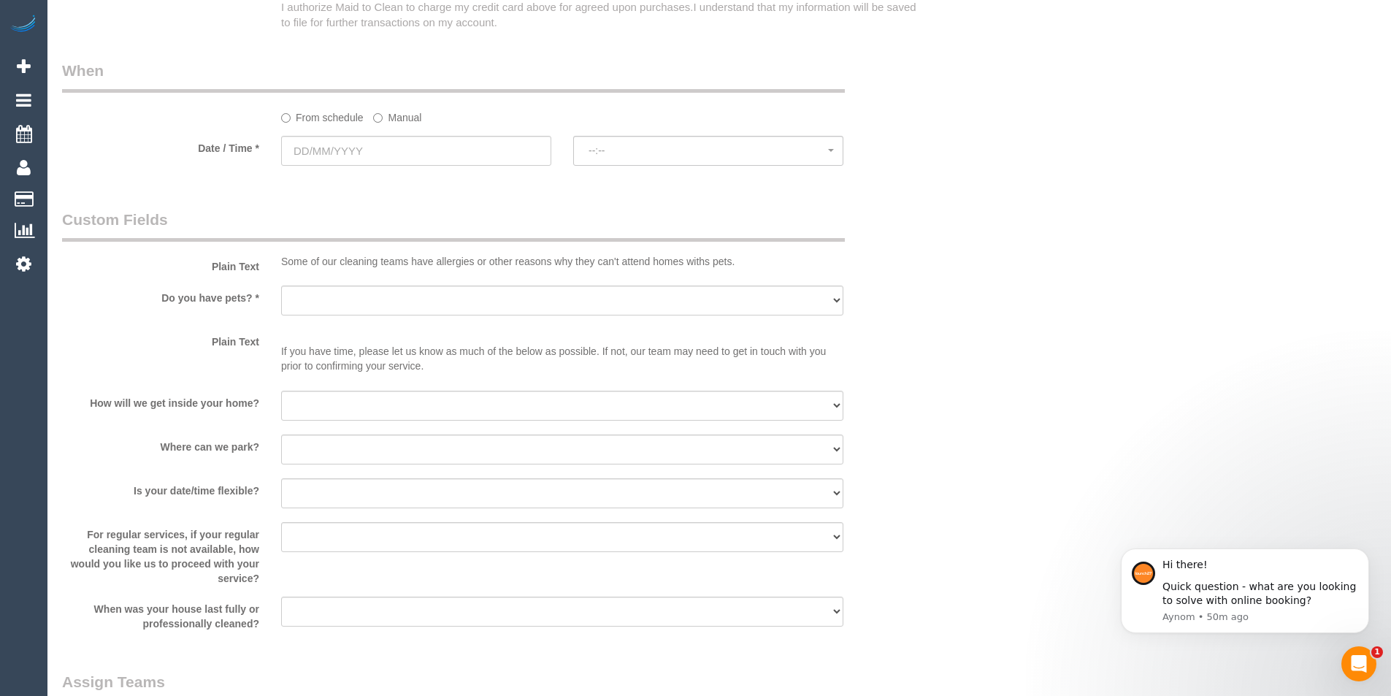
scroll to position [1680, 0]
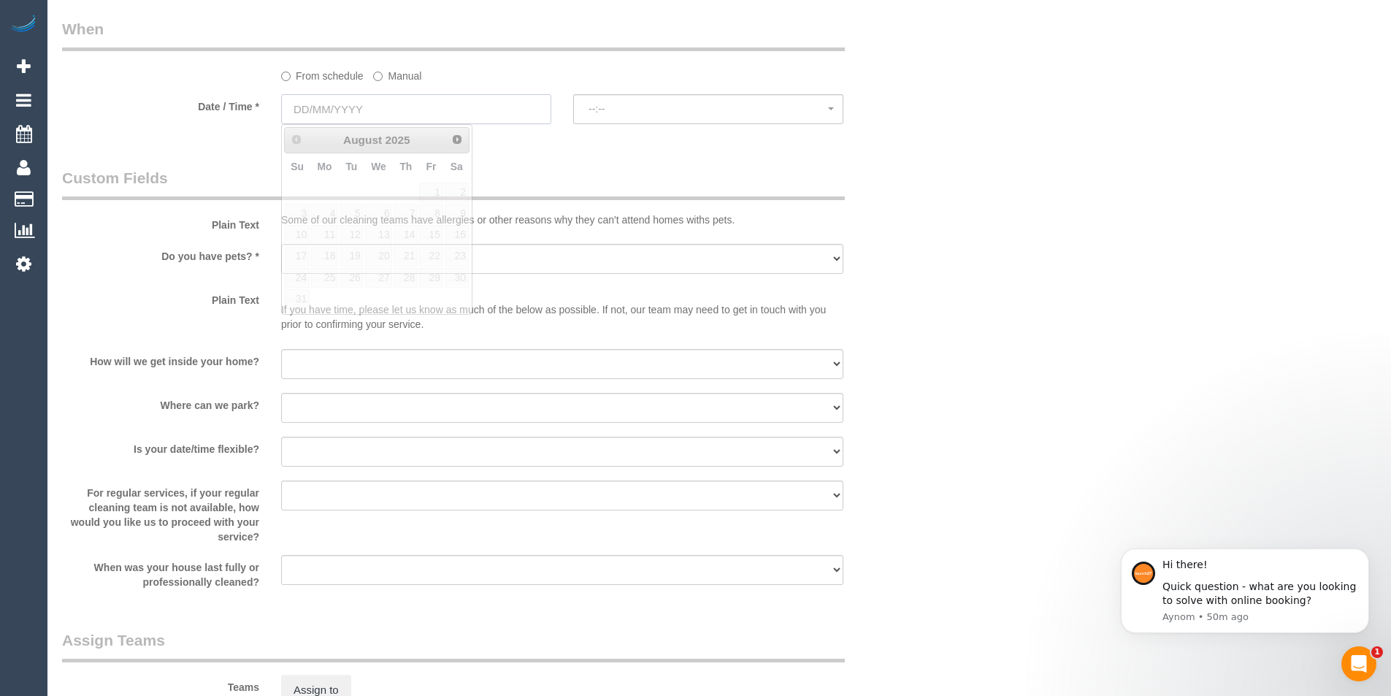
click at [391, 109] on input "text" at bounding box center [416, 109] width 270 height 30
click at [391, 102] on input "text" at bounding box center [416, 109] width 270 height 30
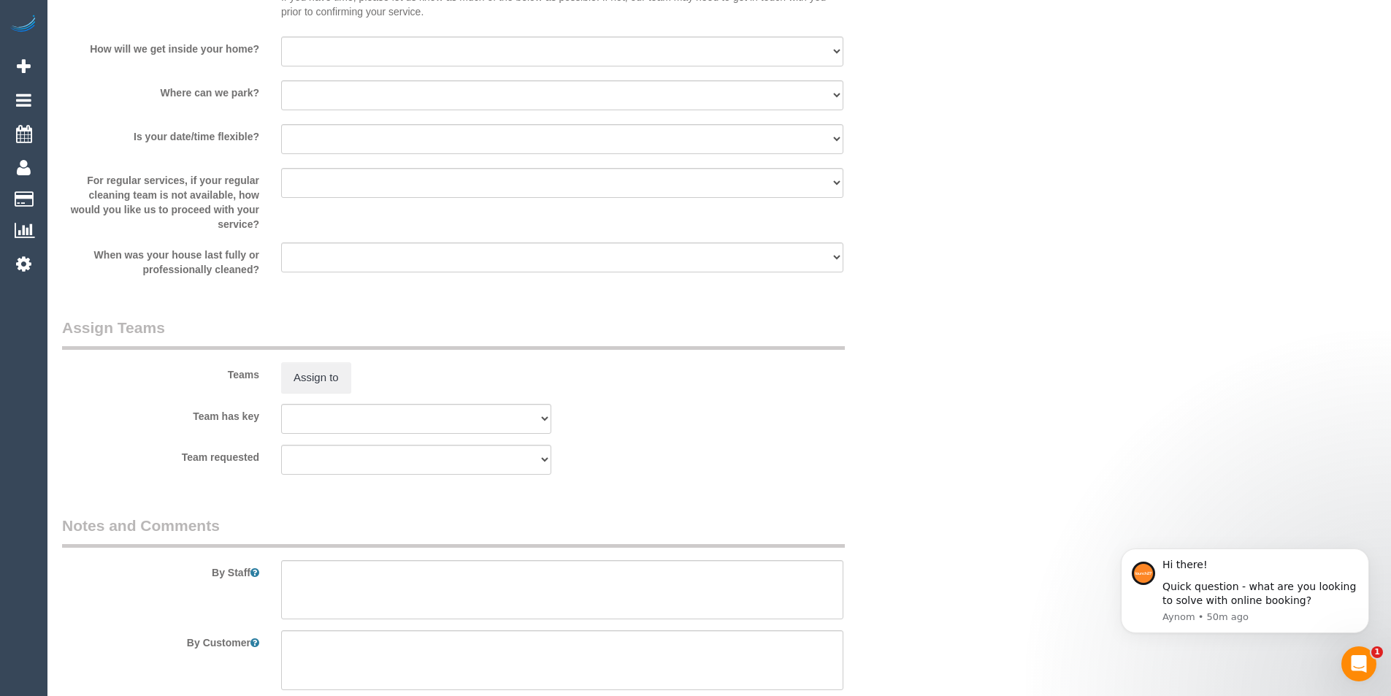
scroll to position [1859, 0]
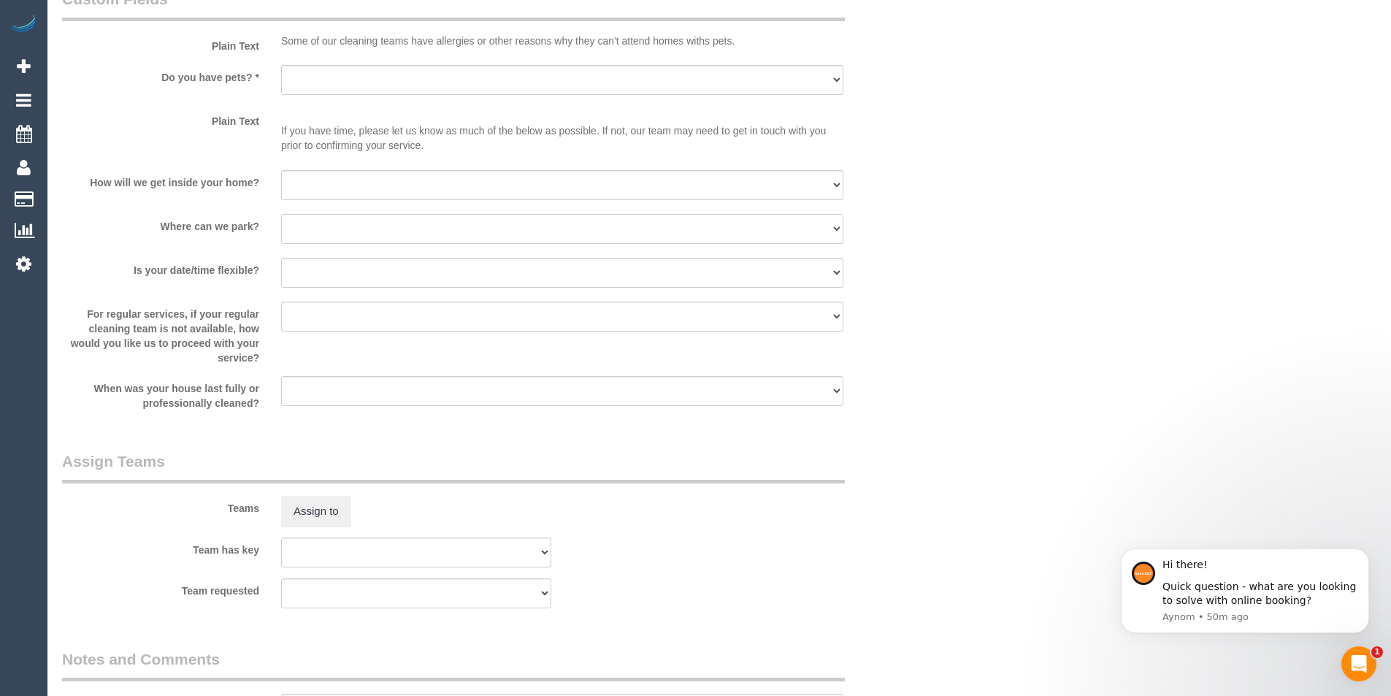
click at [373, 226] on select "I will provide parking on-site Free street parking Paid street parking (cost wi…" at bounding box center [562, 229] width 562 height 30
select select "number:18"
click at [281, 214] on select "I will provide parking on-site Free street parking Paid street parking (cost wi…" at bounding box center [562, 229] width 562 height 30
click at [385, 177] on select "I will be home Key will be left (please provide details below) Lock box/Access …" at bounding box center [562, 185] width 562 height 30
select select "number:14"
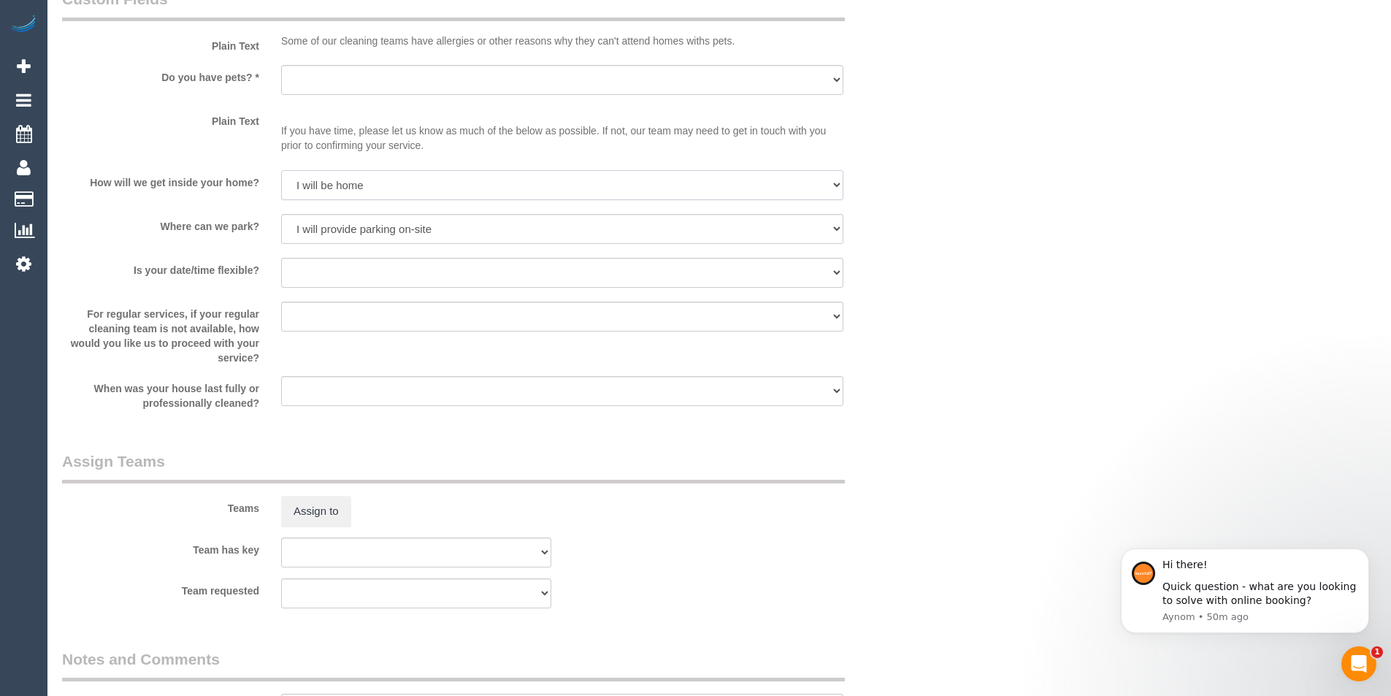
click at [281, 170] on select "I will be home Key will be left (please provide details below) Lock box/Access …" at bounding box center [562, 185] width 562 height 30
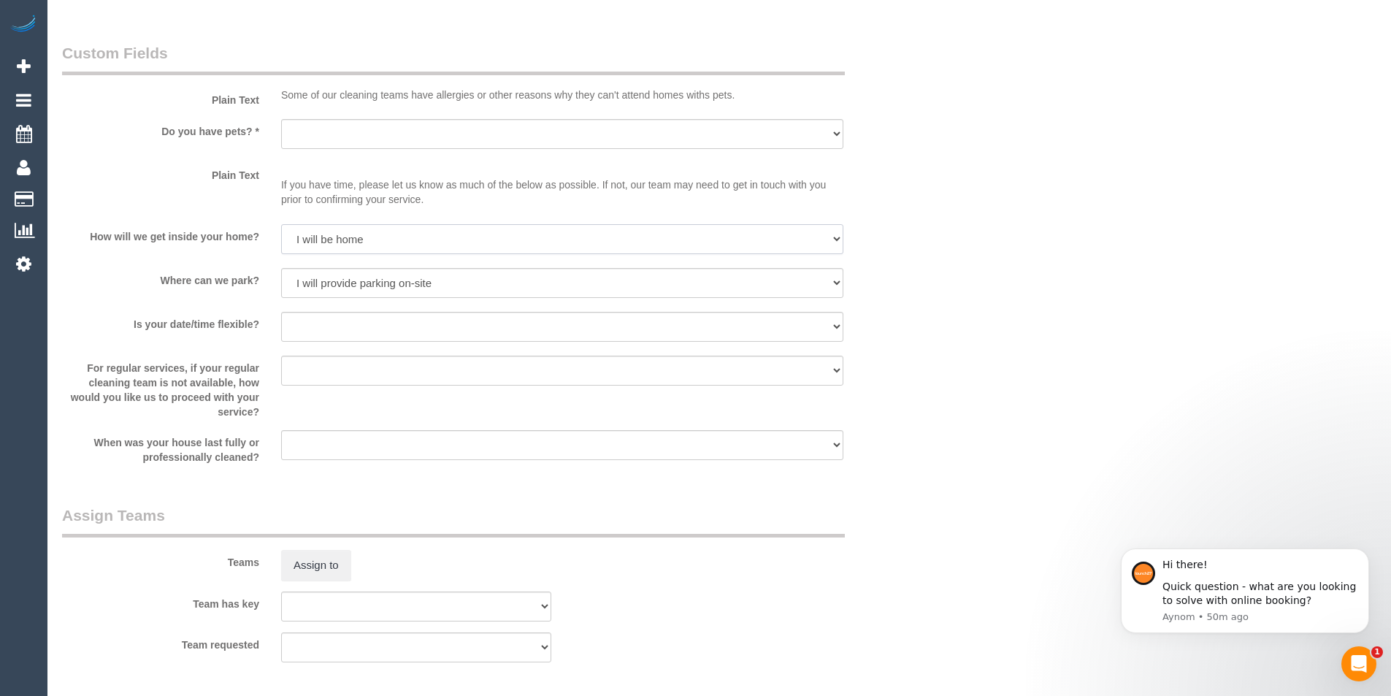
scroll to position [1713, 0]
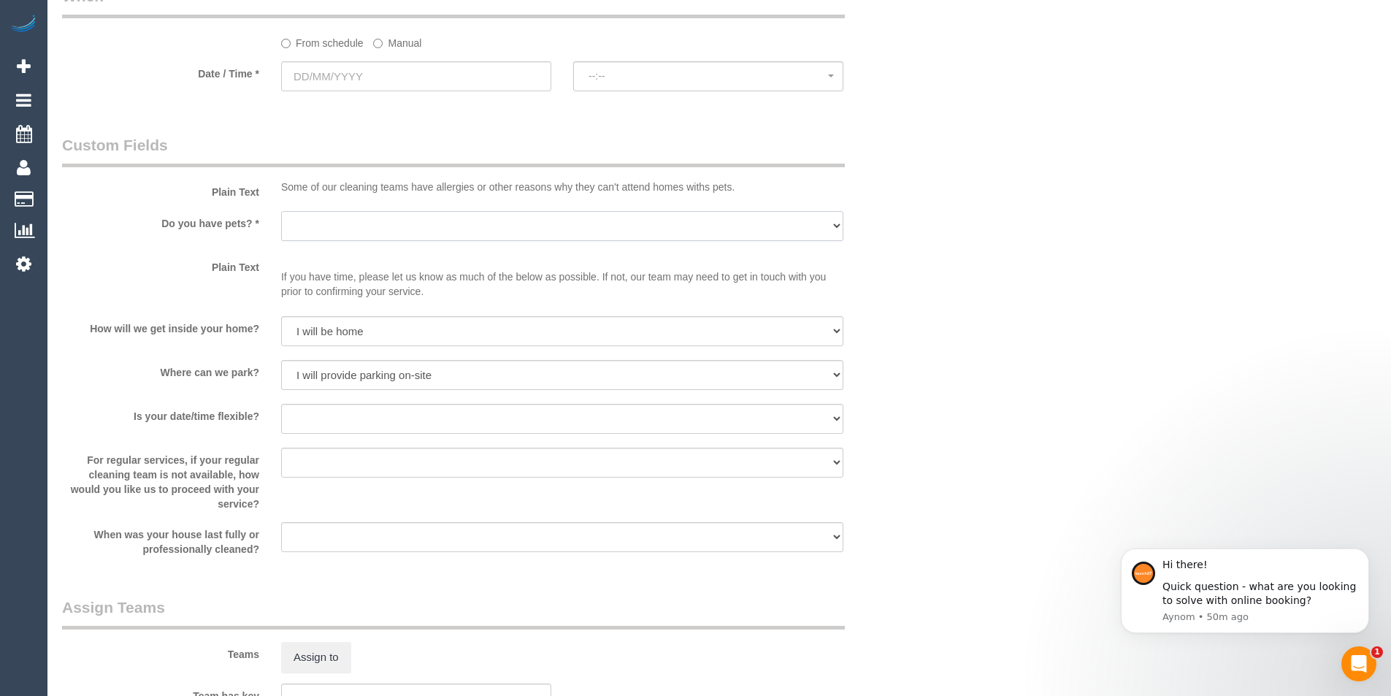
click at [352, 228] on select "Yes - Cats Yes - Dogs No pets Yes - Dogs and Cats Yes - Other" at bounding box center [562, 226] width 562 height 30
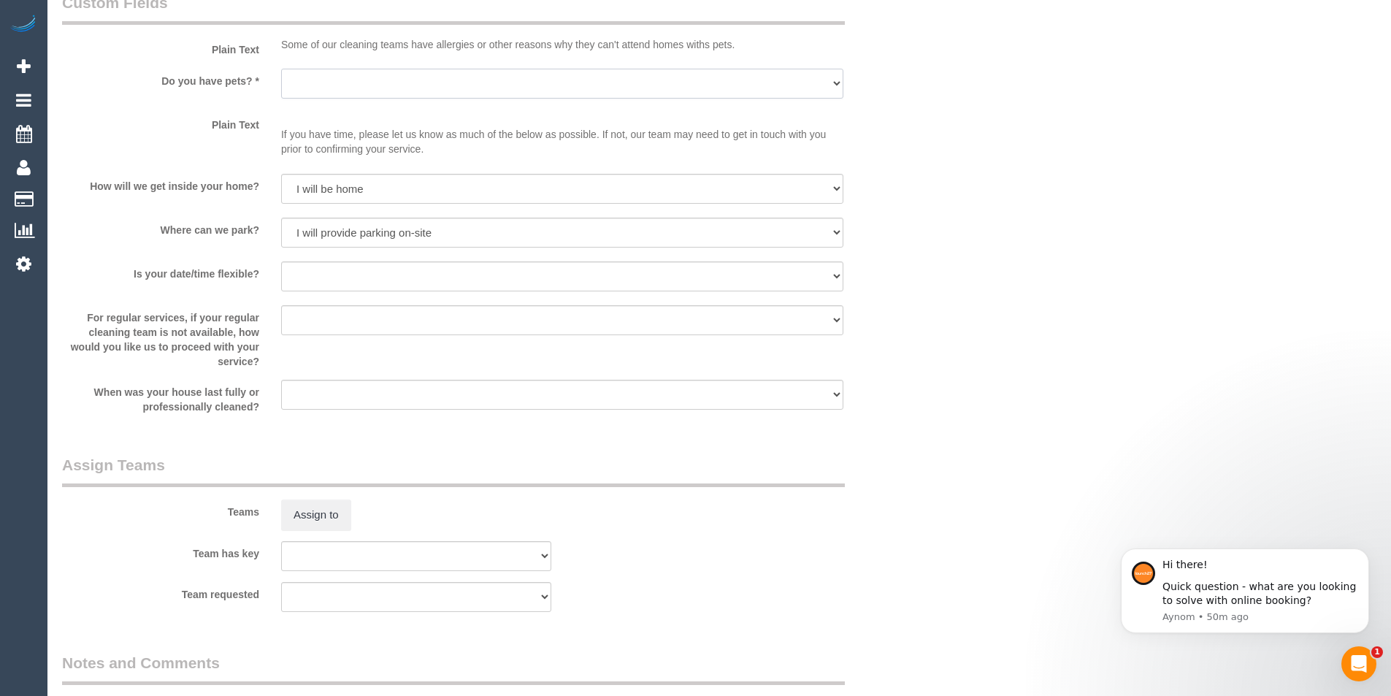
scroll to position [1859, 0]
click at [329, 276] on select "Yes - date and time Yes - date but not time Yes - time but not date No - No fle…" at bounding box center [562, 273] width 562 height 30
select select "number:23"
click at [281, 258] on select "Yes - date and time Yes - date but not time Yes - time but not date No - No fle…" at bounding box center [562, 273] width 562 height 30
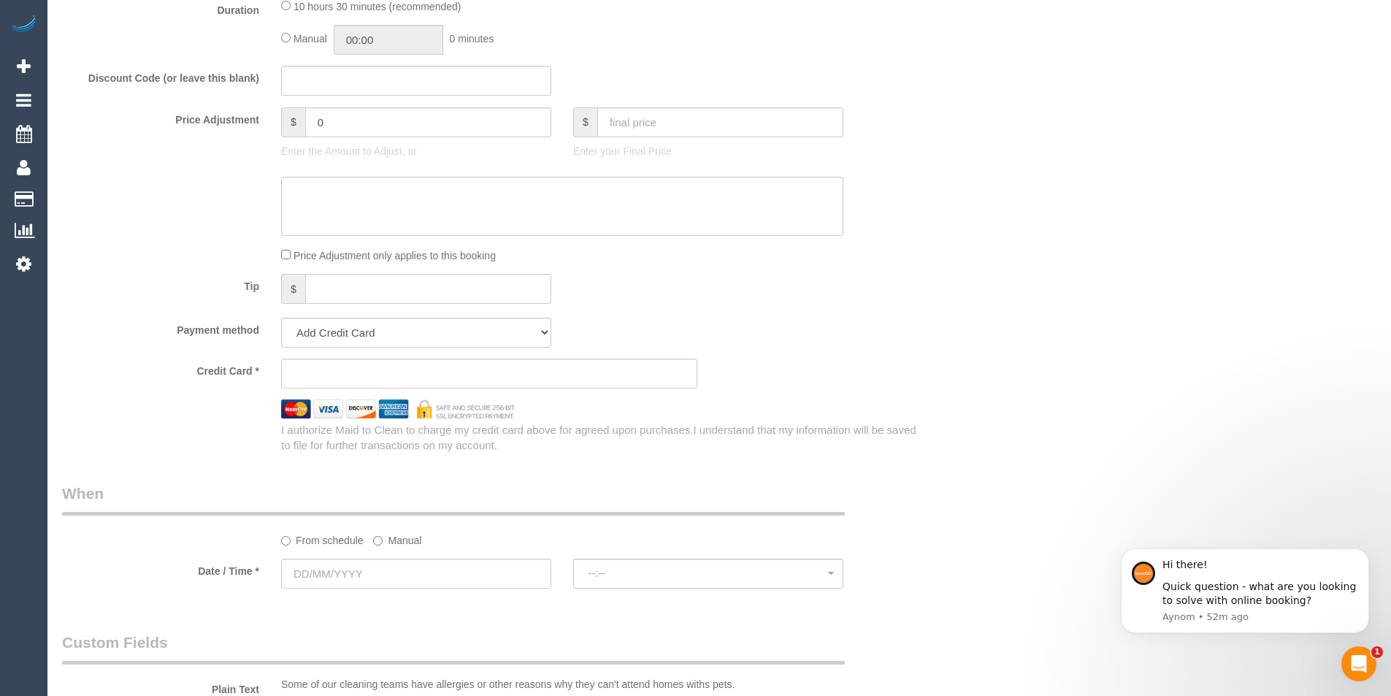
scroll to position [1242, 0]
